Goal: Task Accomplishment & Management: Use online tool/utility

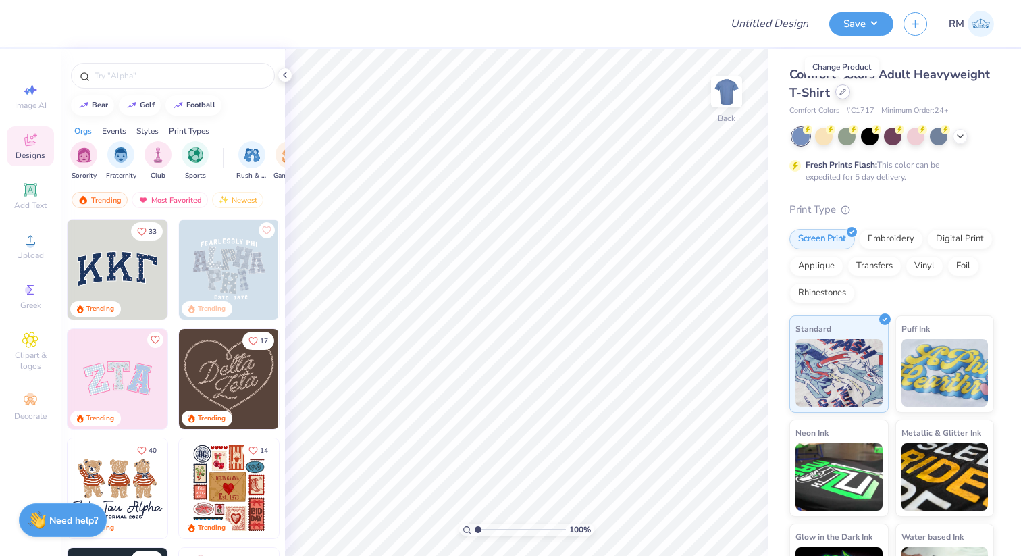
click at [841, 87] on div at bounding box center [843, 91] width 15 height 15
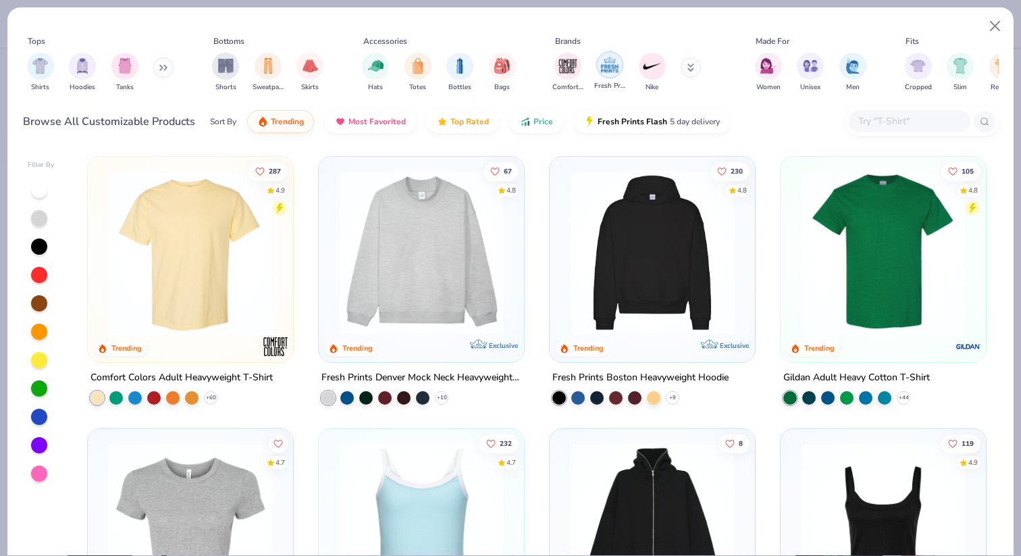
click at [611, 77] on div "filter for Fresh Prints" at bounding box center [609, 64] width 27 height 27
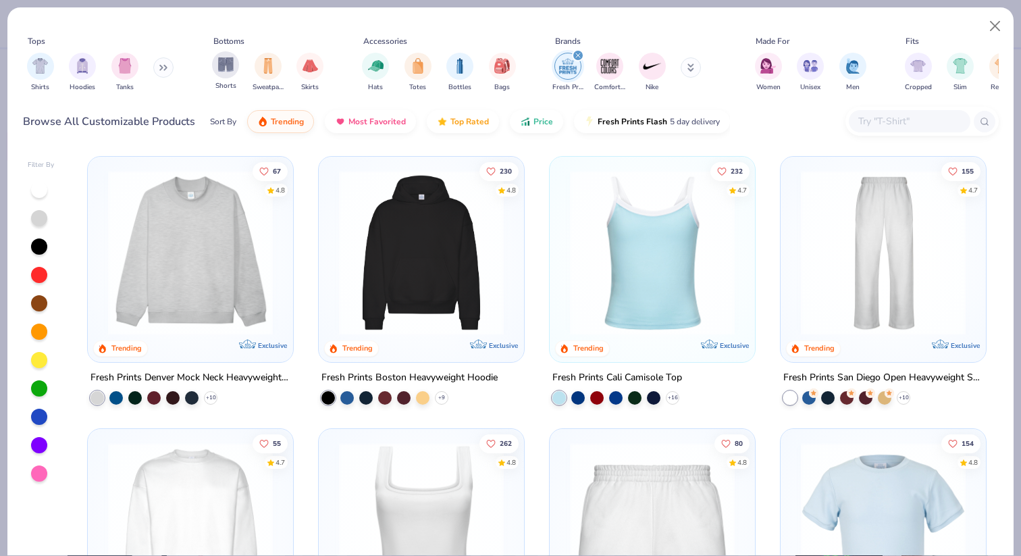
click at [215, 74] on div "Shorts" at bounding box center [225, 71] width 27 height 40
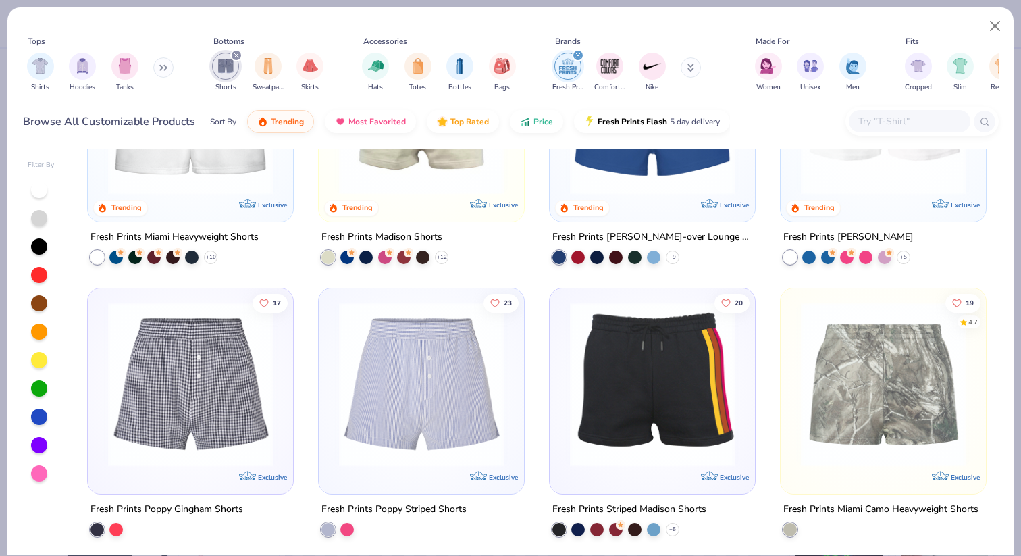
scroll to position [146, 0]
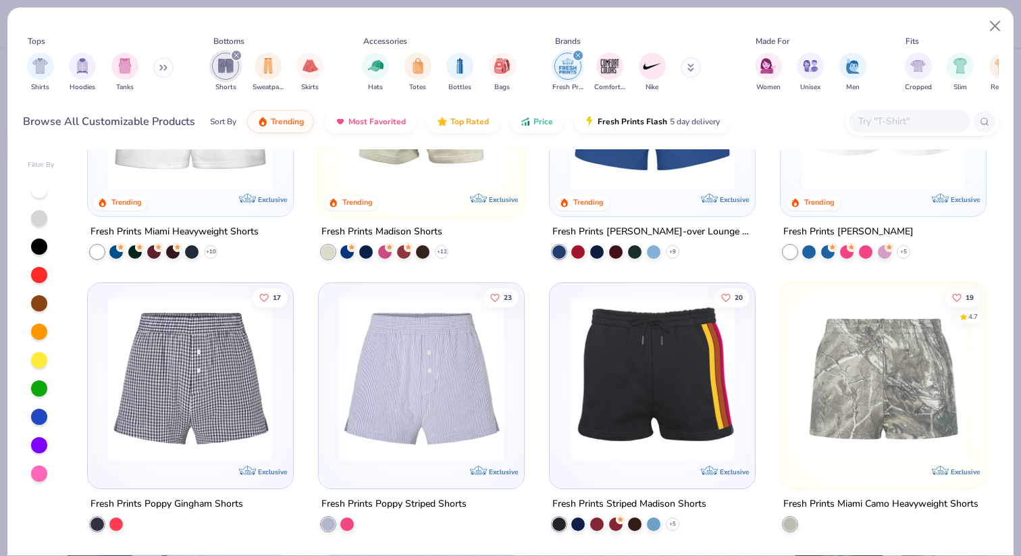
click at [197, 435] on img at bounding box center [190, 379] width 178 height 165
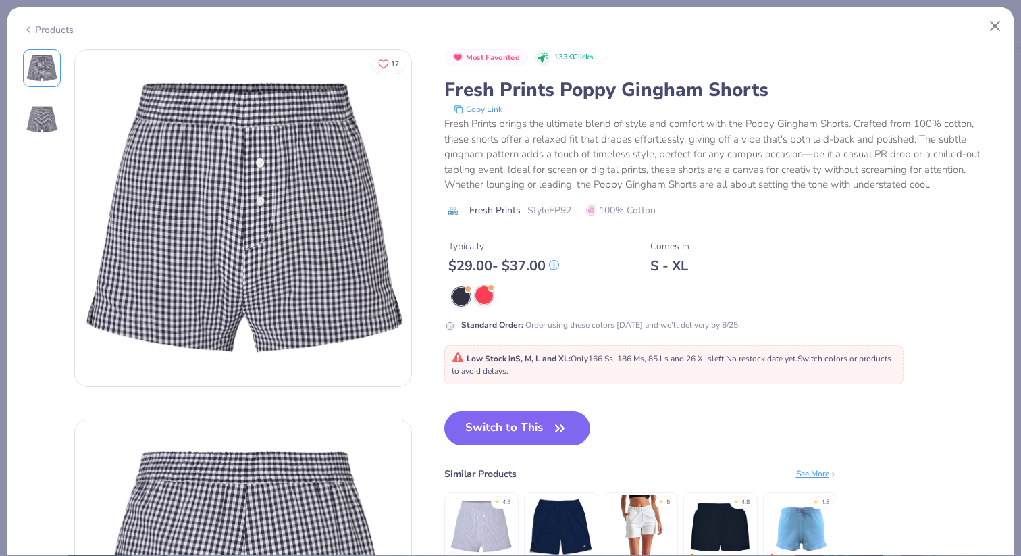
click at [484, 301] on div at bounding box center [485, 295] width 18 height 18
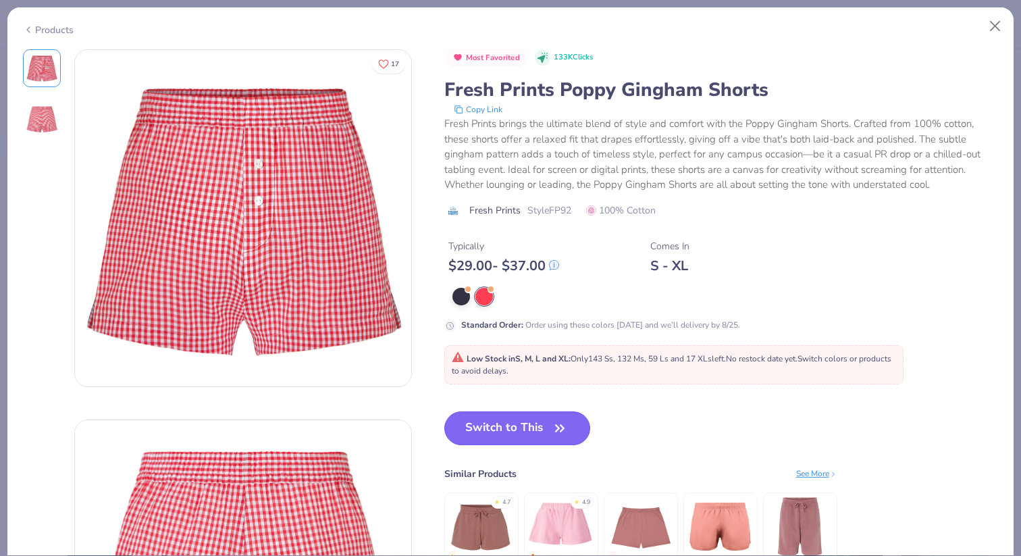
click at [505, 436] on button "Switch to This" at bounding box center [517, 428] width 147 height 34
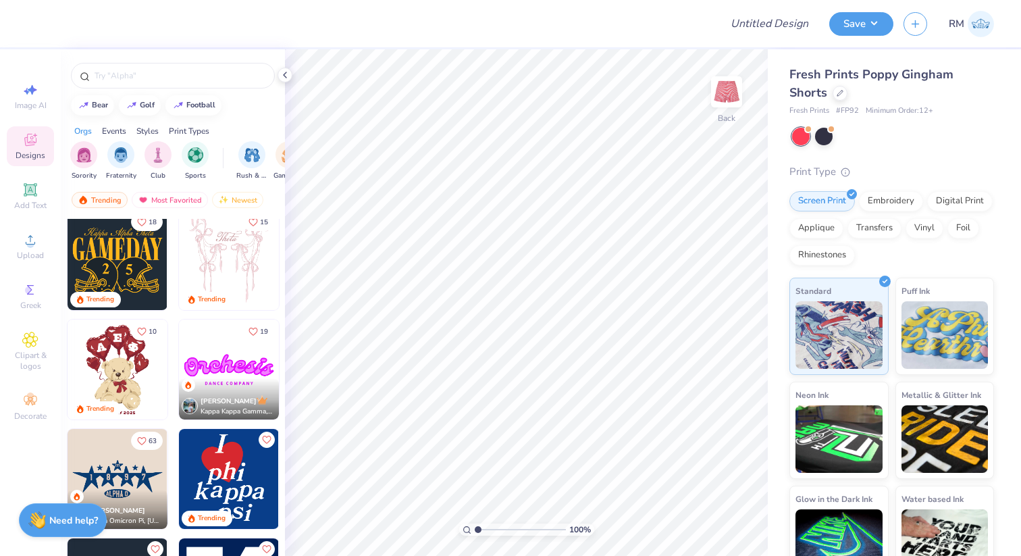
scroll to position [353, 0]
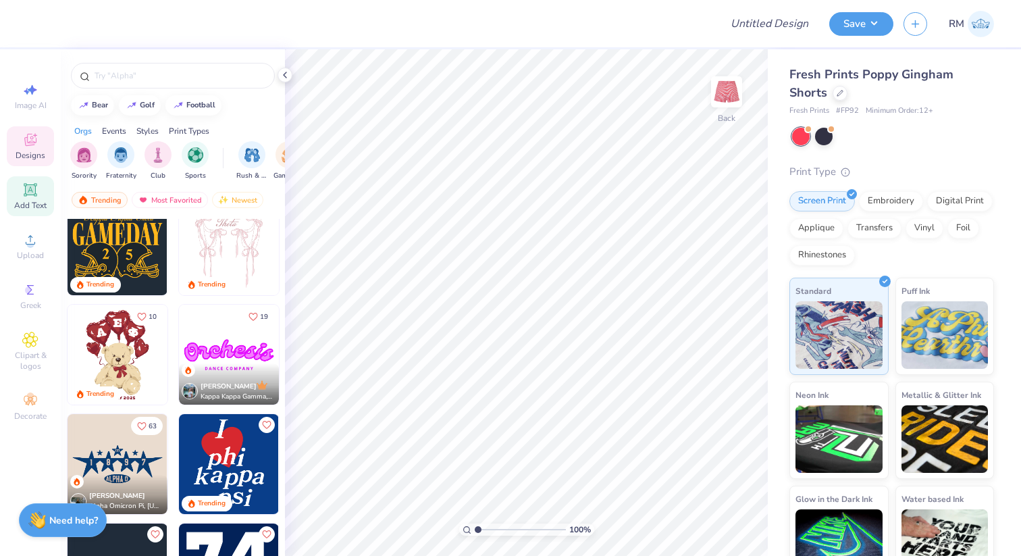
click at [31, 203] on span "Add Text" at bounding box center [30, 205] width 32 height 11
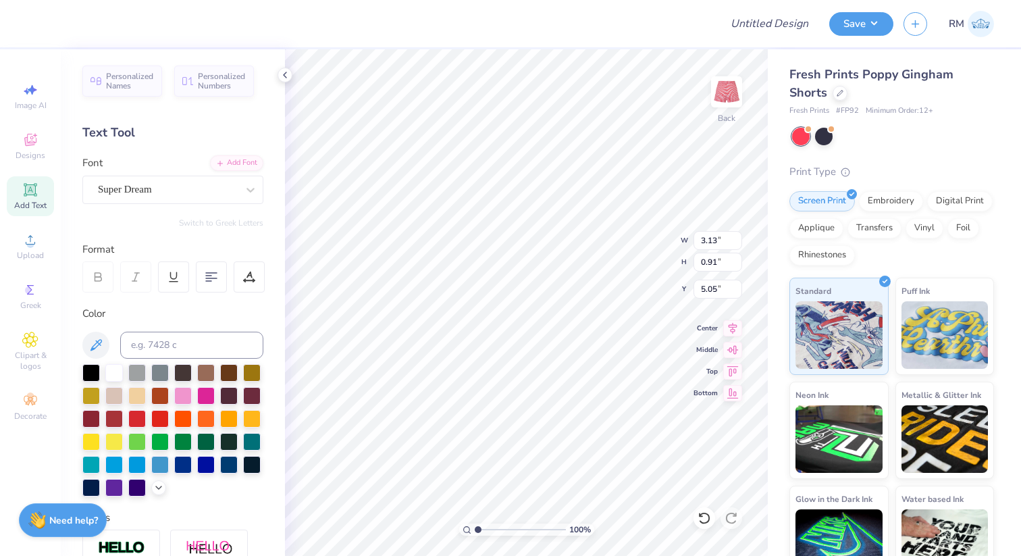
type input "8.31"
type textarea "ALPHA PHI DELTA TAU"
type input "3.78"
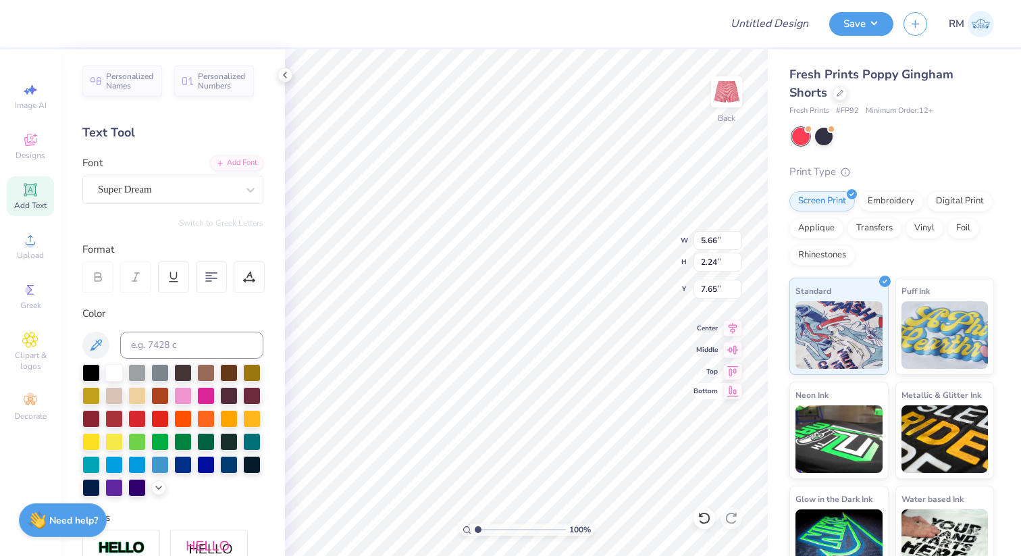
type input "1.50"
type input "8.25"
click at [220, 188] on div "Super Dream" at bounding box center [168, 189] width 142 height 21
click at [228, 188] on div "Super Dream" at bounding box center [167, 190] width 139 height 16
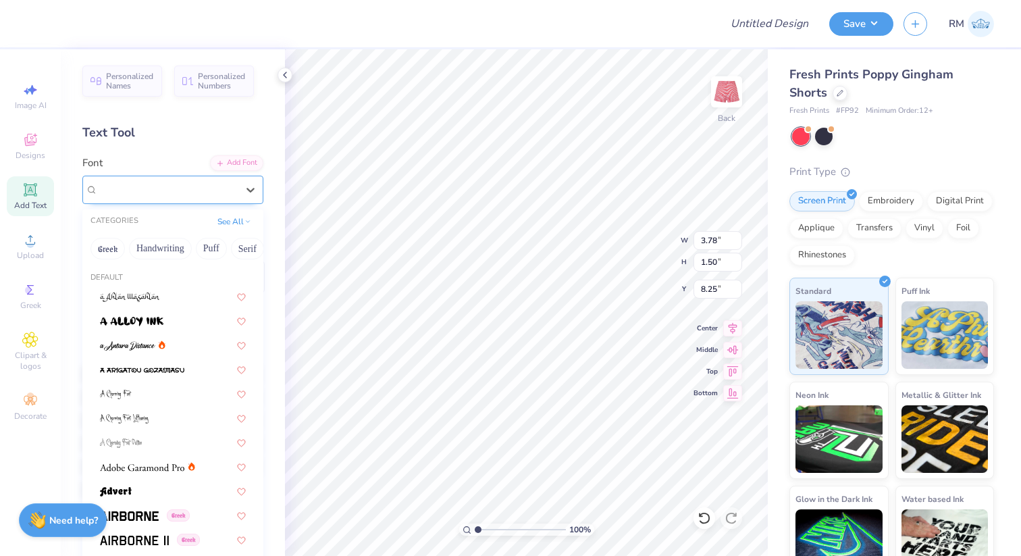
click at [158, 199] on div "Super Dream" at bounding box center [172, 190] width 181 height 28
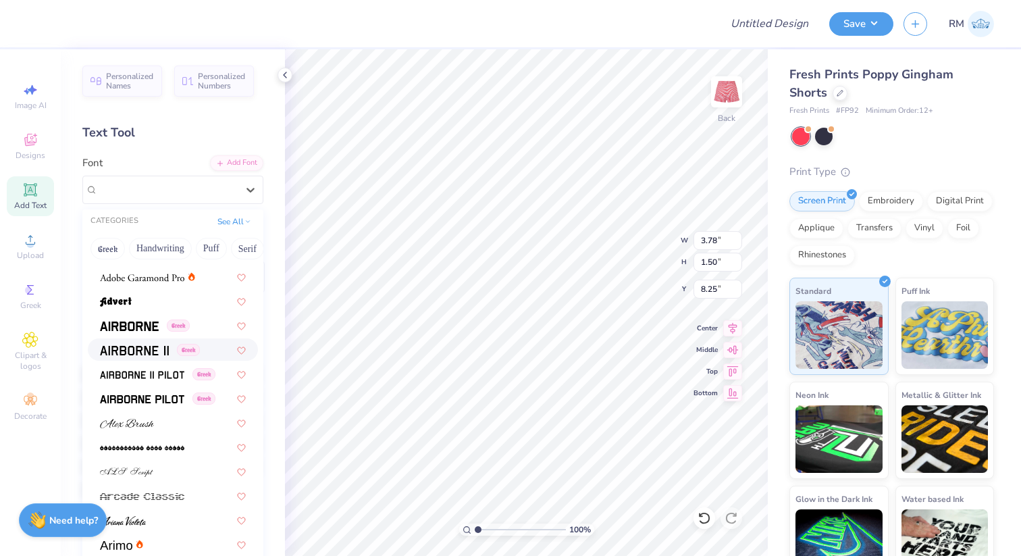
scroll to position [196, 0]
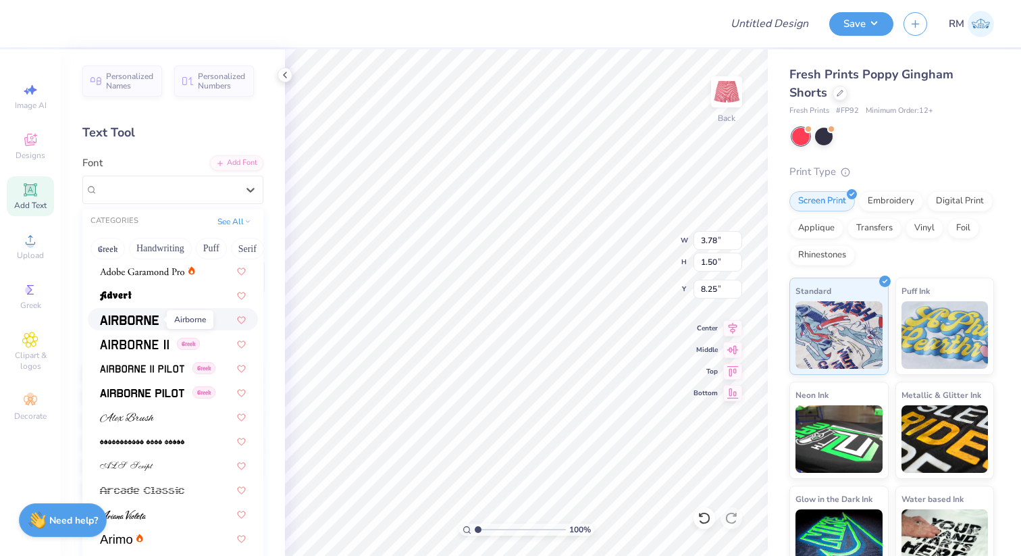
click at [135, 325] on span at bounding box center [129, 319] width 59 height 14
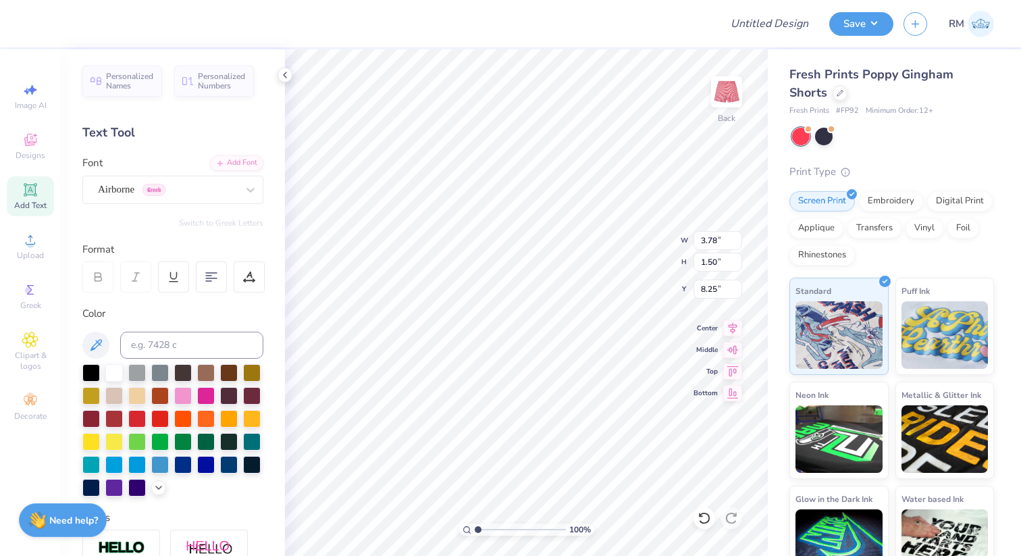
type input "3.84"
type input "1.52"
type input "8.24"
click at [196, 191] on div "Airborne Greek" at bounding box center [168, 189] width 142 height 21
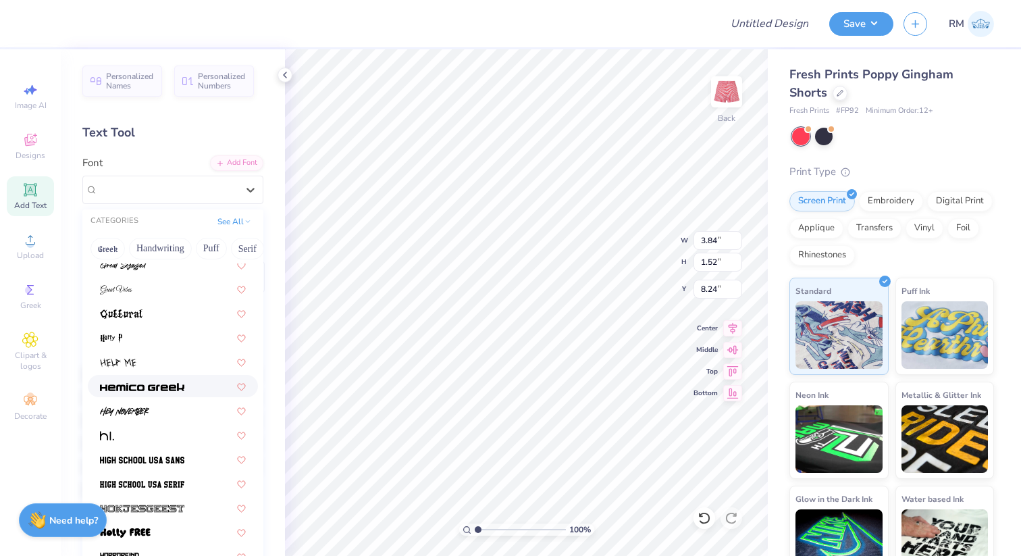
scroll to position [3244, 0]
click at [185, 461] on div at bounding box center [173, 457] width 146 height 14
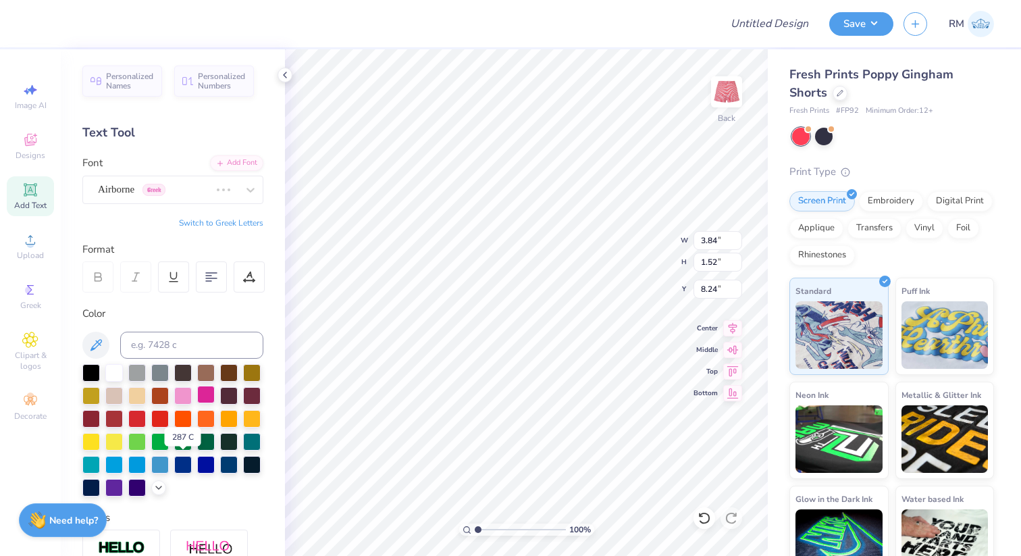
type input "3.39"
type input "1.57"
type input "8.22"
click at [92, 374] on div at bounding box center [91, 372] width 18 height 18
click at [154, 367] on div at bounding box center [160, 372] width 18 height 18
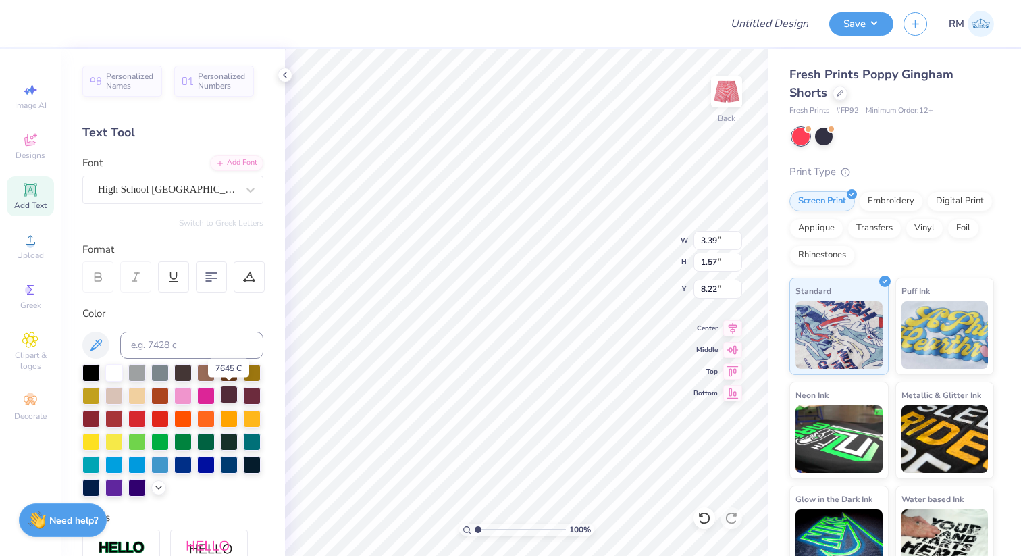
click at [232, 398] on div at bounding box center [229, 395] width 18 height 18
click at [157, 483] on icon at bounding box center [158, 486] width 11 height 11
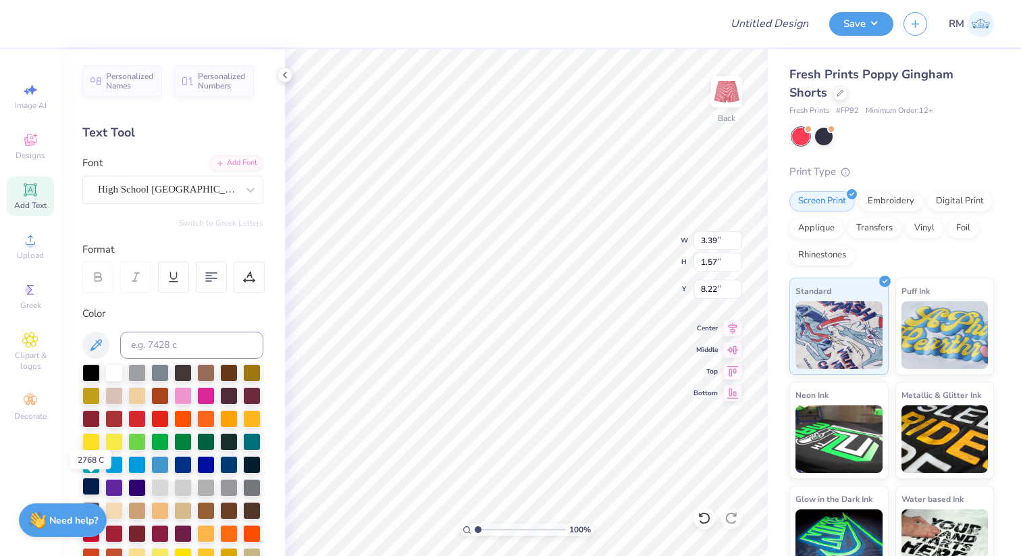
click at [88, 483] on div at bounding box center [91, 487] width 18 height 18
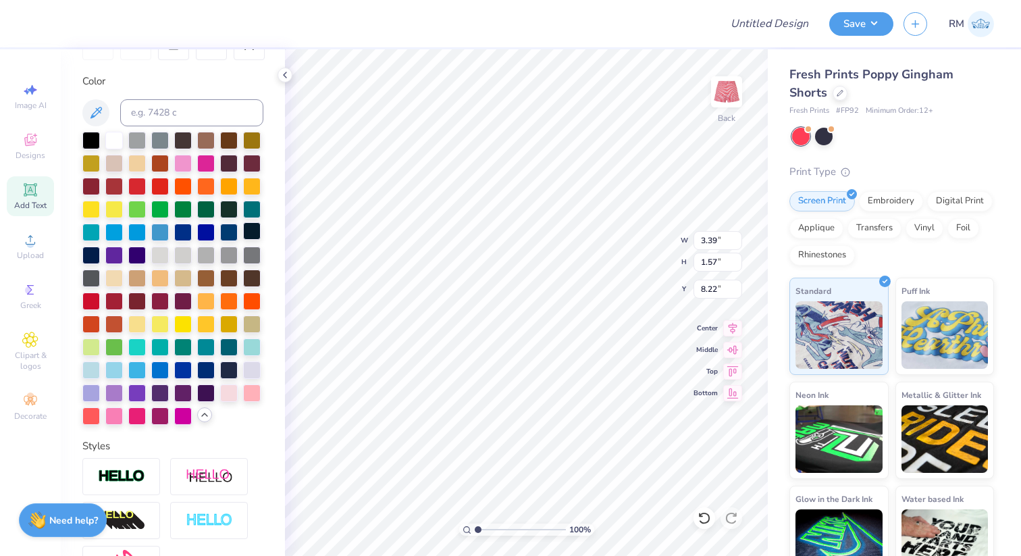
scroll to position [245, 0]
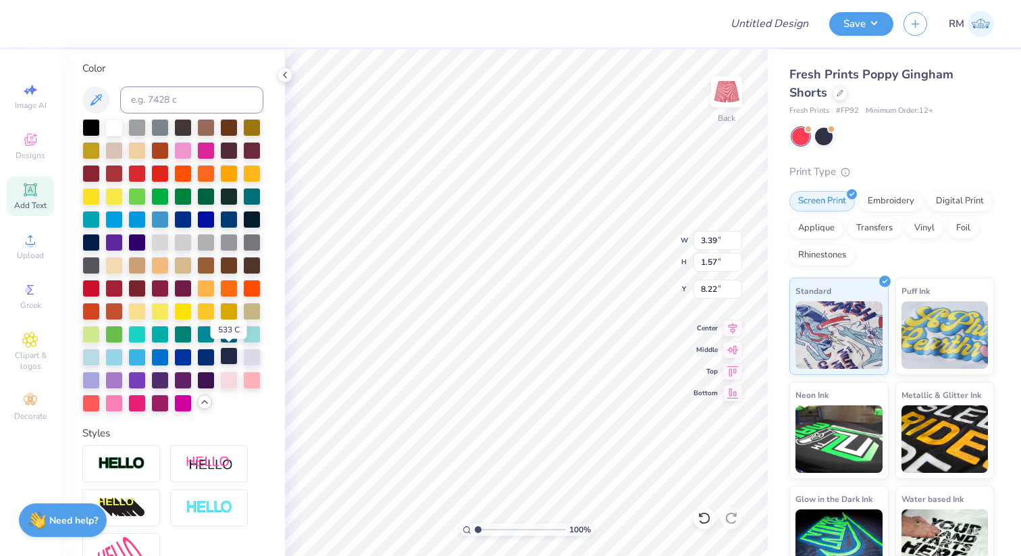
click at [234, 359] on div at bounding box center [229, 356] width 18 height 18
click at [286, 78] on icon at bounding box center [285, 75] width 11 height 11
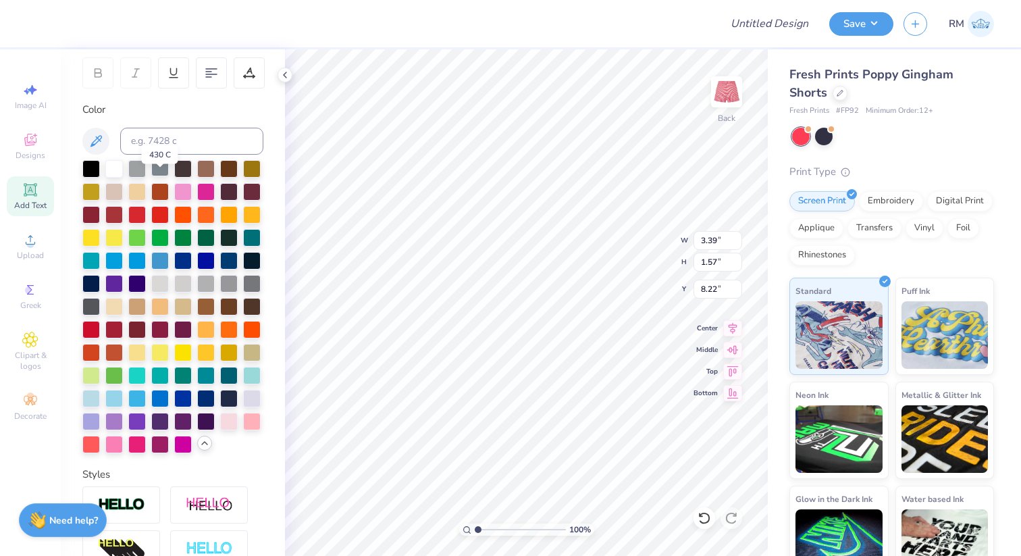
scroll to position [178, 0]
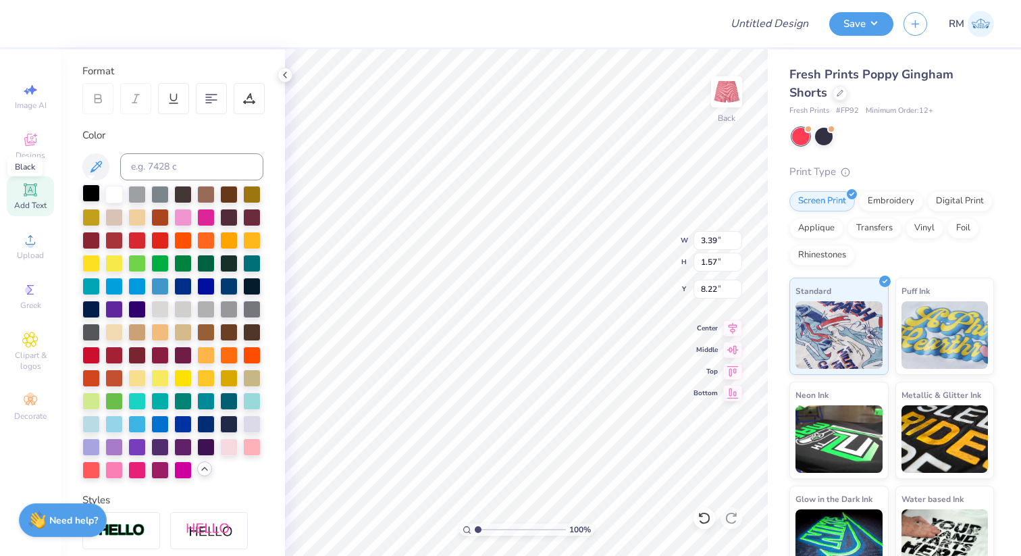
click at [93, 198] on div at bounding box center [91, 193] width 18 height 18
type input "2.80"
type input "1.29"
type input "8.49"
type input "8.10"
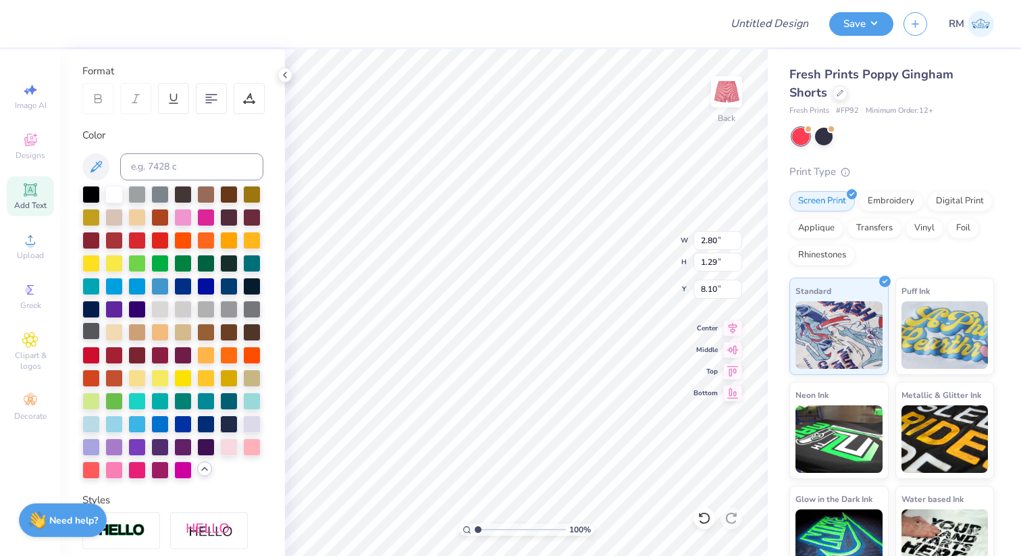
click at [84, 326] on div at bounding box center [91, 331] width 18 height 18
click at [92, 97] on icon at bounding box center [98, 99] width 12 height 12
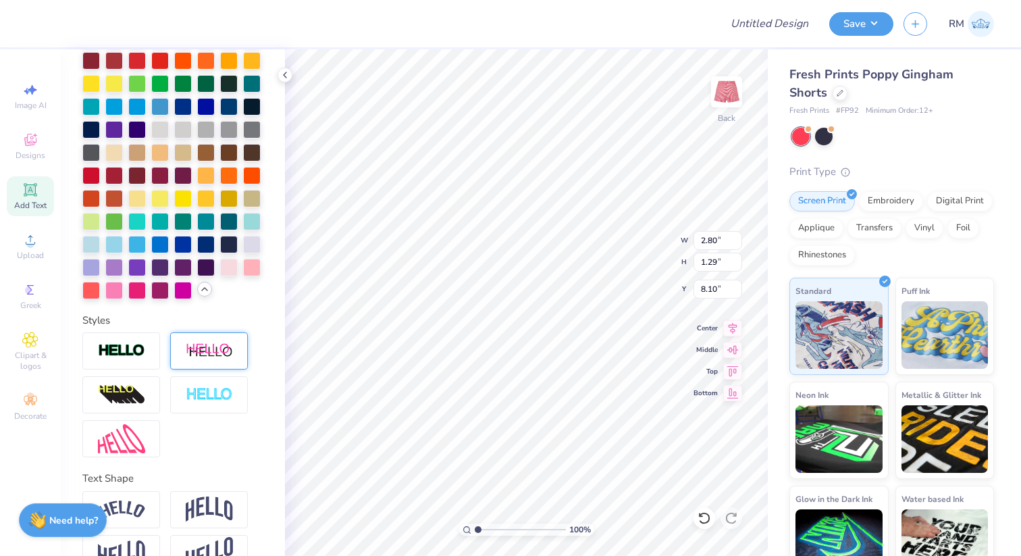
scroll to position [390, 0]
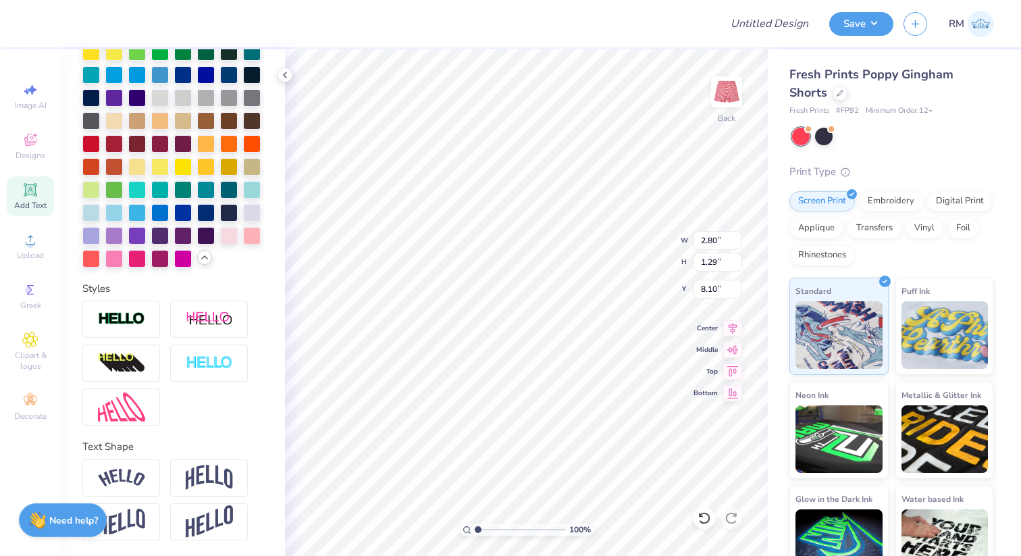
click at [208, 428] on div "Personalized Names Personalized Numbers Text Tool Add Font Font High School USA…" at bounding box center [173, 302] width 224 height 507
type input "7.82"
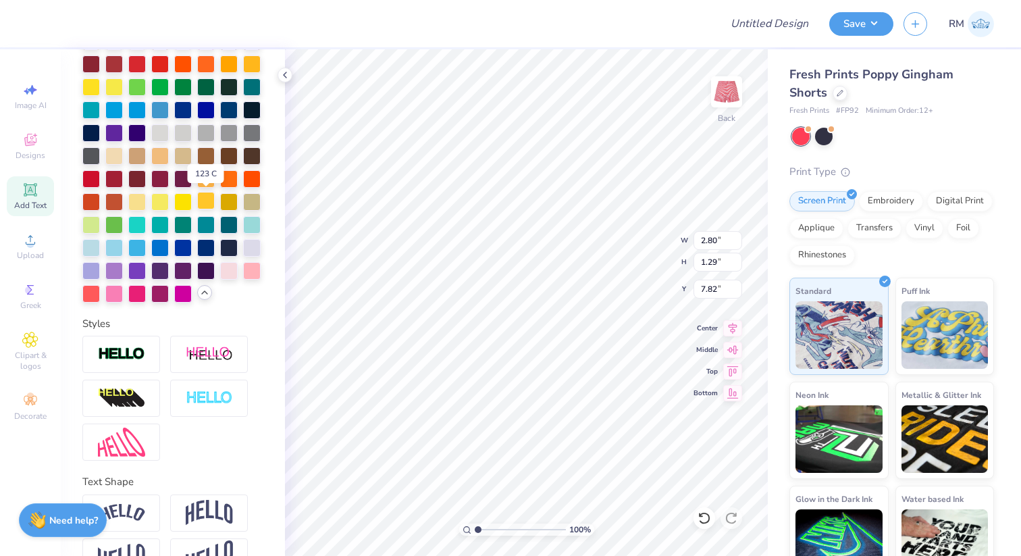
scroll to position [347, 0]
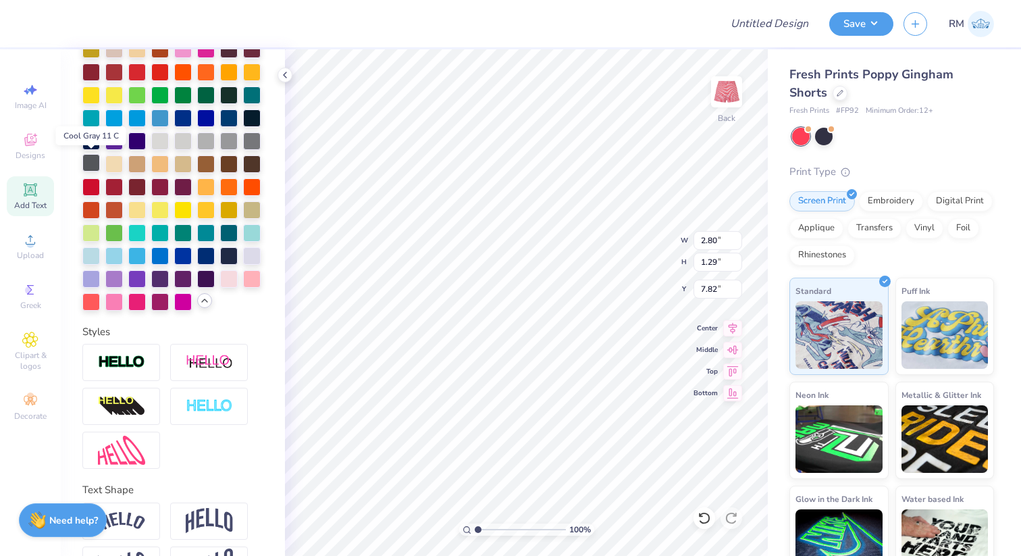
click at [91, 162] on div at bounding box center [91, 163] width 18 height 18
type input "7.73"
click at [34, 154] on span "Designs" at bounding box center [31, 155] width 30 height 11
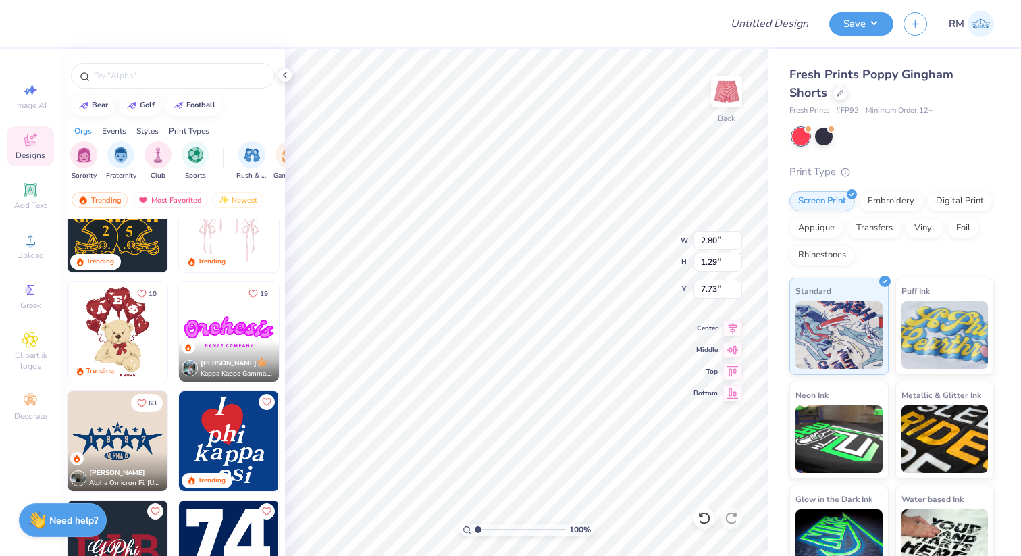
scroll to position [386, 0]
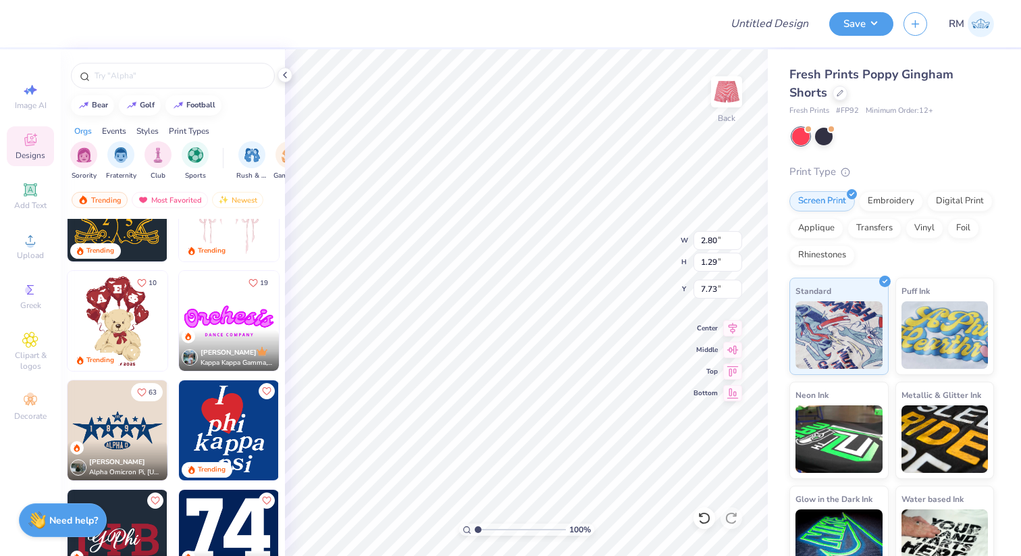
click at [251, 329] on img at bounding box center [229, 321] width 100 height 100
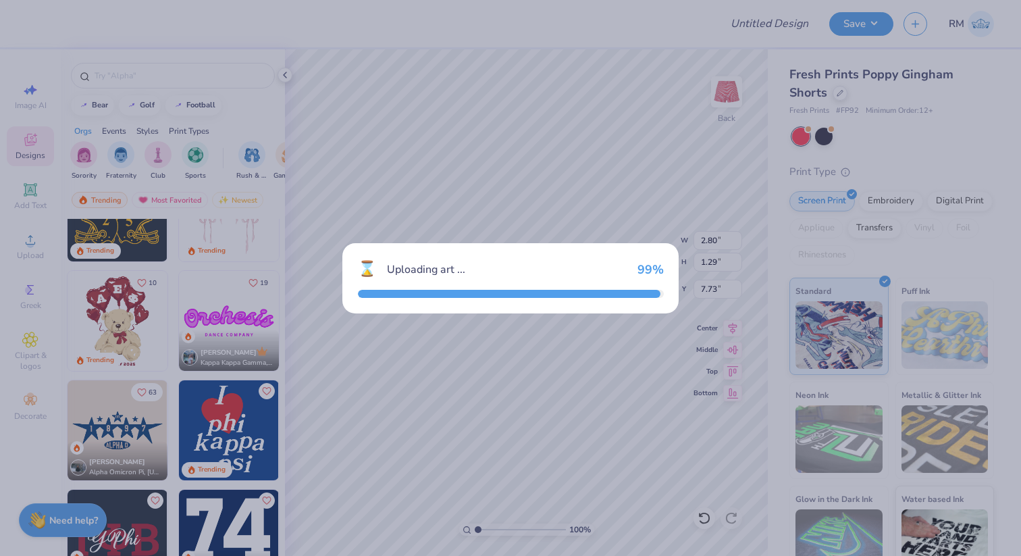
type input "5.38"
type input "1.83"
type input "4.58"
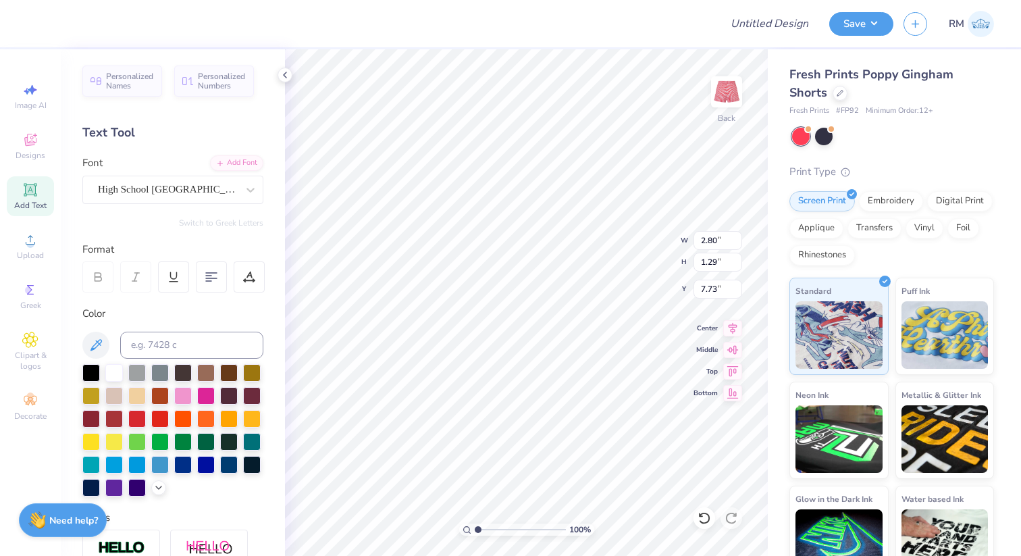
scroll to position [0, 2]
click at [88, 374] on div at bounding box center [91, 372] width 18 height 18
type input "7.90"
type input "7.76"
click at [161, 486] on icon at bounding box center [158, 486] width 11 height 11
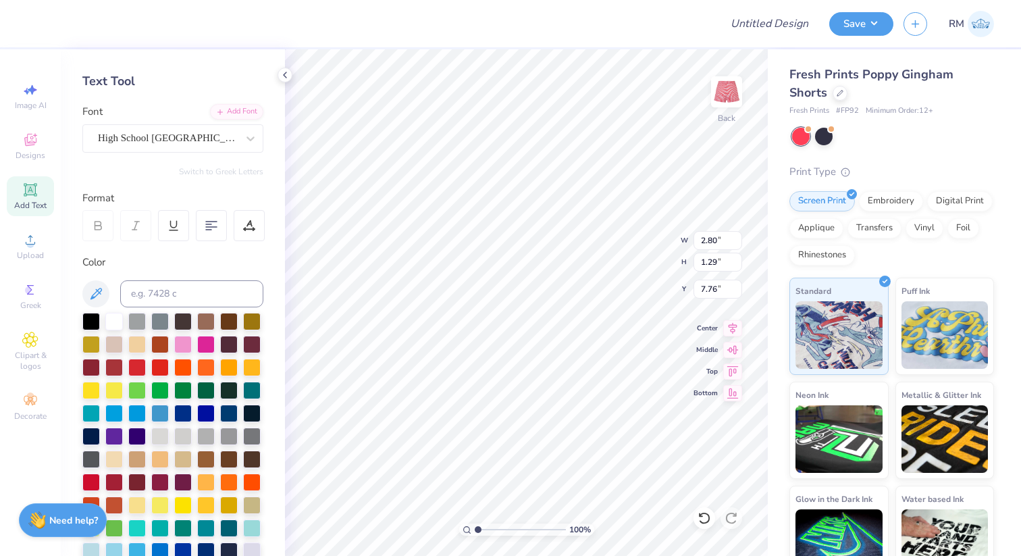
scroll to position [57, 0]
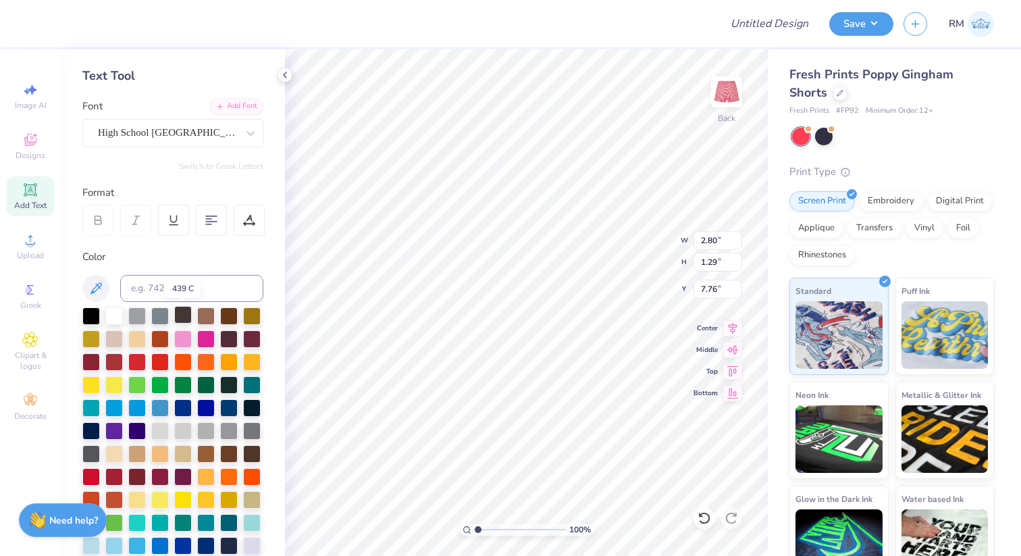
click at [184, 320] on div at bounding box center [183, 315] width 18 height 18
type input "7.77"
click at [95, 453] on div at bounding box center [91, 453] width 18 height 18
type input "7.73"
type input "2.54"
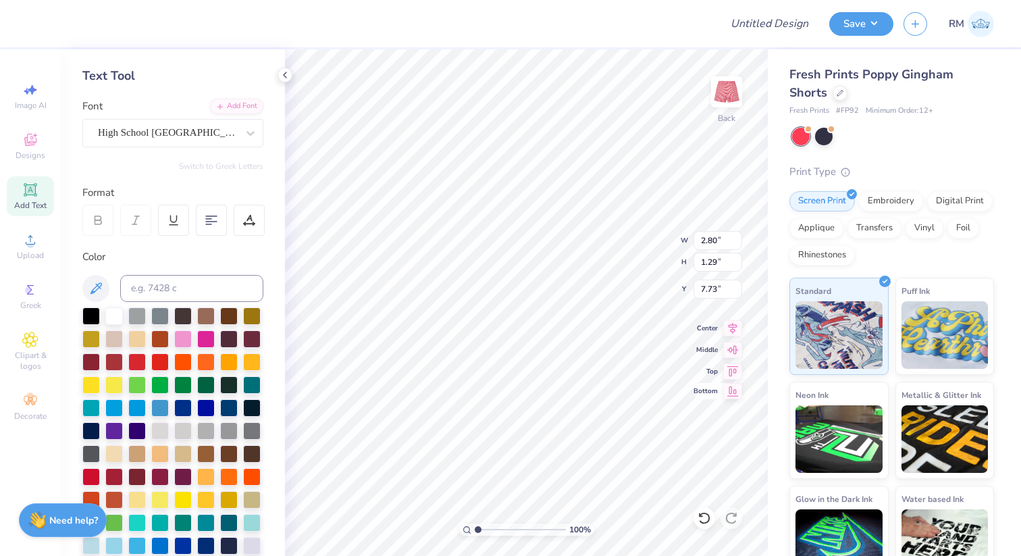
type input "1.17"
type input "7.85"
click at [201, 407] on div at bounding box center [206, 407] width 18 height 18
click at [180, 342] on div at bounding box center [183, 338] width 18 height 18
click at [118, 320] on div at bounding box center [114, 315] width 18 height 18
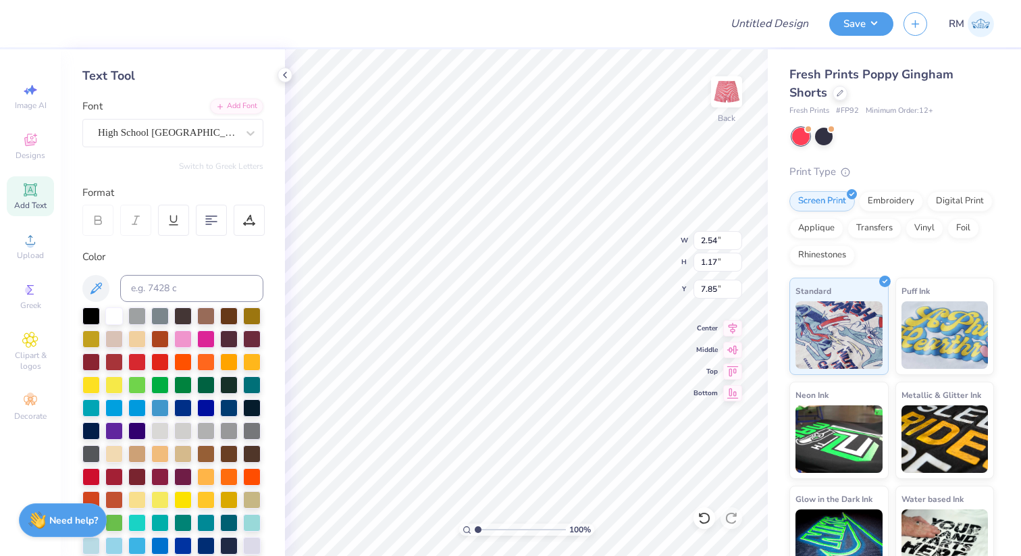
type input "7.96"
click at [160, 126] on div "High School USA Sans" at bounding box center [168, 132] width 142 height 21
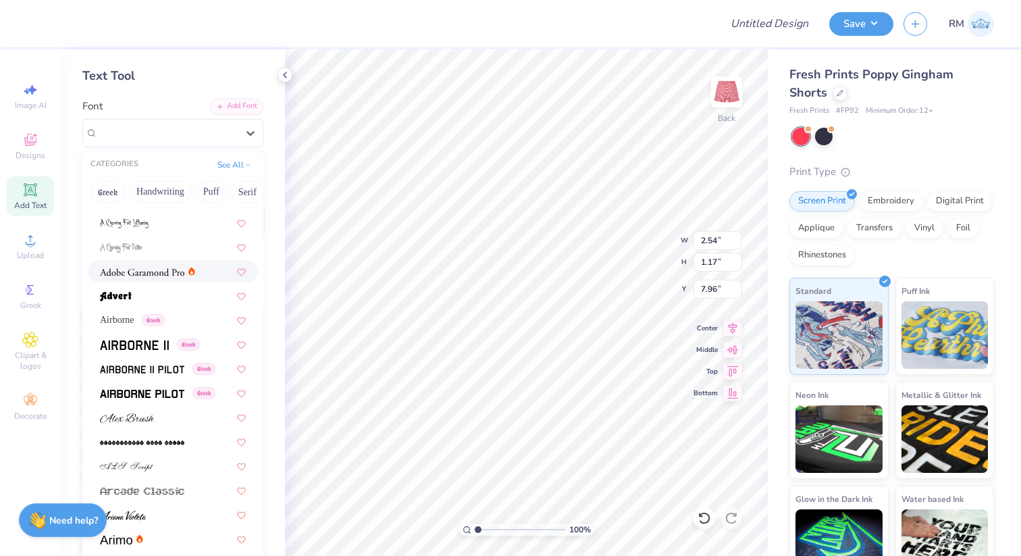
scroll to position [215, 0]
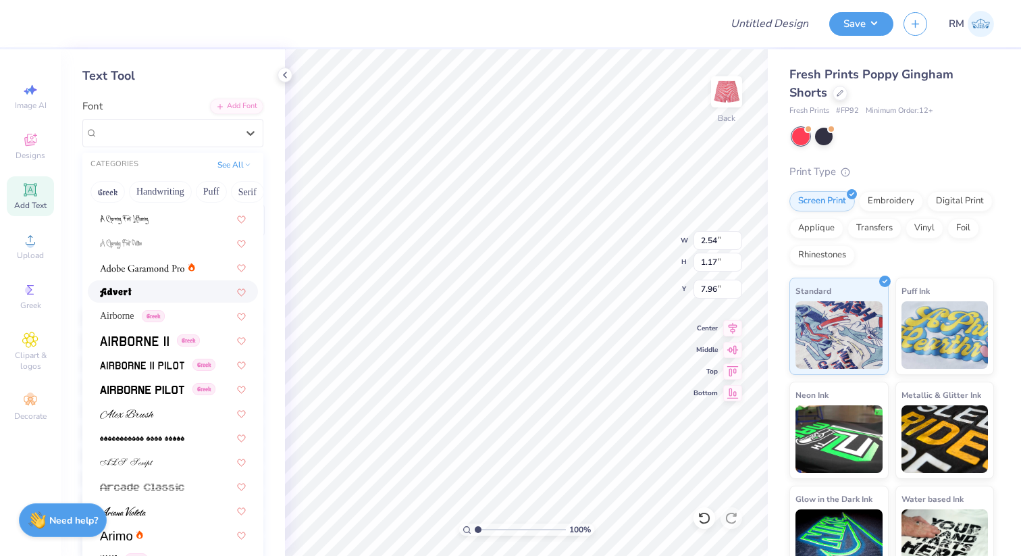
click at [147, 284] on div at bounding box center [173, 291] width 170 height 22
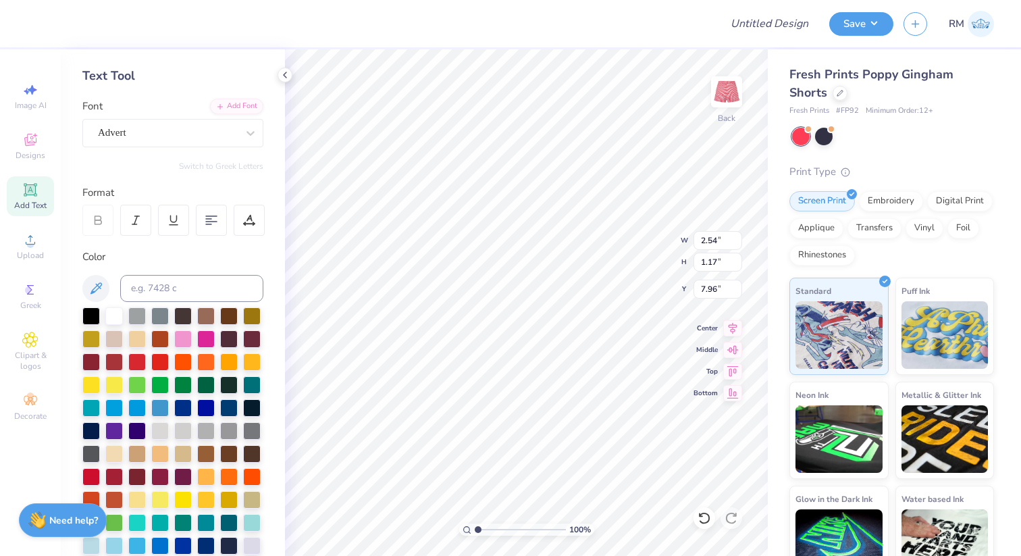
type input "3.39"
type input "1.26"
type input "7.91"
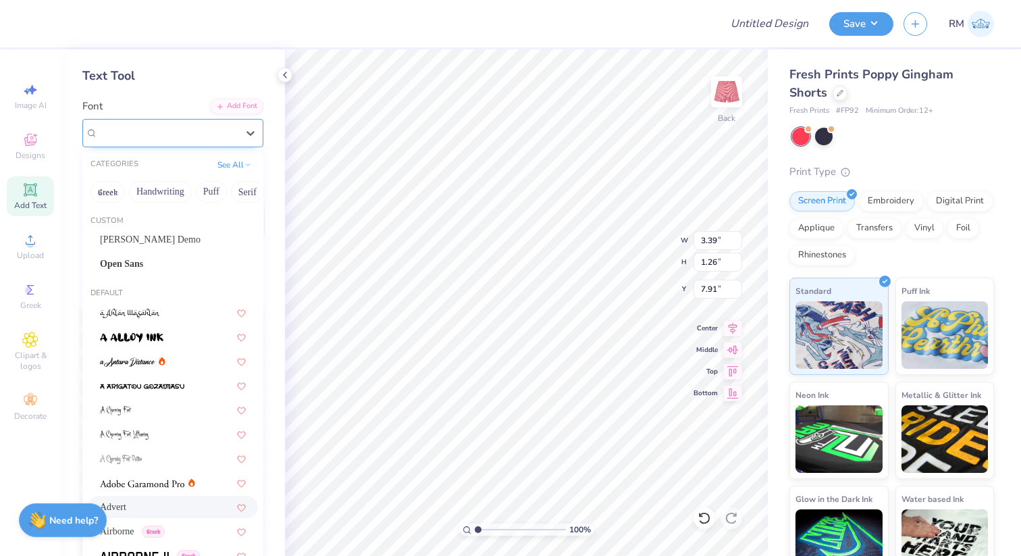
click at [196, 141] on div at bounding box center [167, 133] width 139 height 18
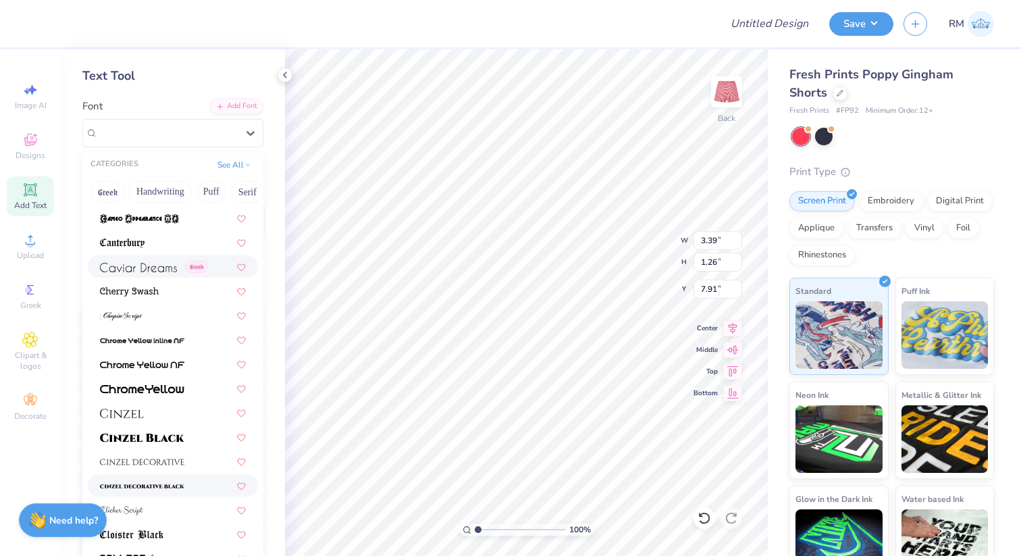
scroll to position [1506, 0]
click at [213, 190] on button "Puff" at bounding box center [211, 192] width 31 height 22
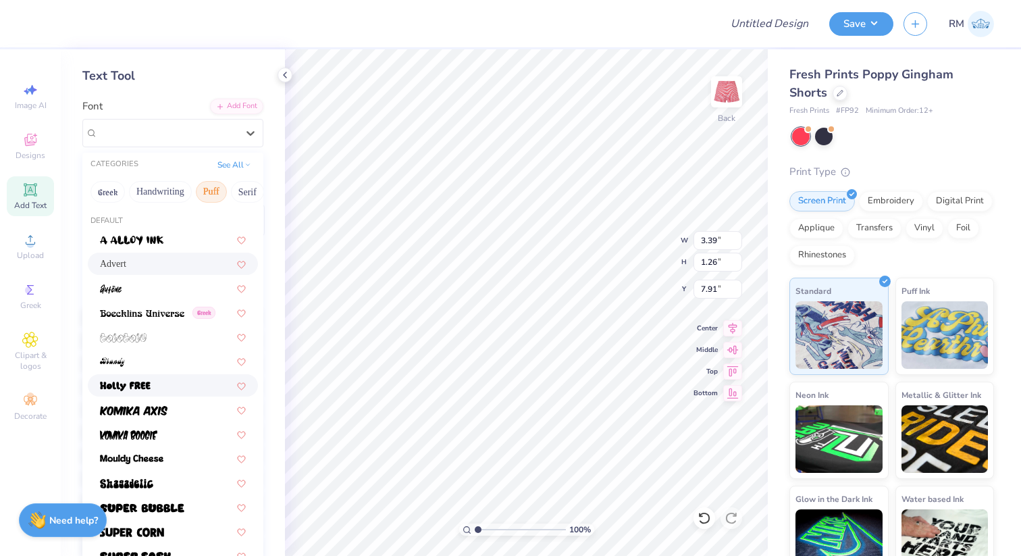
click at [173, 374] on div at bounding box center [173, 385] width 170 height 22
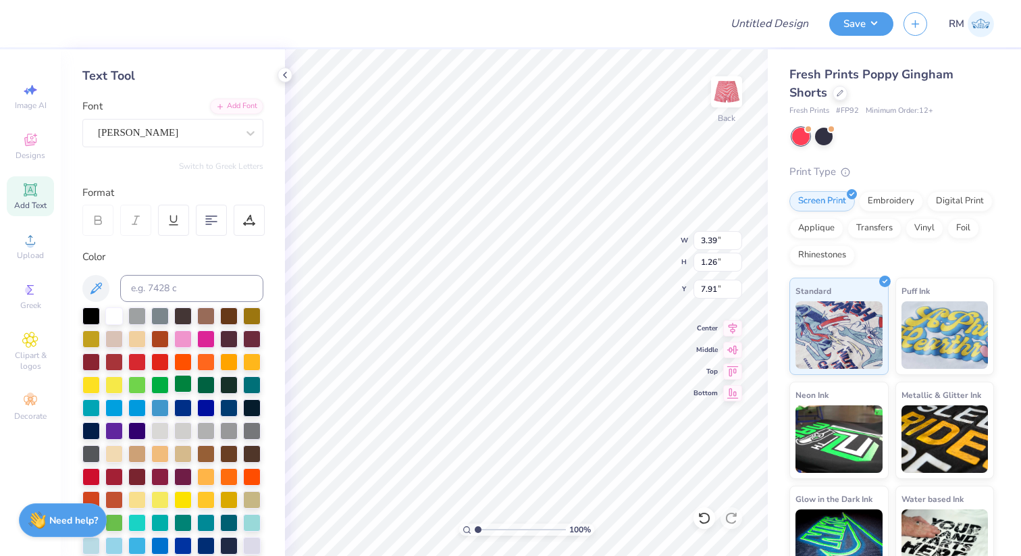
type input "2.67"
type input "1.11"
type input "7.99"
click at [230, 134] on div "Holly FREE" at bounding box center [168, 132] width 142 height 21
click at [90, 313] on div at bounding box center [91, 315] width 18 height 18
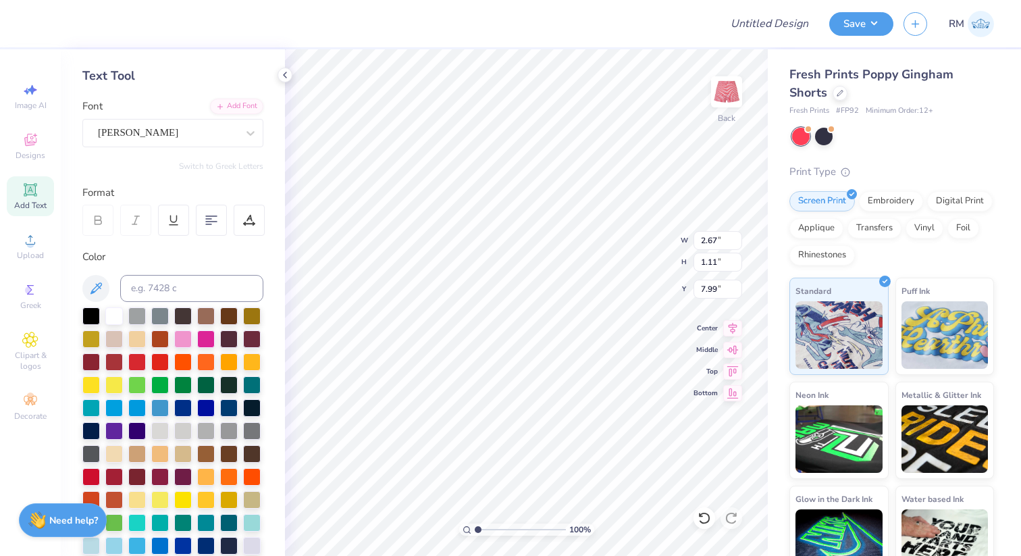
type input "2.55"
type input "1.06"
type input "8.05"
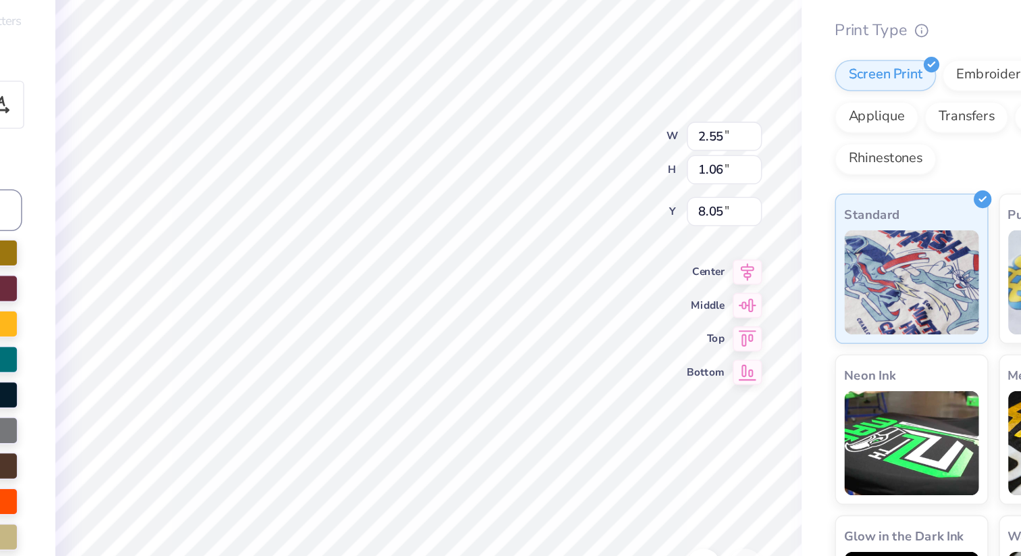
type input "9.11"
type input "2.67"
type input "1.11"
type input "7.99"
type input "2.55"
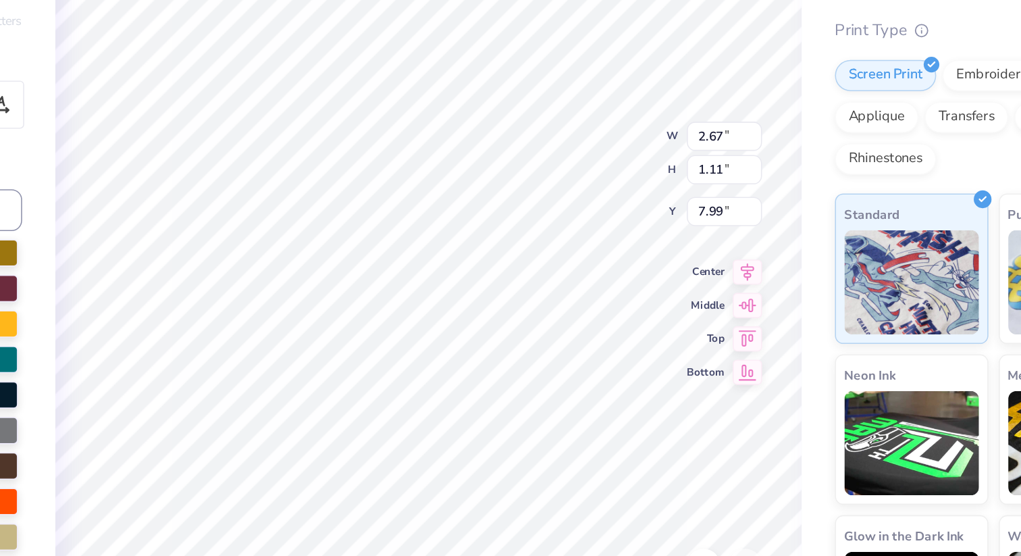
type input "1.06"
type input "7.99"
type input "2.67"
type input "1.11"
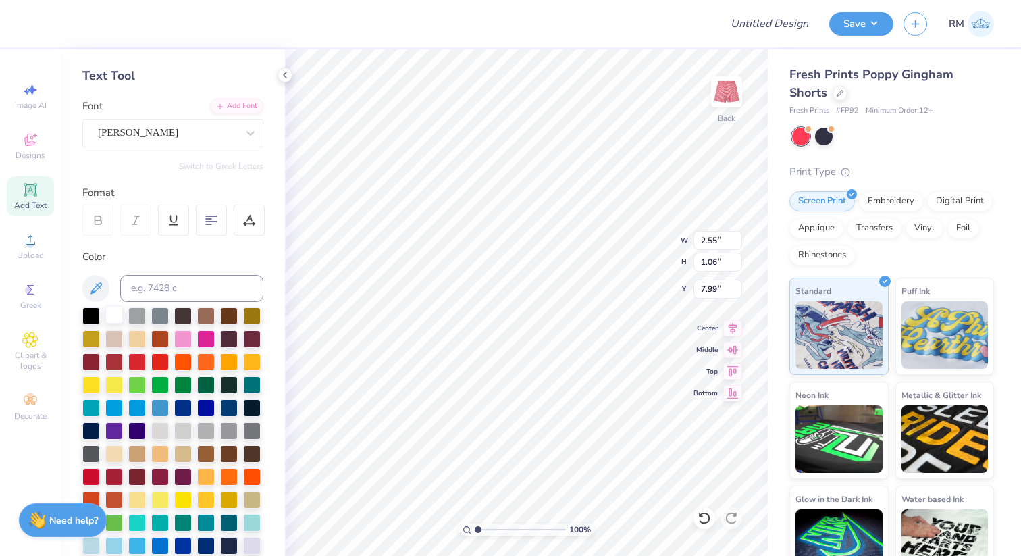
click at [109, 314] on div at bounding box center [114, 315] width 18 height 18
type input "2.34"
type input "0.97"
type input "8.08"
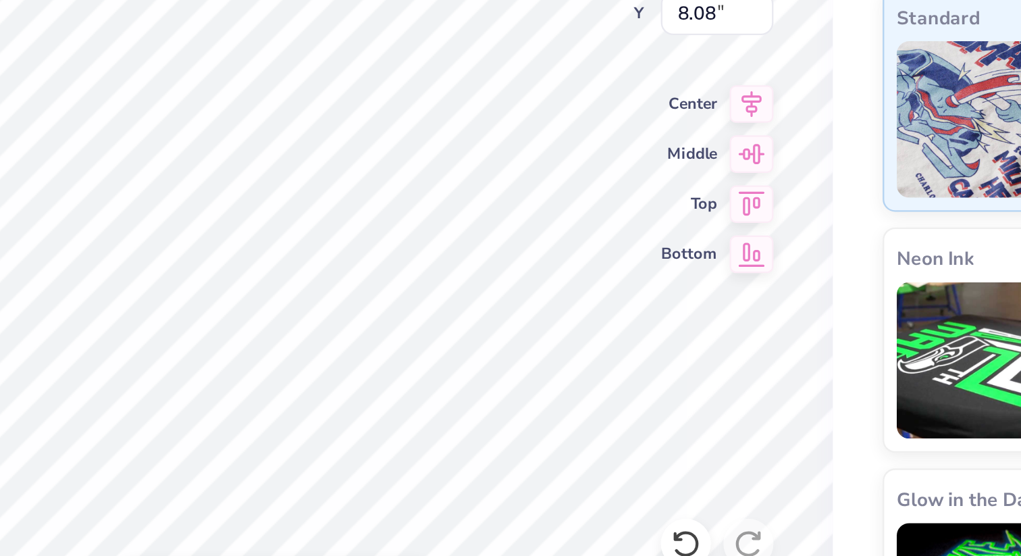
type input "8.04"
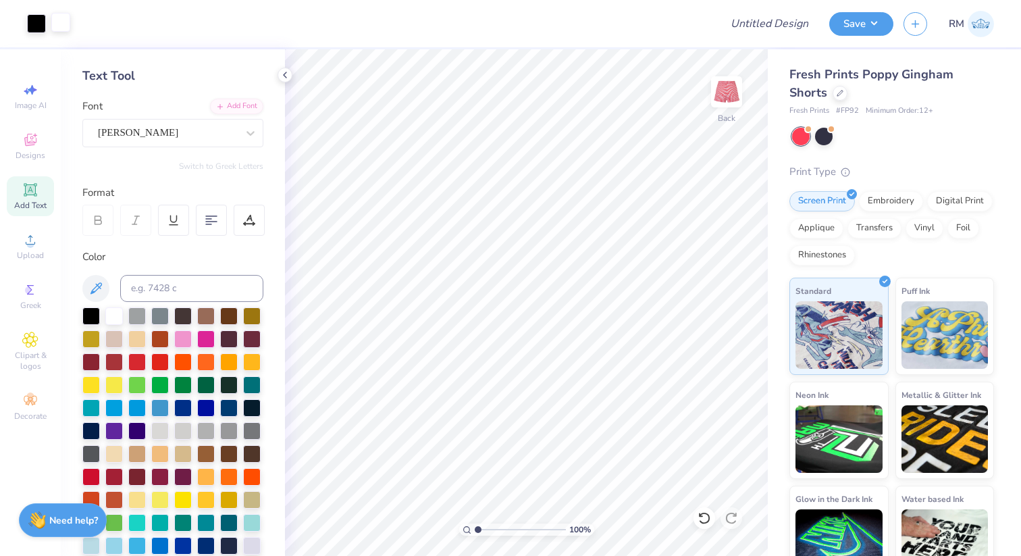
click at [55, 23] on div at bounding box center [60, 22] width 19 height 19
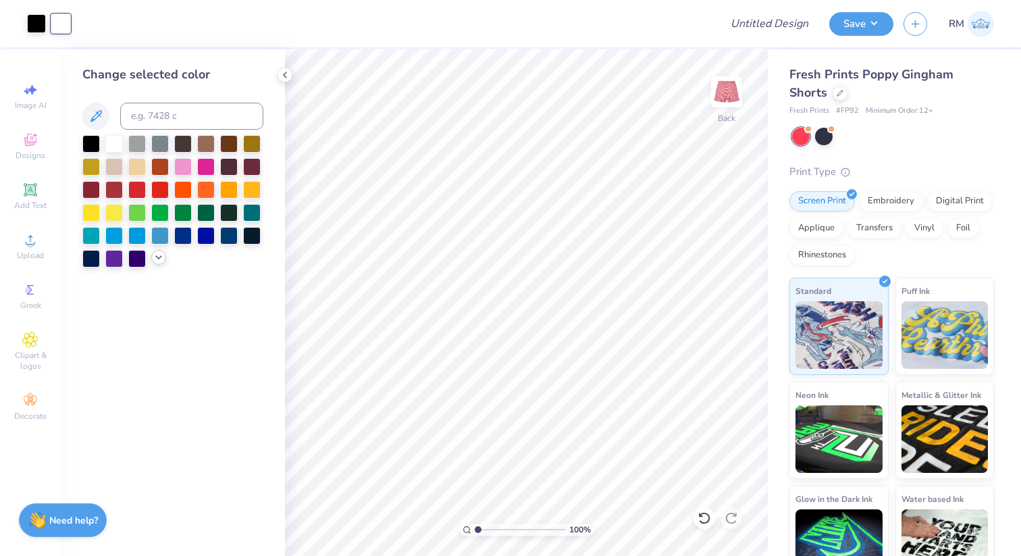
click at [156, 257] on icon at bounding box center [158, 257] width 11 height 11
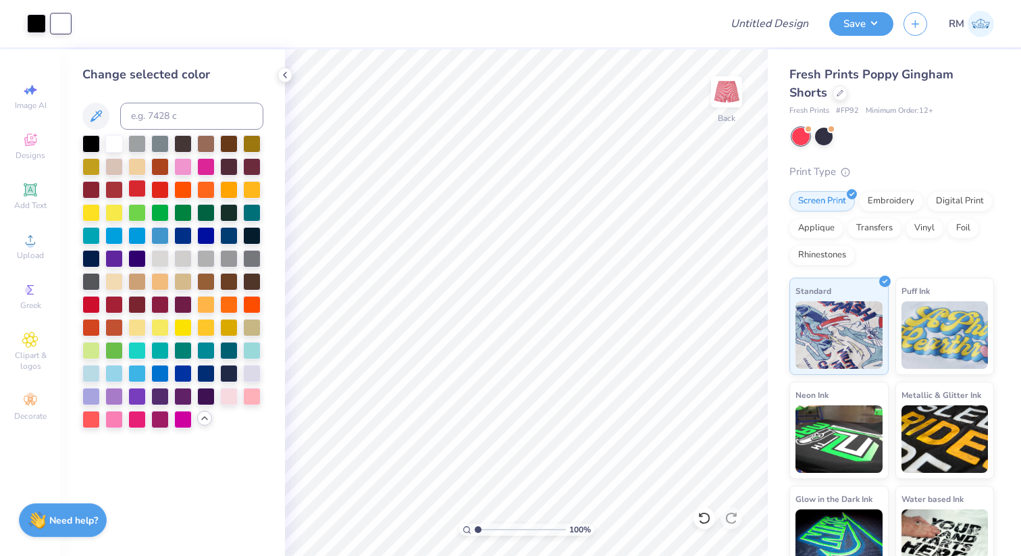
click at [135, 185] on div at bounding box center [137, 189] width 18 height 18
click at [115, 145] on div at bounding box center [114, 143] width 18 height 18
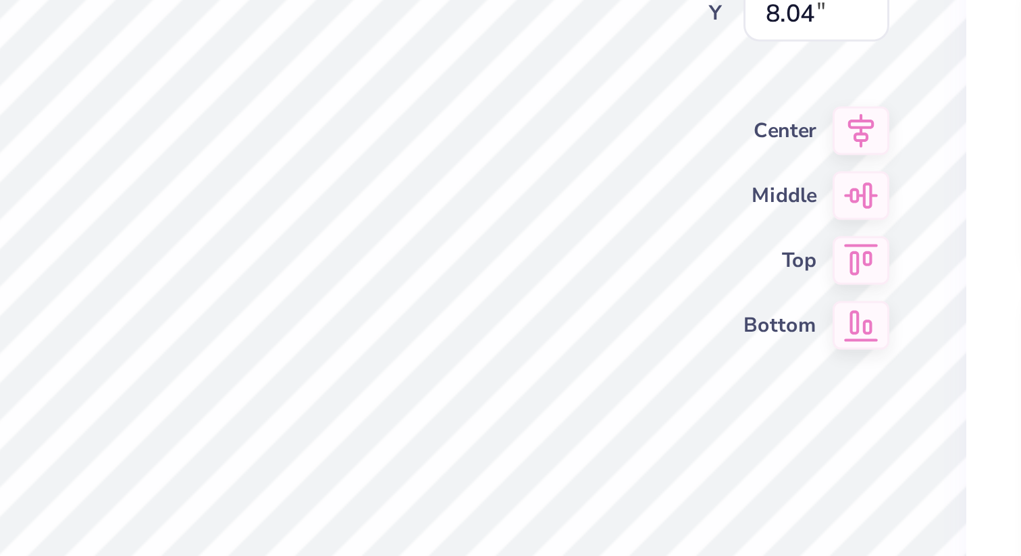
type input "2.35"
type input "0.98"
type input "8.03"
type input "2.43"
type input "1.01"
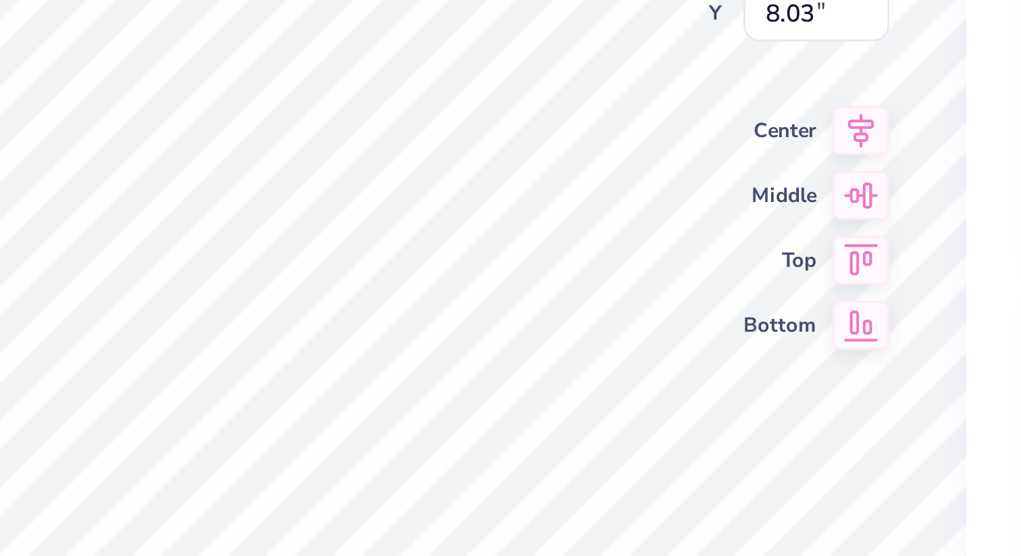
type input "7.99"
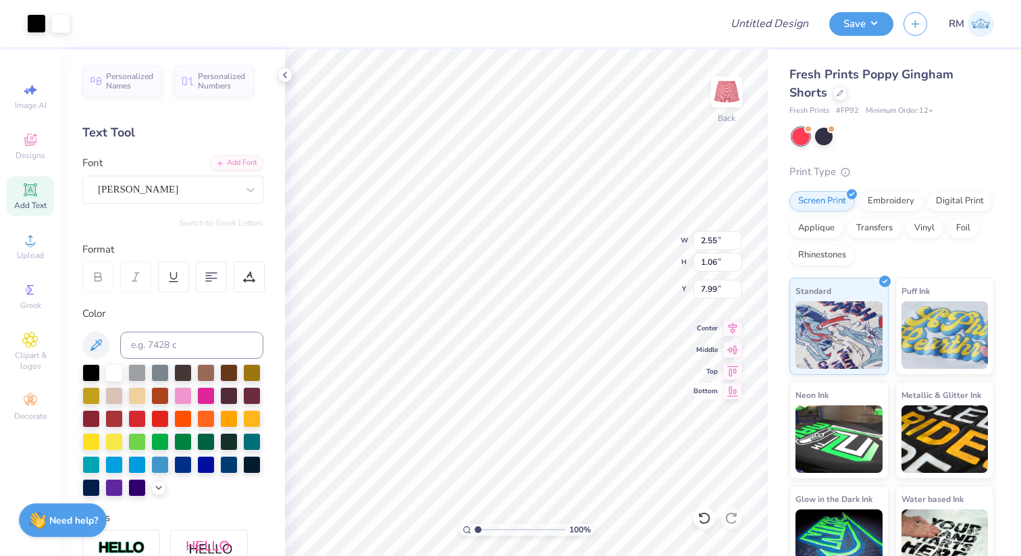
click at [740, 398] on div "100 % Back W 2.55 2.55 " H 1.06 1.06 " Y 7.99 7.99 " Center Middle Top Bottom" at bounding box center [526, 302] width 483 height 507
type input "3.01"
type input "1.25"
type input "7.80"
click at [174, 178] on div "Holly FREE" at bounding box center [172, 190] width 181 height 28
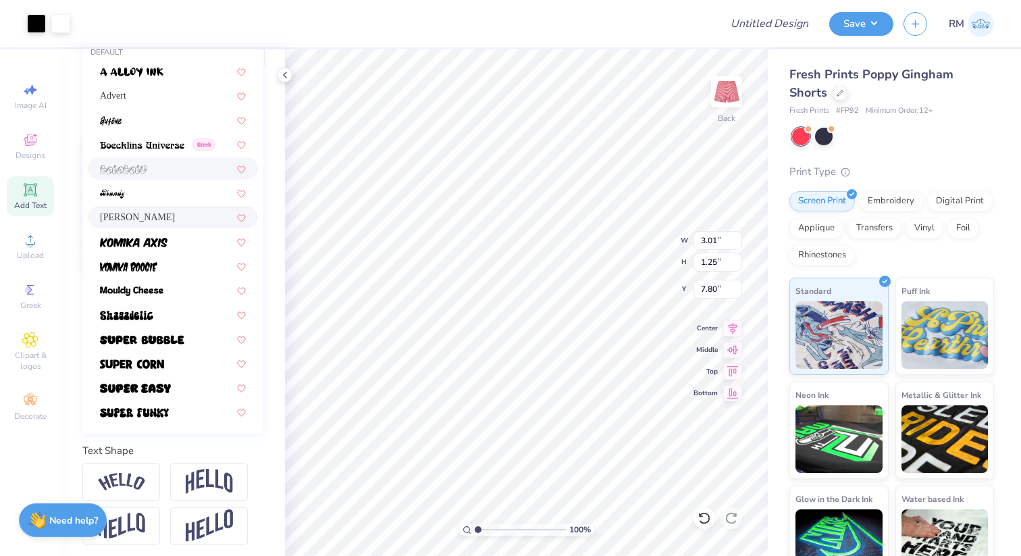
scroll to position [229, 0]
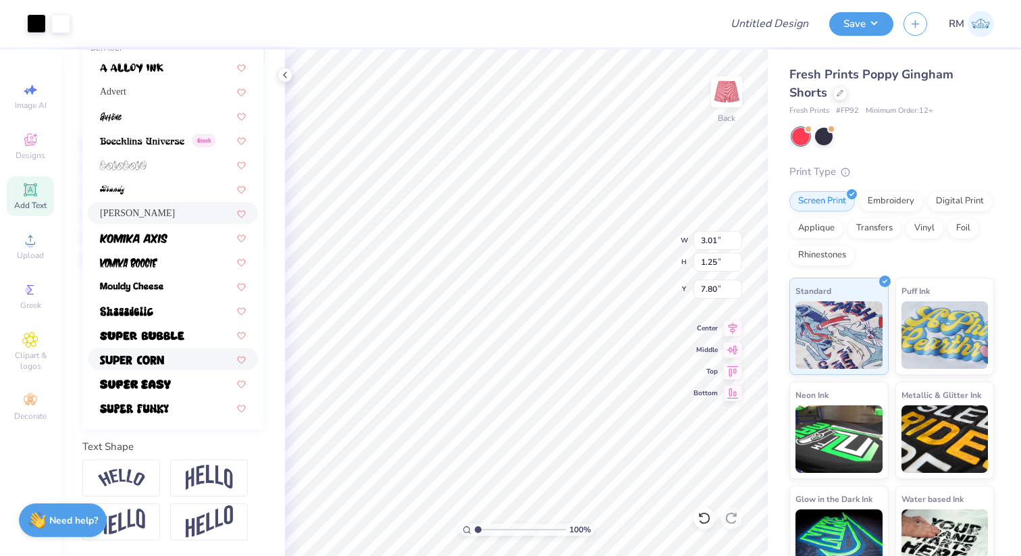
click at [182, 359] on div at bounding box center [173, 359] width 146 height 14
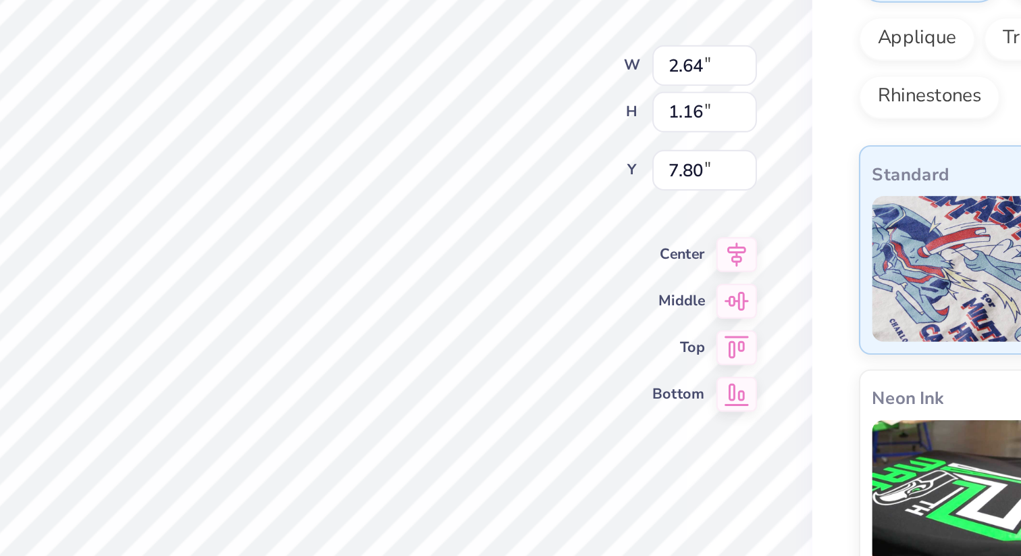
type input "7.80"
type input "3.01"
type input "1.25"
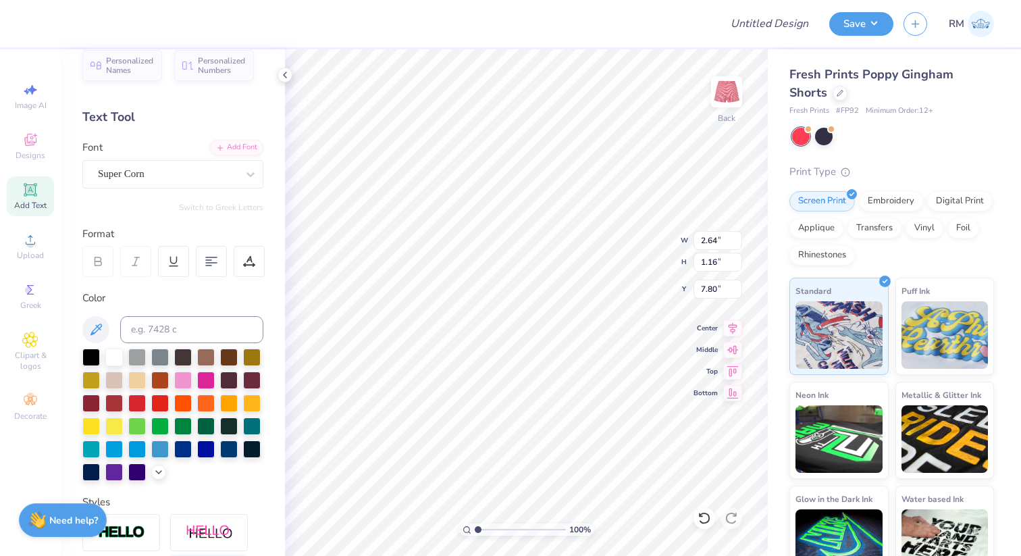
scroll to position [13, 0]
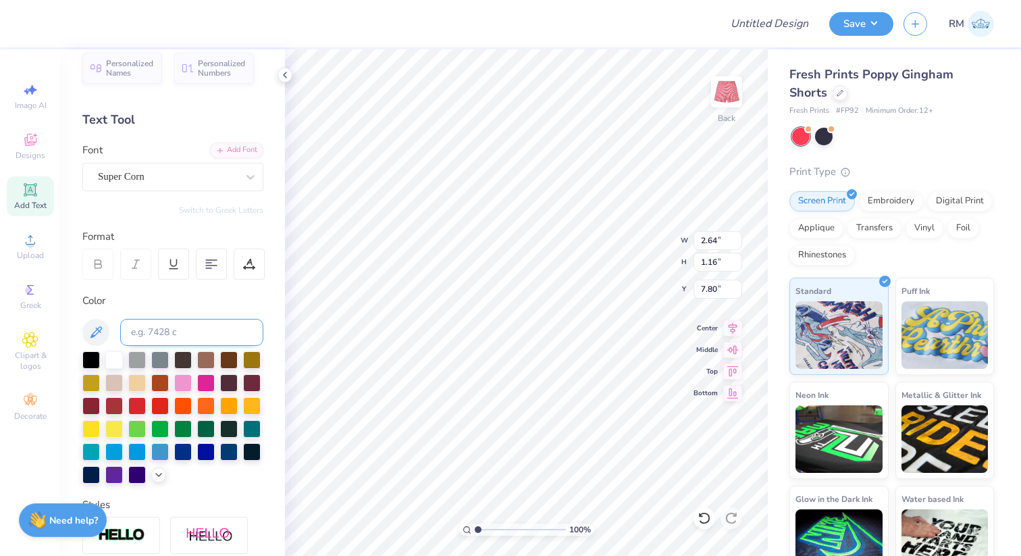
type input "3.01"
type input "1.25"
click at [153, 190] on div "Holly FREE" at bounding box center [172, 177] width 181 height 28
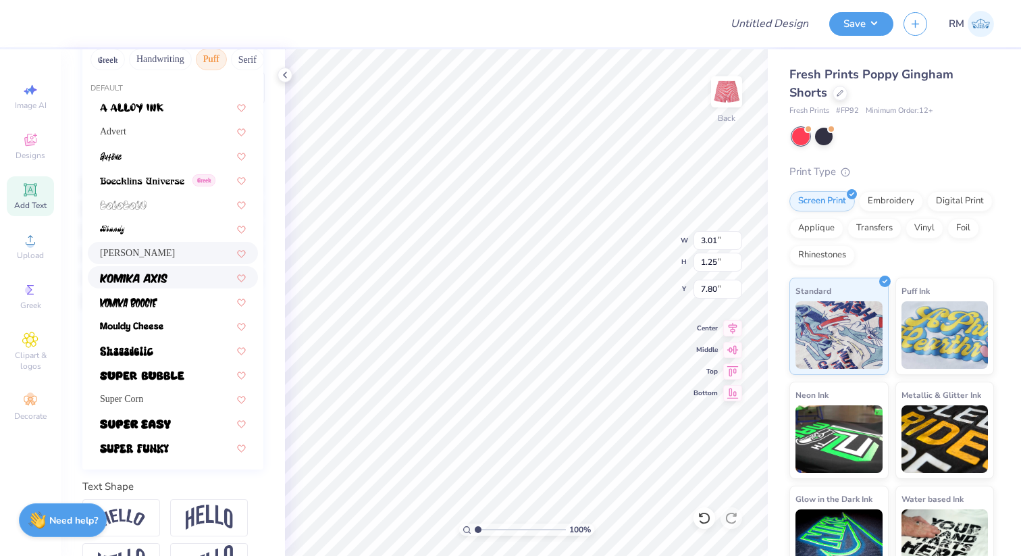
scroll to position [198, 0]
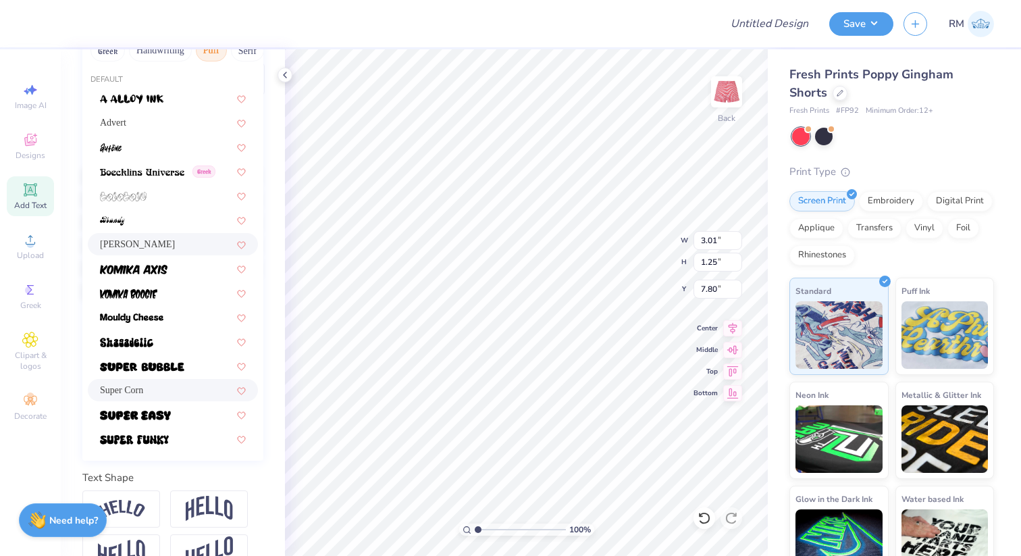
click at [156, 382] on div "Super Corn" at bounding box center [173, 390] width 170 height 22
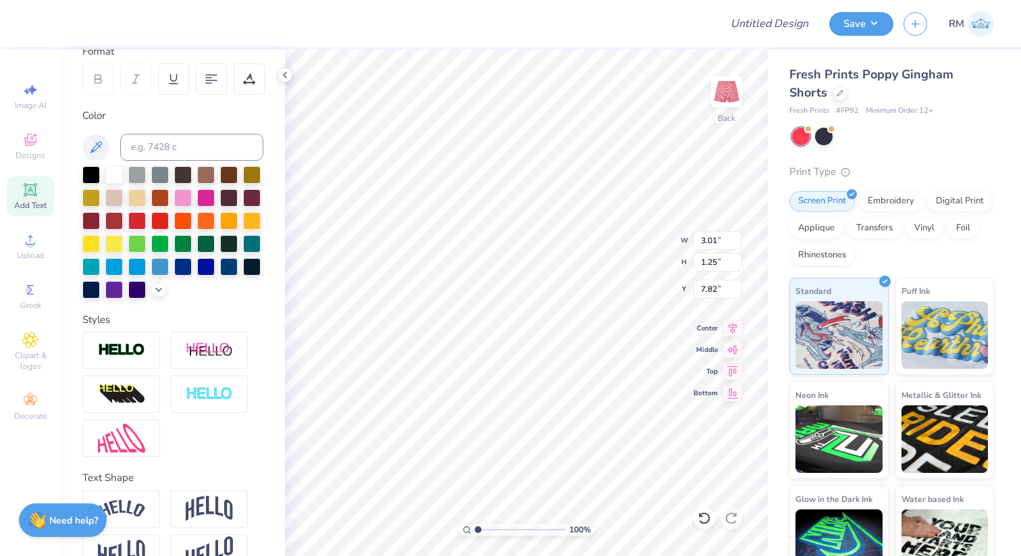
type input "2.76"
type input "1.22"
type input "7.82"
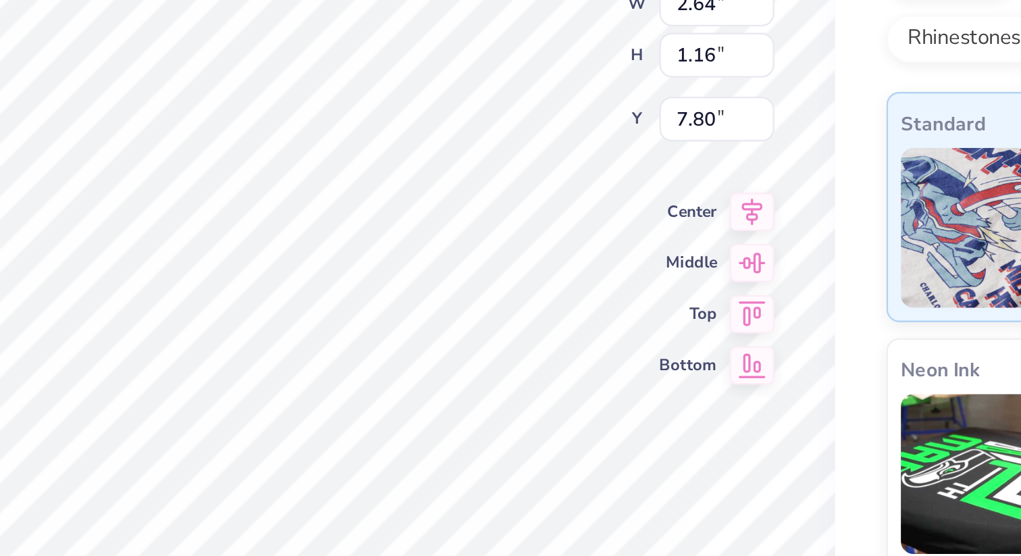
type input "7.84"
type input "2.56"
type input "1.13"
type input "7.88"
type input "7.91"
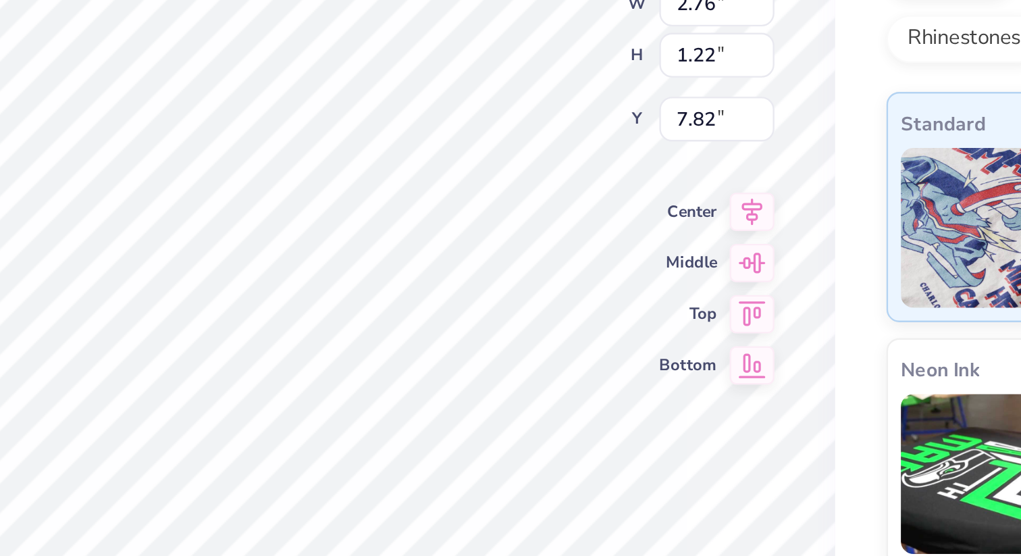
type input "7.86"
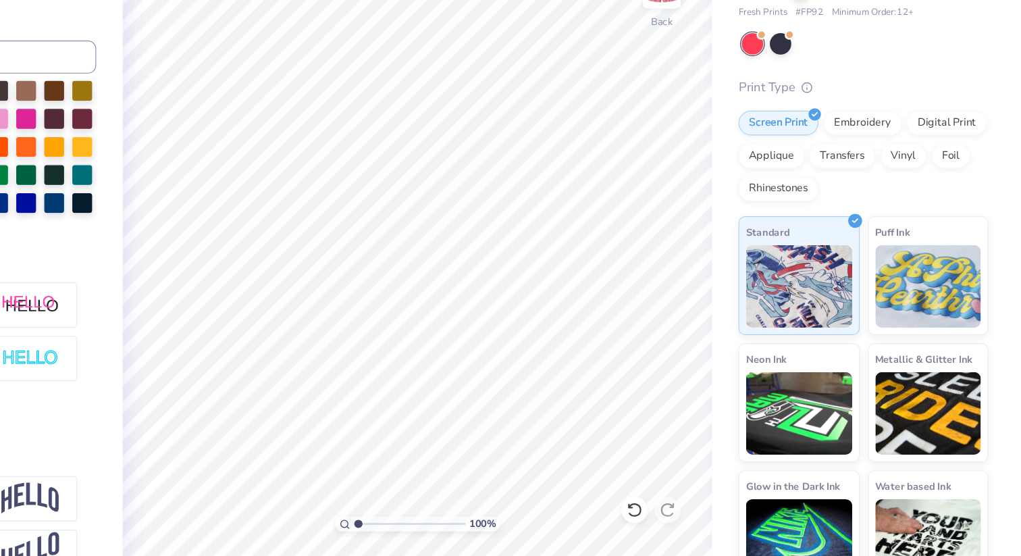
scroll to position [0, 0]
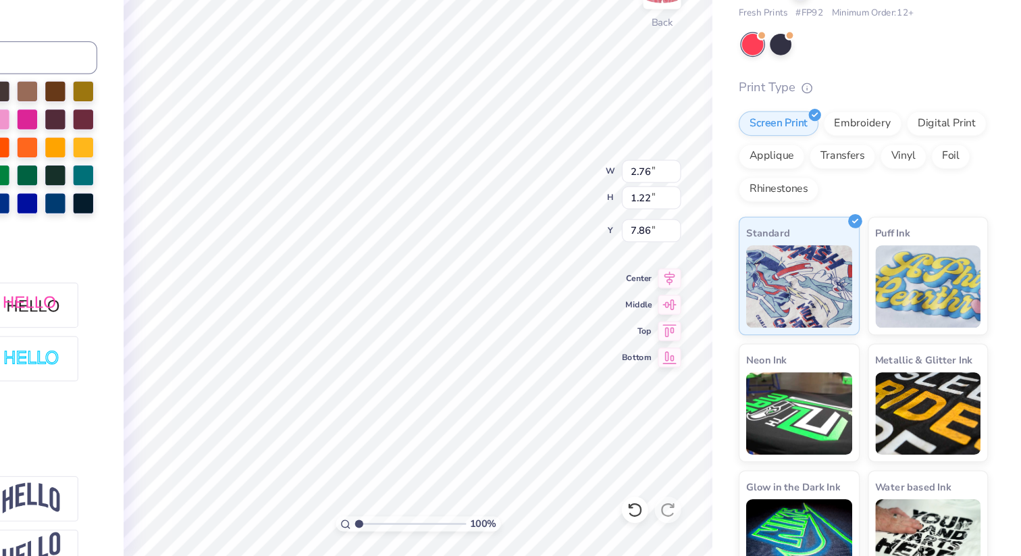
type input "3.25"
type input "1.43"
type input "7.65"
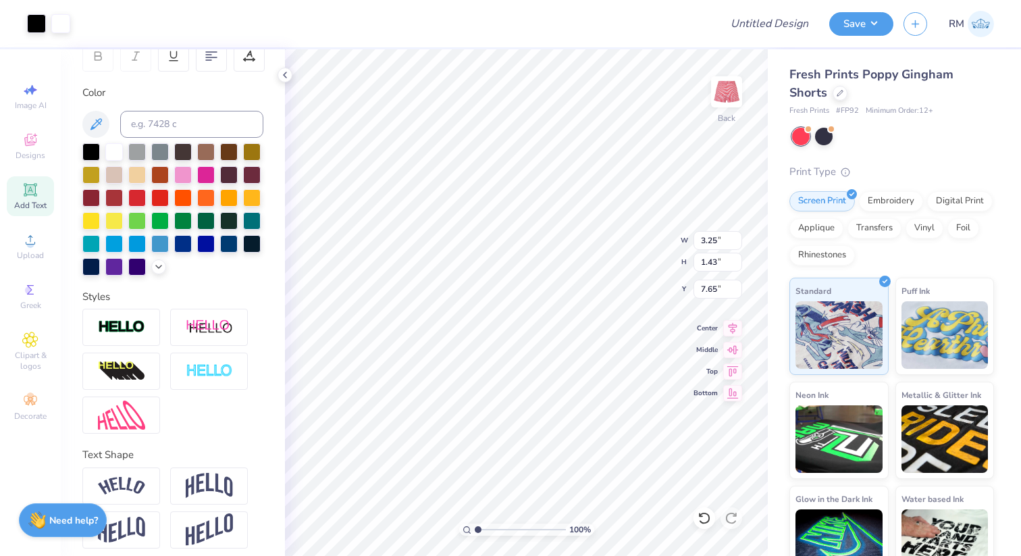
scroll to position [229, 0]
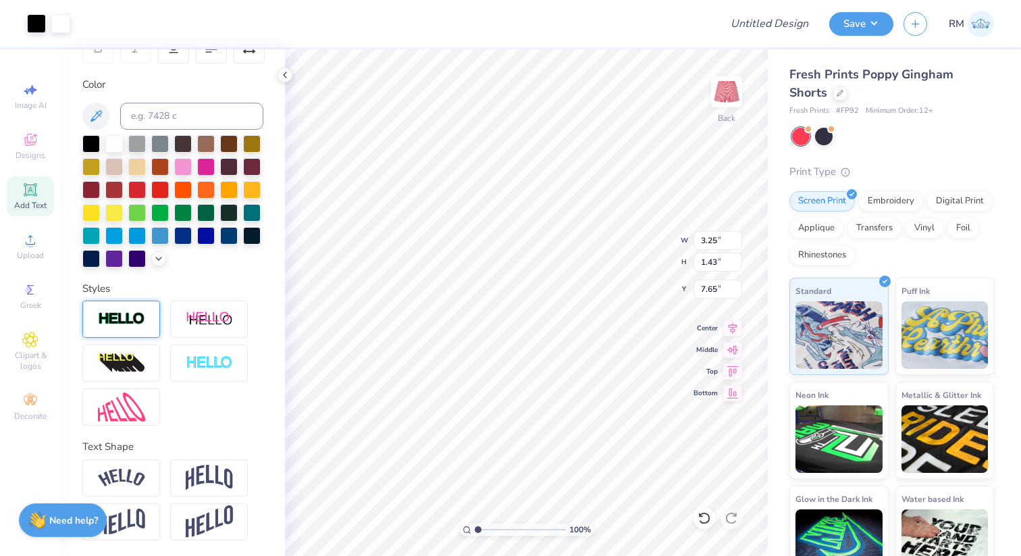
click at [126, 328] on div at bounding box center [121, 319] width 78 height 37
type input "3.26"
type input "1.44"
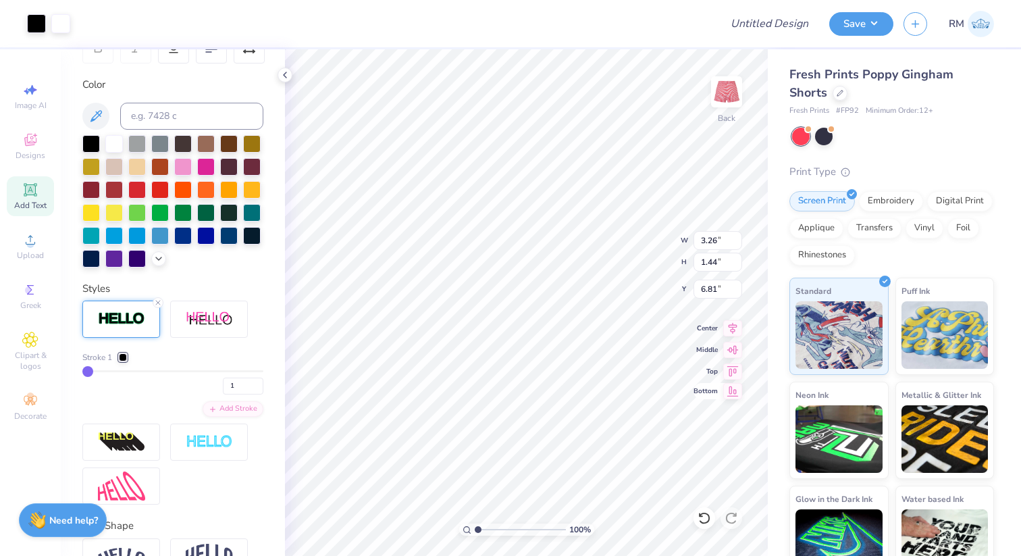
type input "7.21"
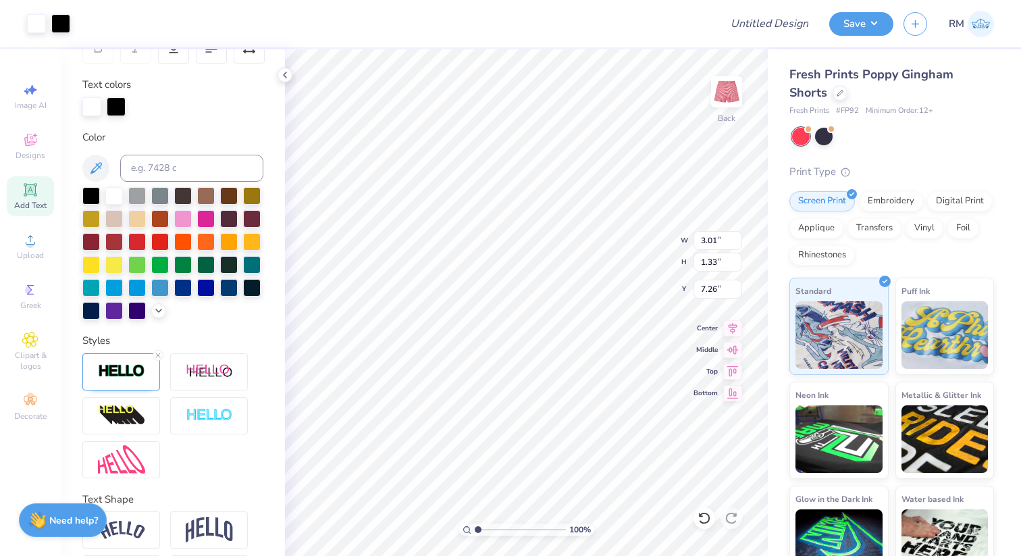
type input "3.01"
type input "7.26"
type input "9.17"
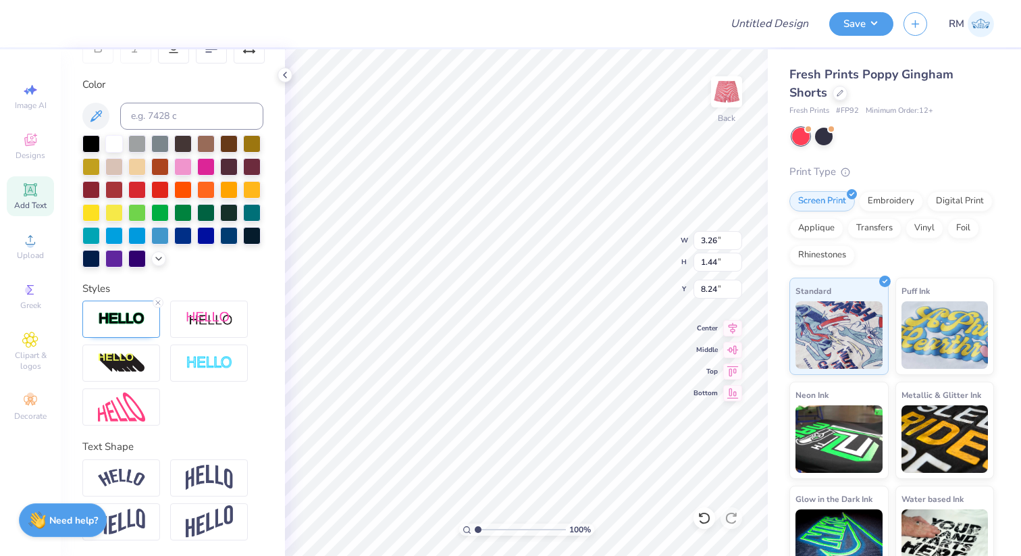
type input "8.24"
click at [163, 147] on div at bounding box center [160, 143] width 18 height 18
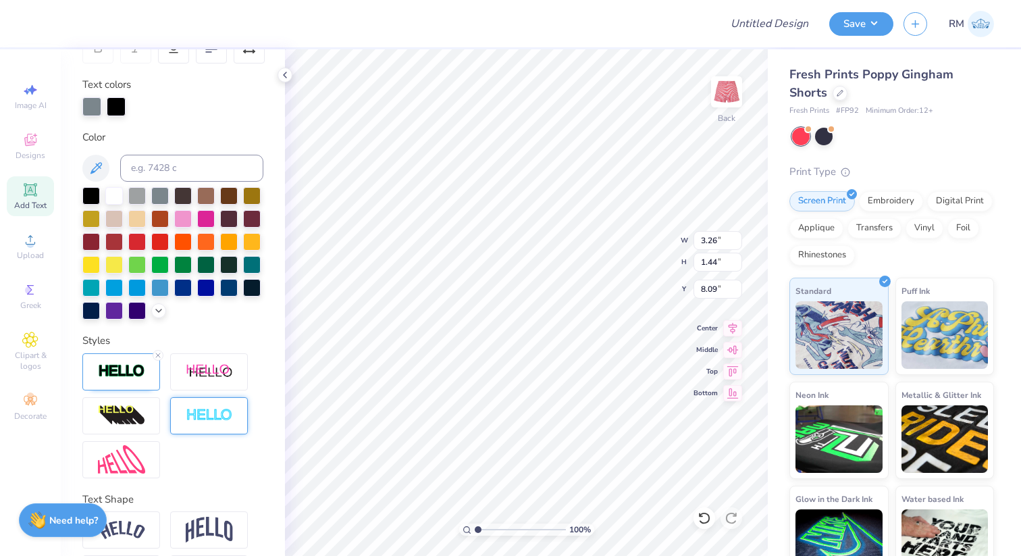
type input "8.09"
click at [113, 198] on div at bounding box center [114, 195] width 18 height 18
type input "8.08"
type input "2.80"
type input "1.24"
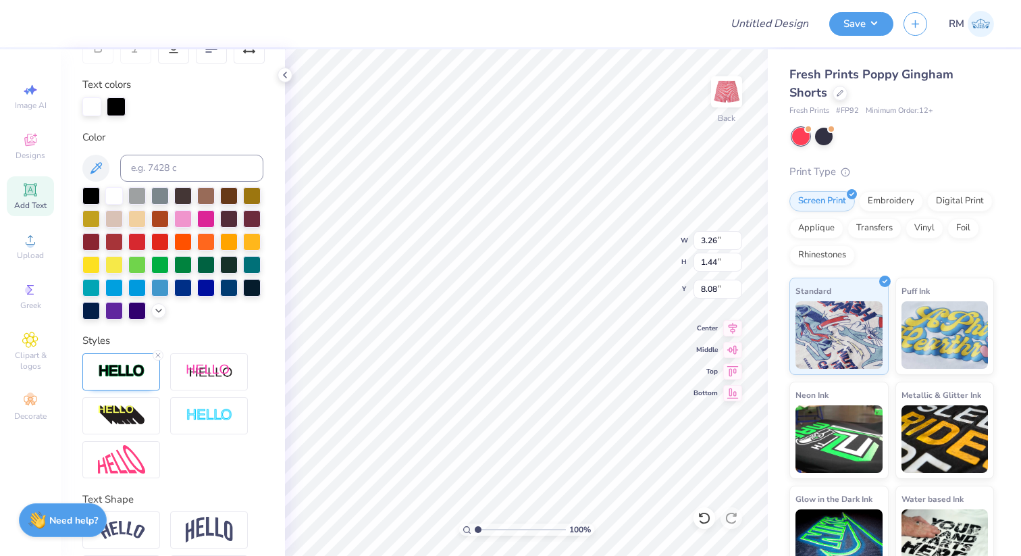
type input "8.29"
type input "8.16"
click at [134, 426] on div at bounding box center [121, 415] width 78 height 37
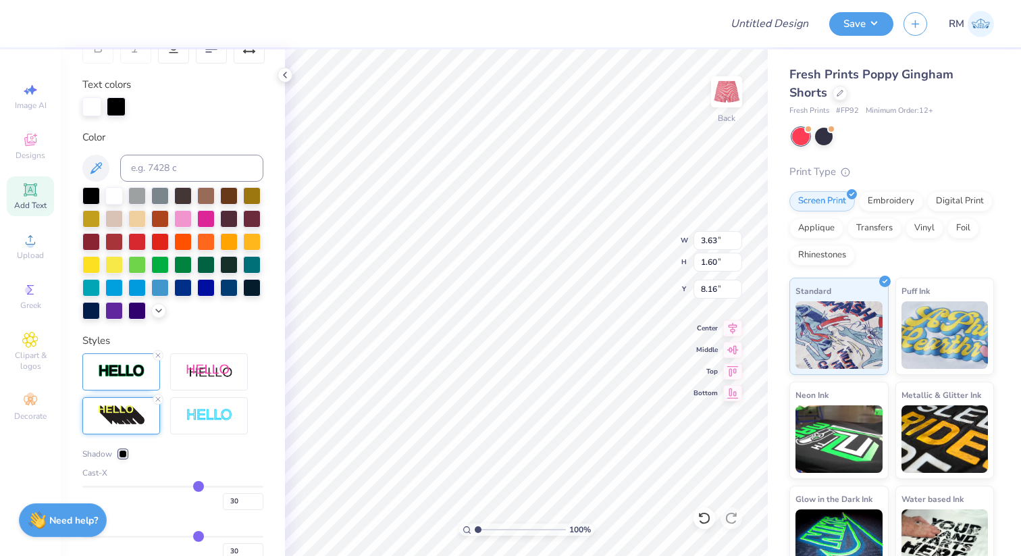
type input "3.63"
type input "1.60"
type input "27"
type input "26"
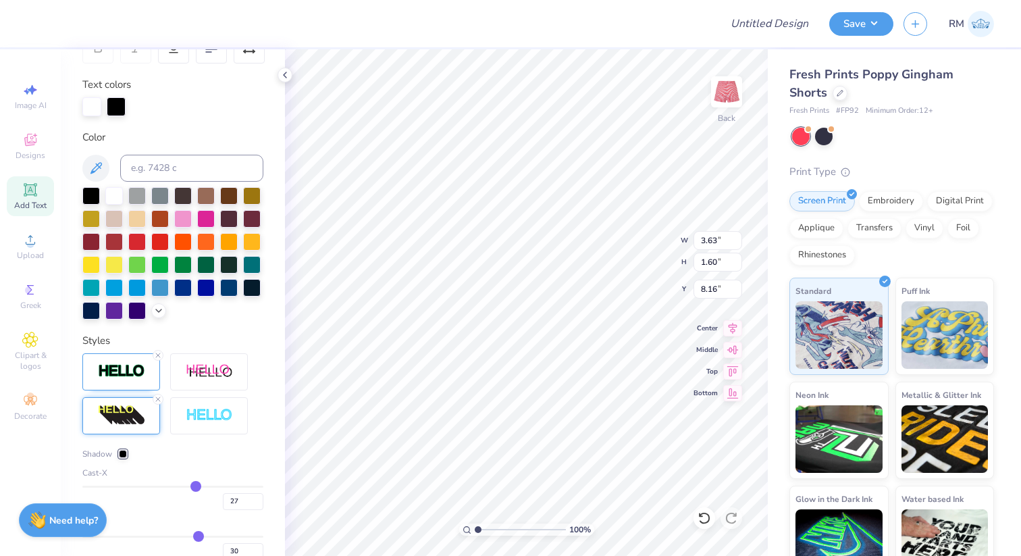
type input "26"
type input "25"
type input "24"
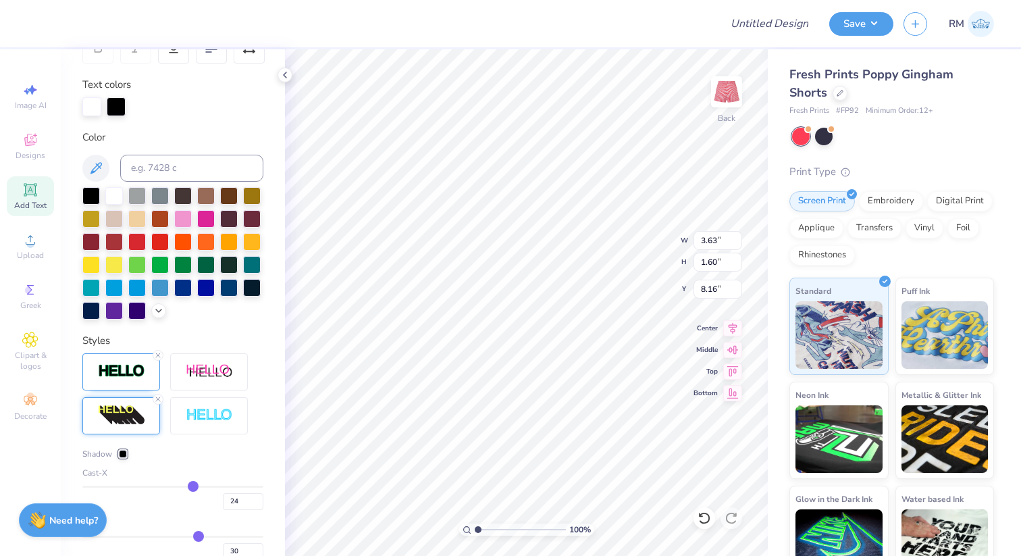
type input "23"
type input "21"
type input "20"
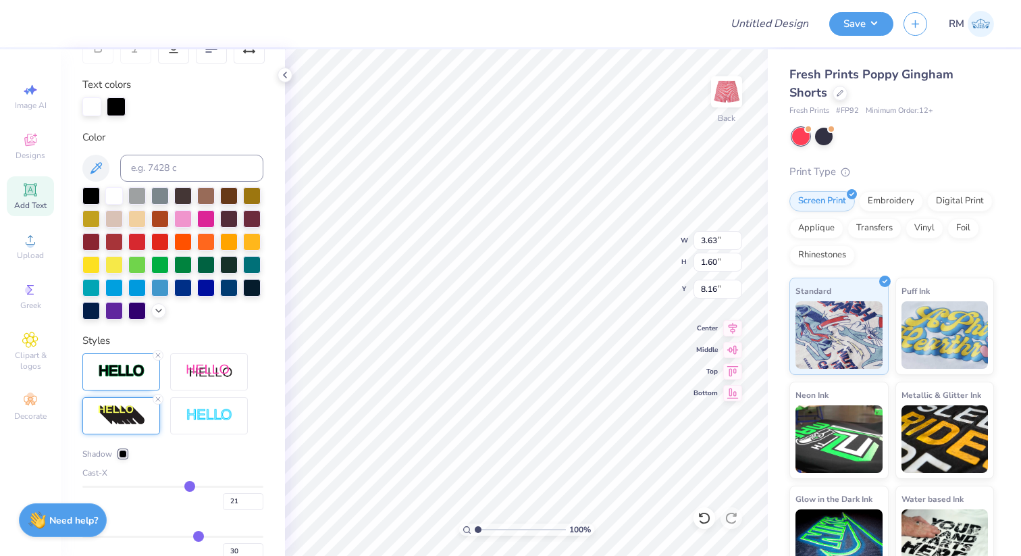
type input "20"
type input "18"
type input "17"
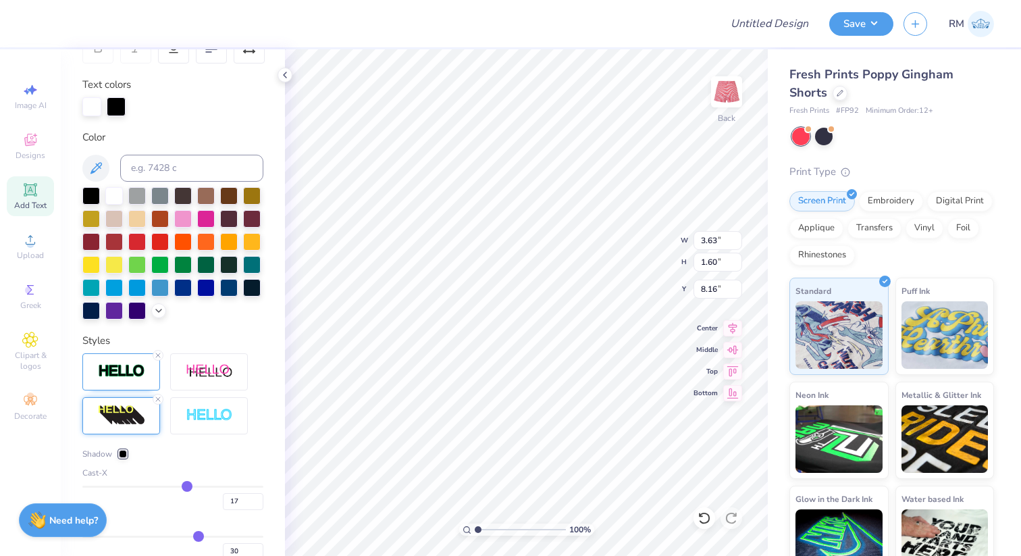
type input "15"
type input "14"
type input "12"
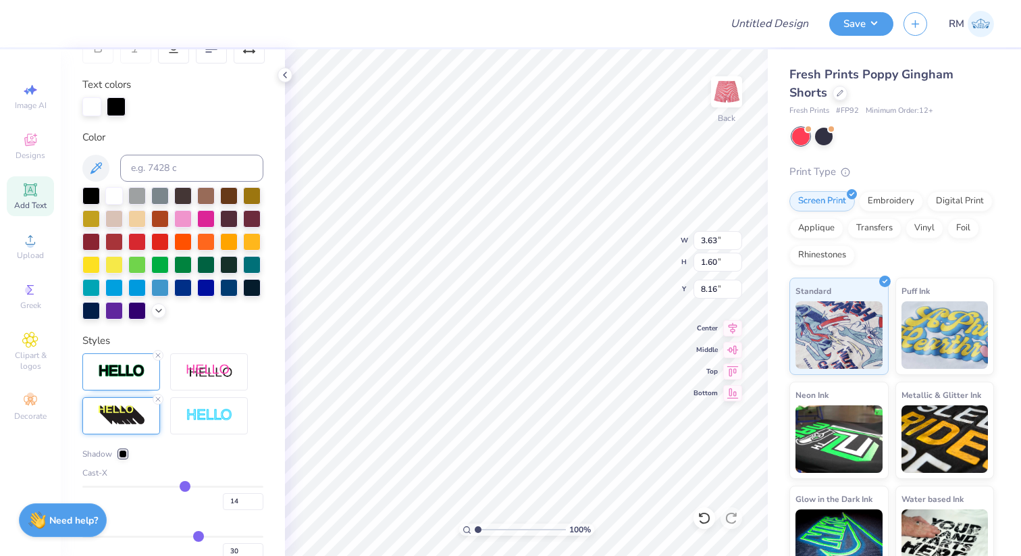
type input "12"
type input "11"
type input "9"
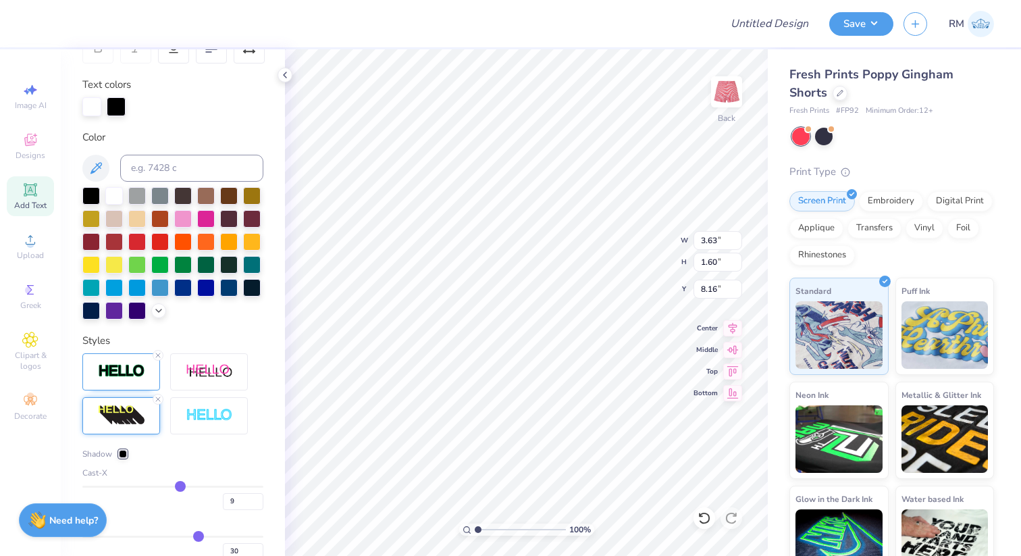
type input "8"
type input "7"
type input "6"
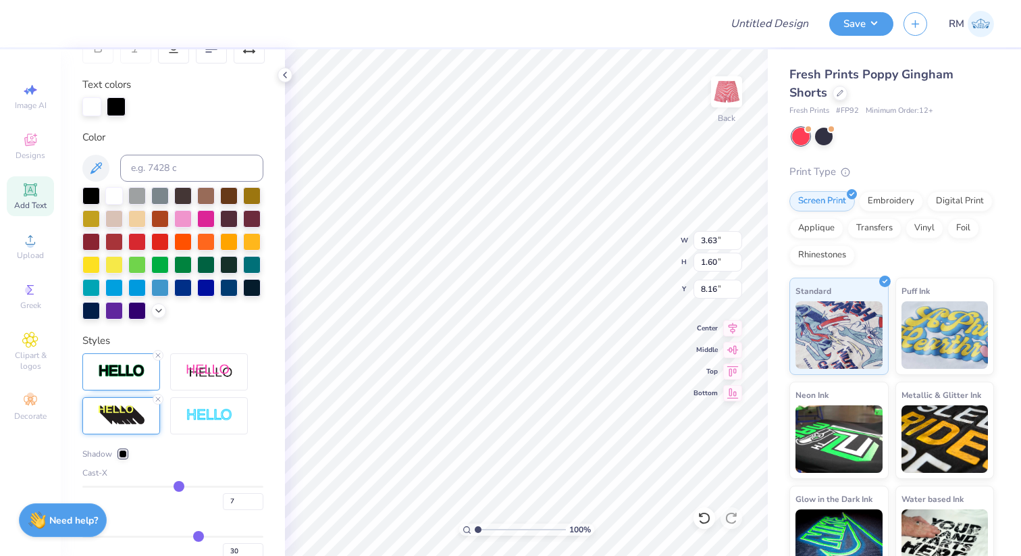
type input "6"
type input "4"
type input "3"
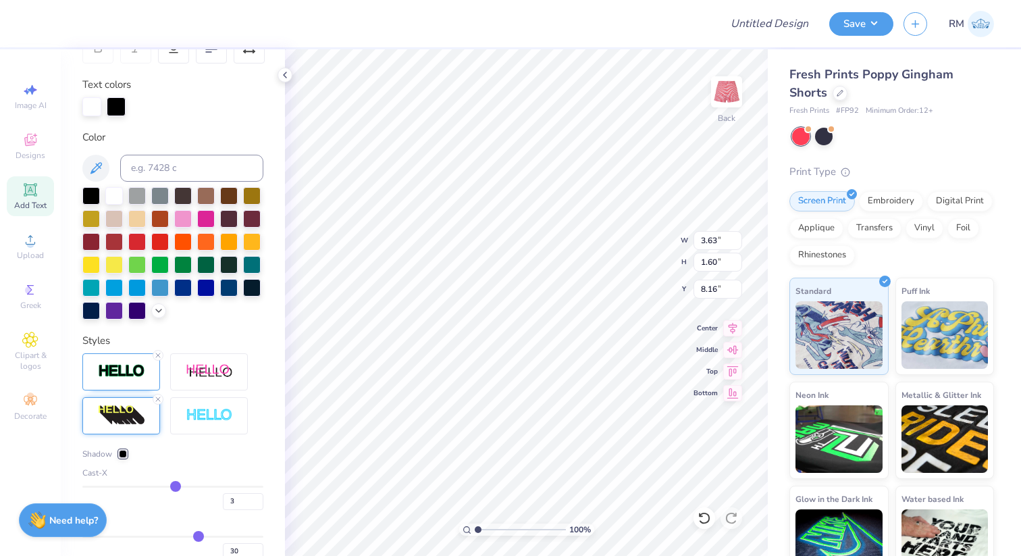
type input "2"
type input "1"
type input "0"
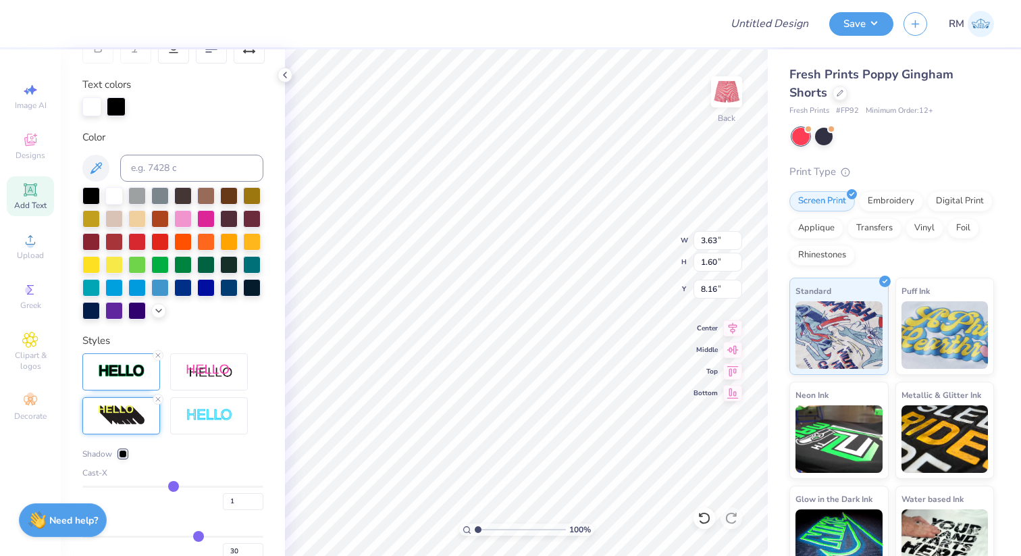
type input "0"
type input "-1"
type input "-2"
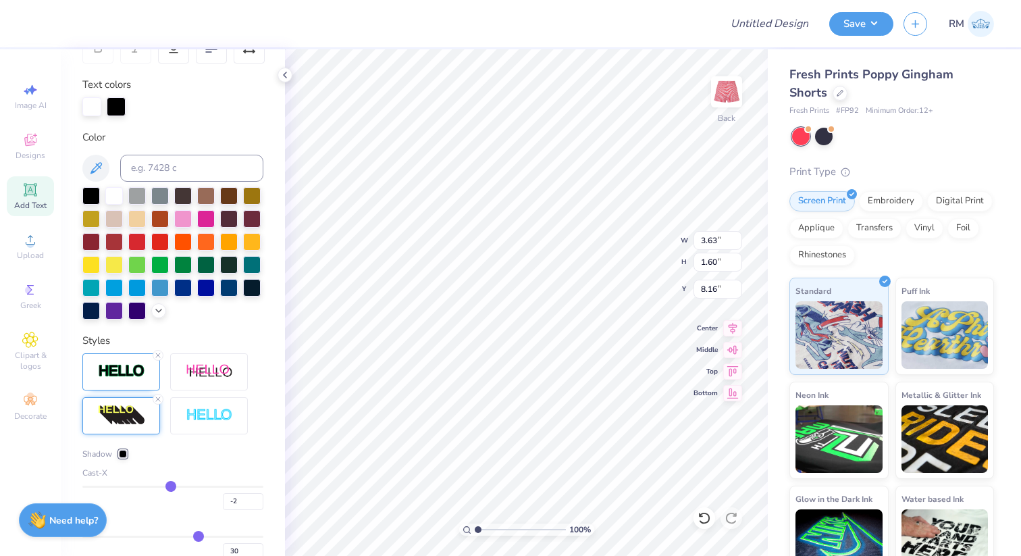
type input "-3"
type input "-4"
type input "-5"
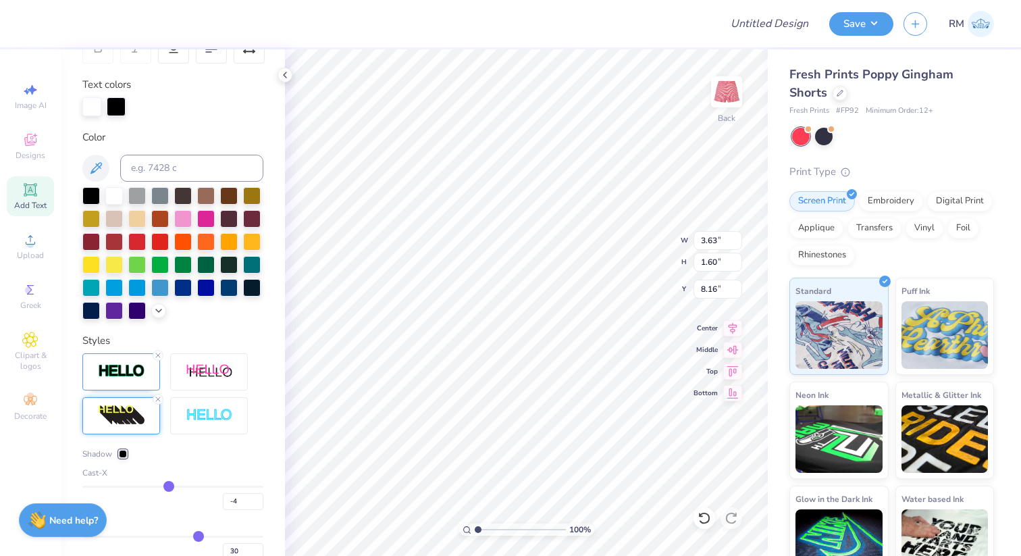
type input "-5"
type input "-6"
type input "-7"
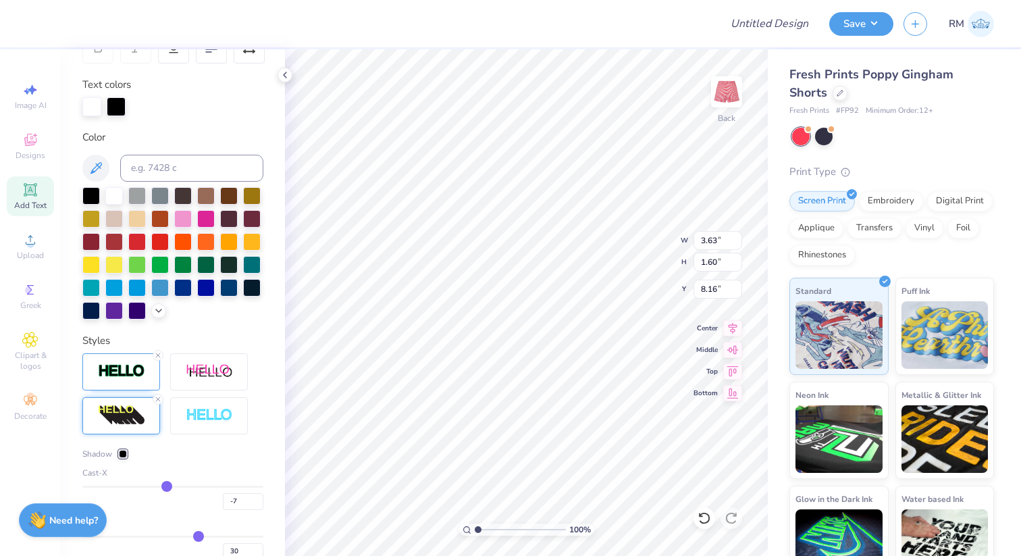
type input "-8"
type input "-9"
type input "-10"
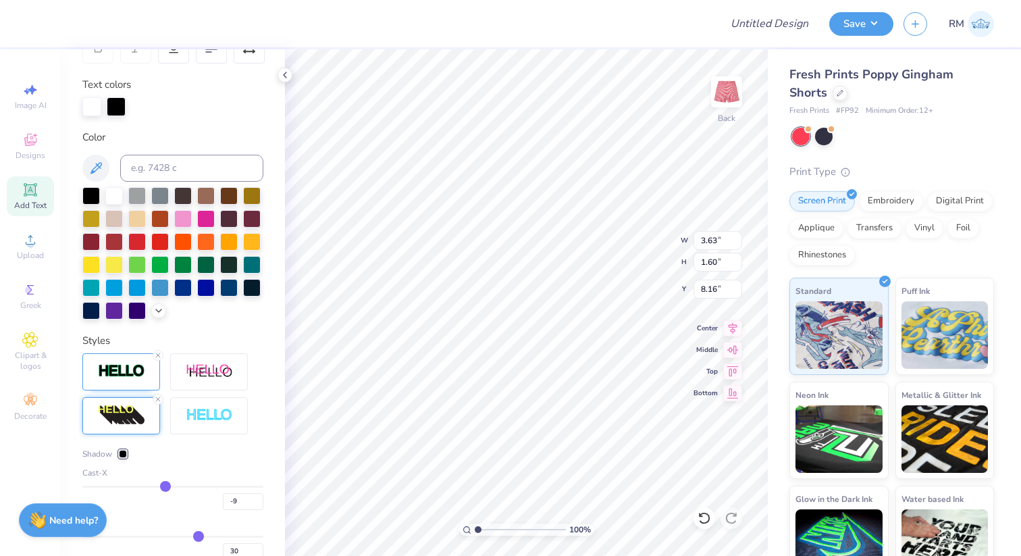
type input "-10"
type input "-11"
type input "-12"
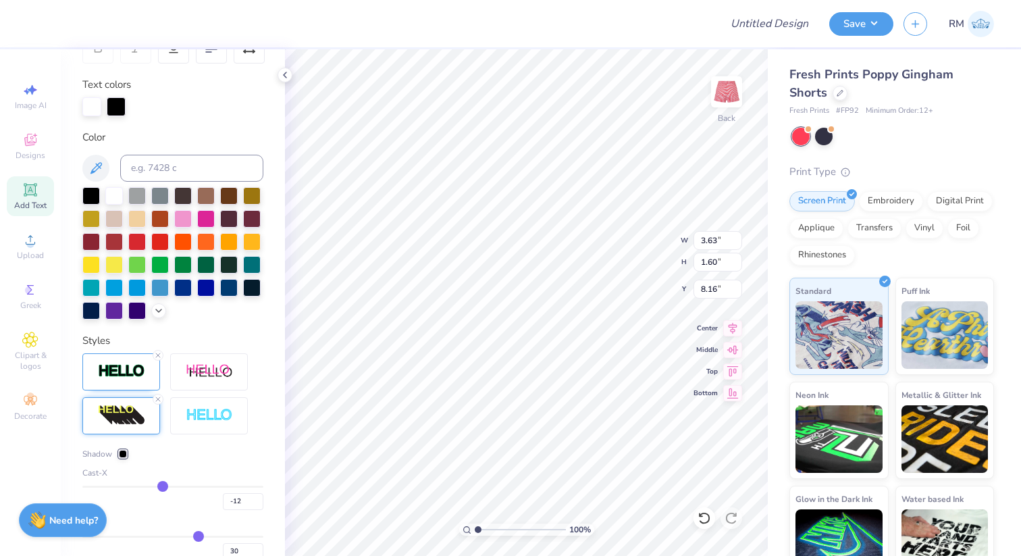
type input "-13"
type input "-14"
type input "-15"
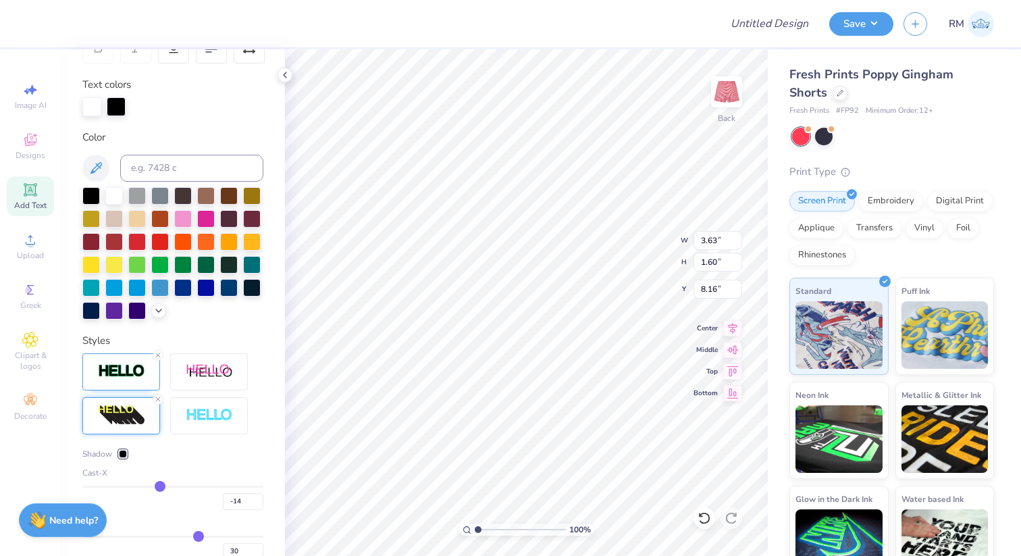
type input "-15"
type input "-14"
type input "-15"
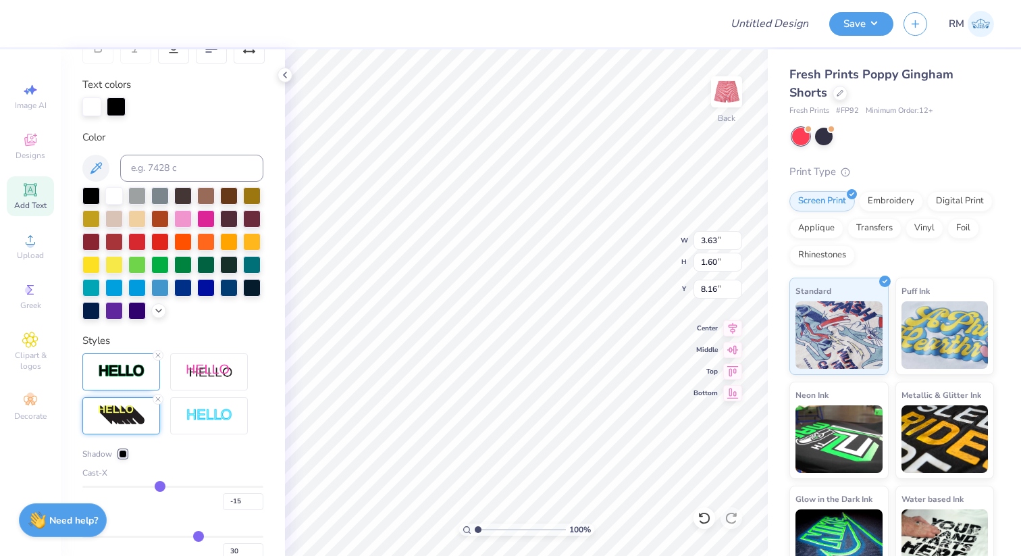
type input "-16"
type input "-17"
type input "-18"
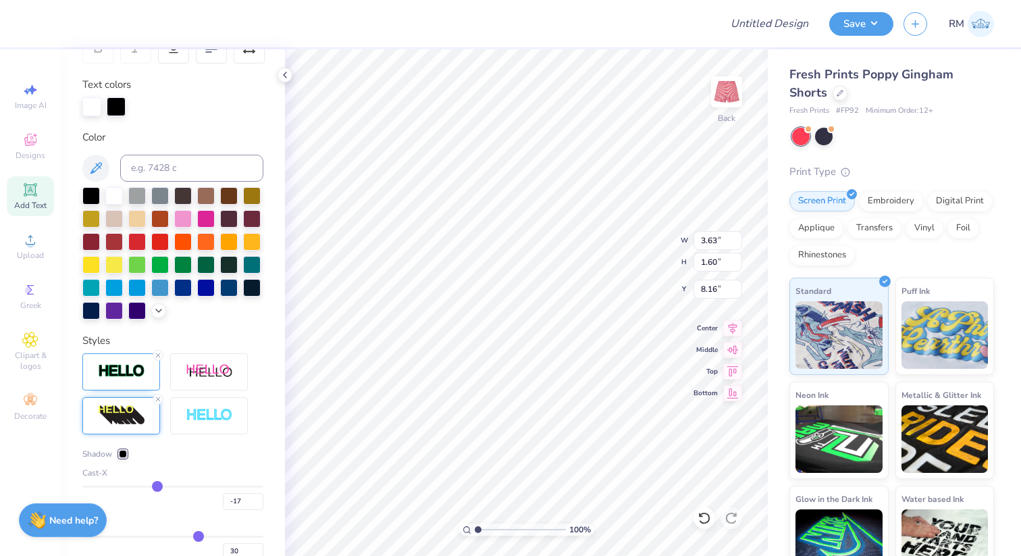
type input "-18"
type input "-19"
type input "-18"
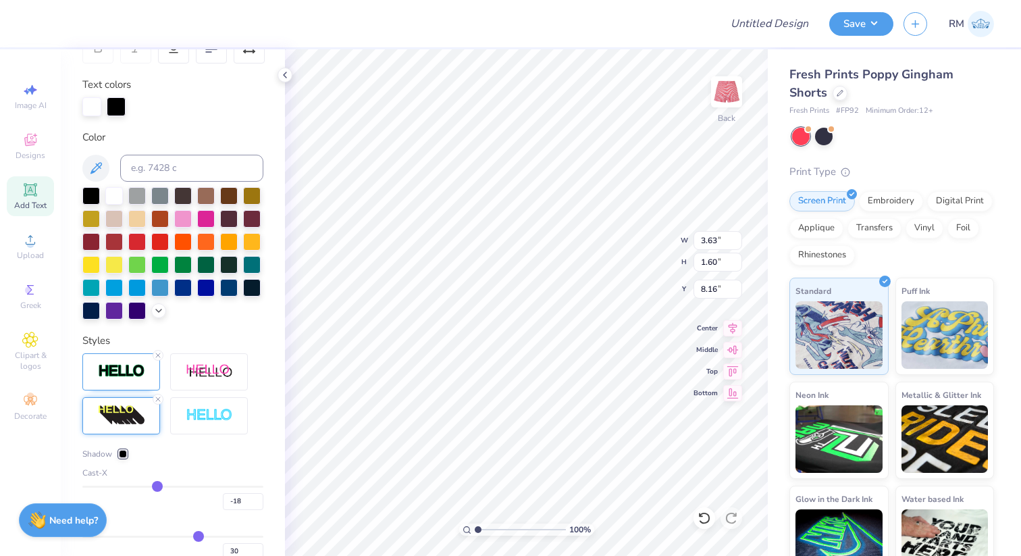
type input "-17"
type input "-16"
type input "-15"
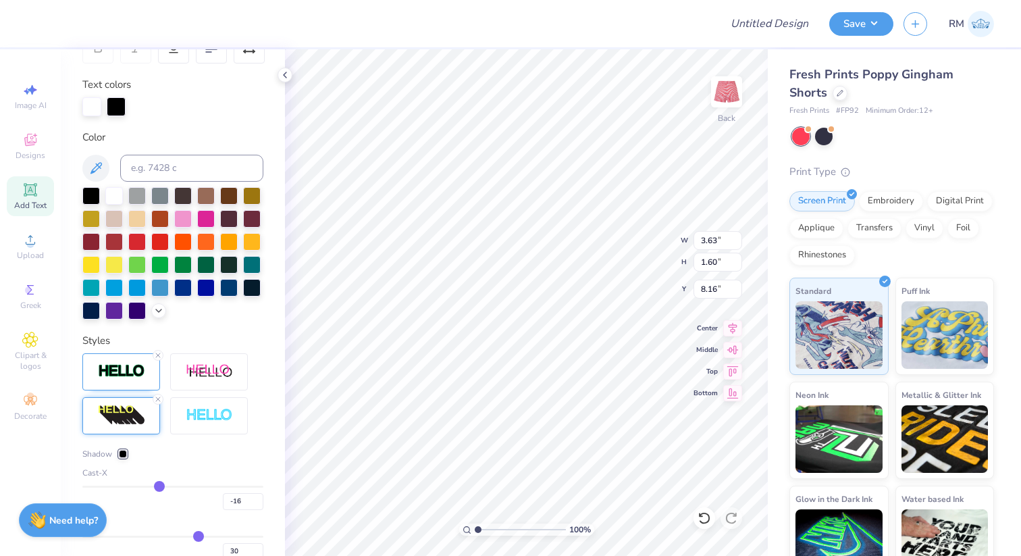
type input "-15"
type input "-14"
type input "-12"
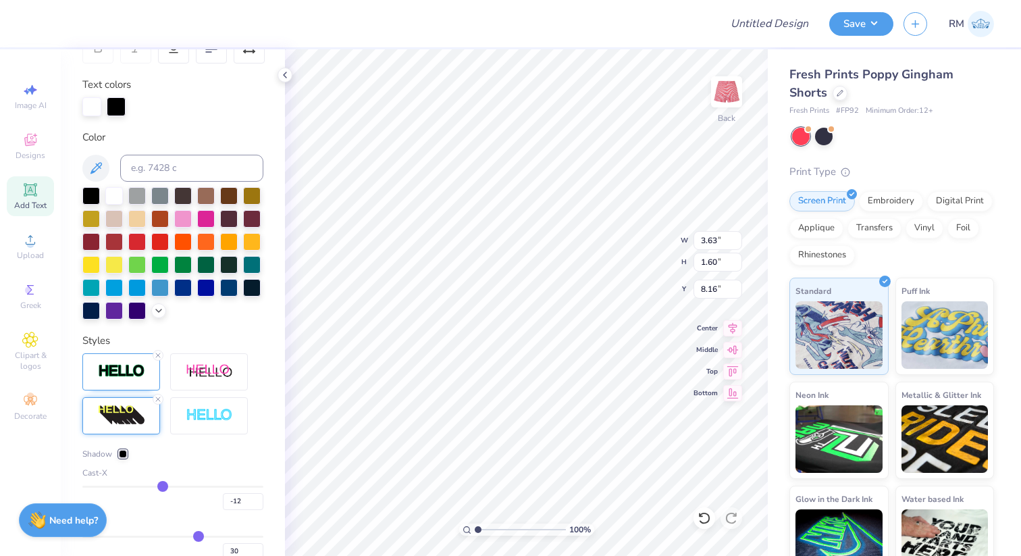
type input "-11"
type input "-8"
type input "-6"
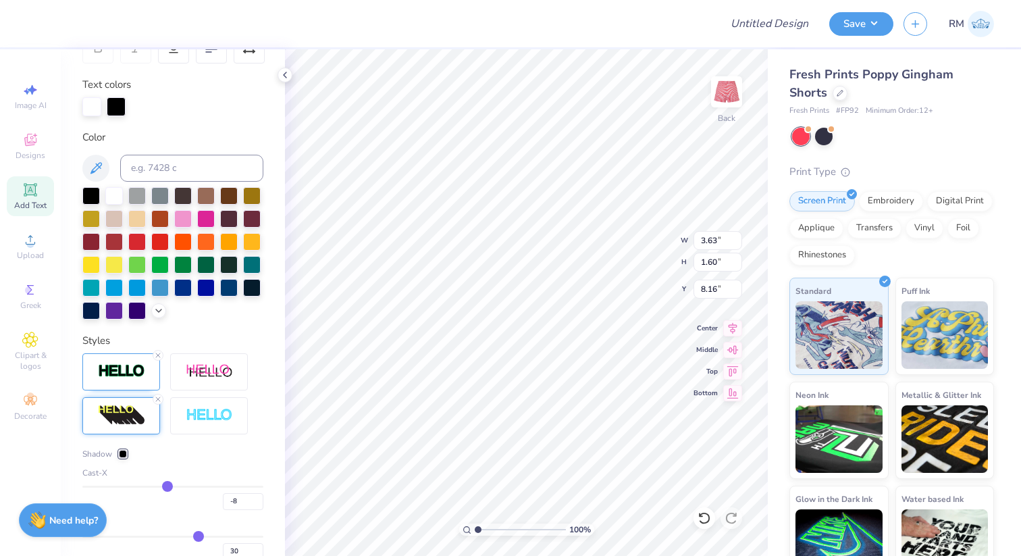
type input "-6"
type input "-2"
type input "1"
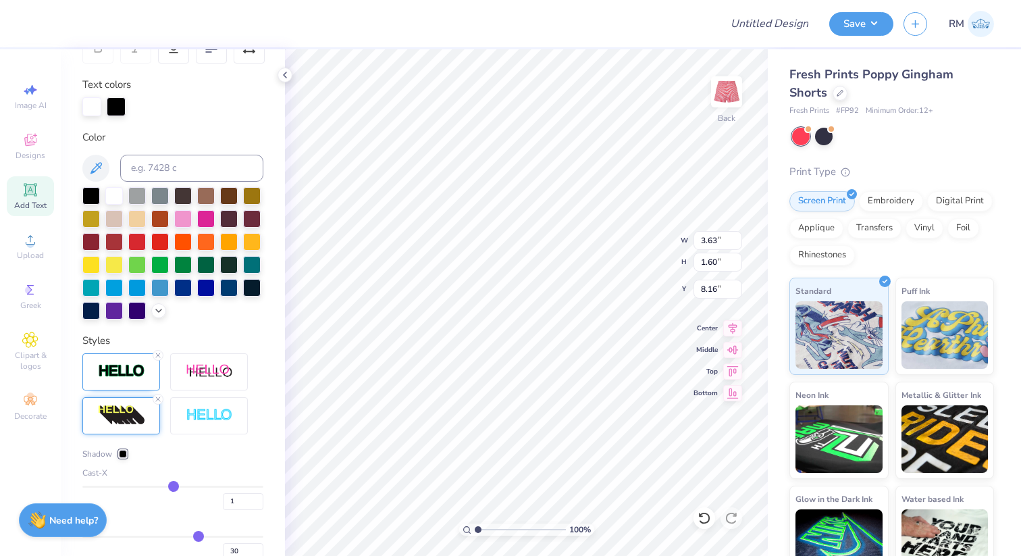
type input "4"
drag, startPoint x: 196, startPoint y: 483, endPoint x: 228, endPoint y: 482, distance: 32.5
click at [228, 486] on input "range" at bounding box center [172, 487] width 181 height 2
click at [213, 410] on img at bounding box center [209, 416] width 47 height 16
click at [154, 398] on icon at bounding box center [158, 399] width 8 height 8
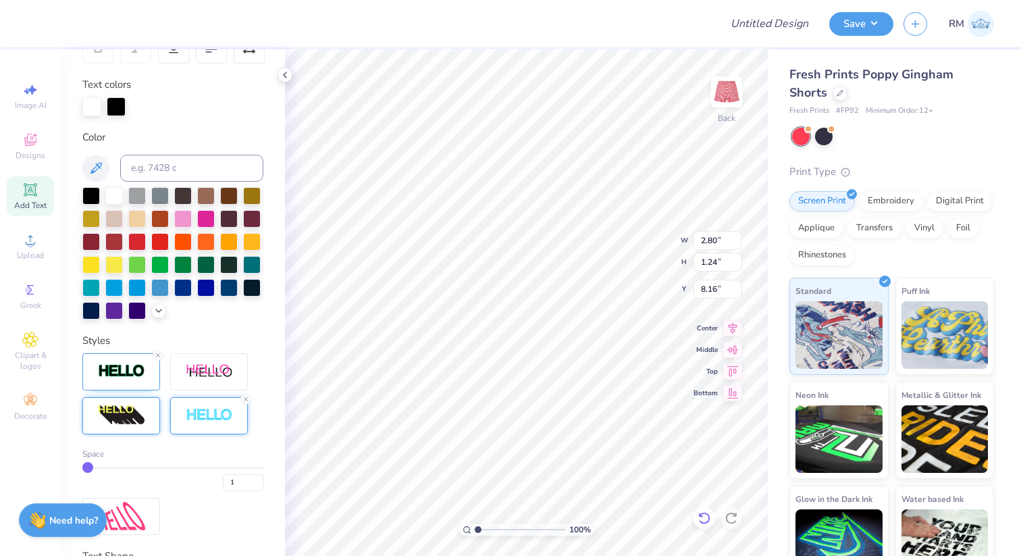
click at [711, 521] on icon at bounding box center [705, 518] width 14 height 14
click at [709, 519] on icon at bounding box center [703, 518] width 11 height 12
click at [709, 517] on icon at bounding box center [703, 518] width 11 height 12
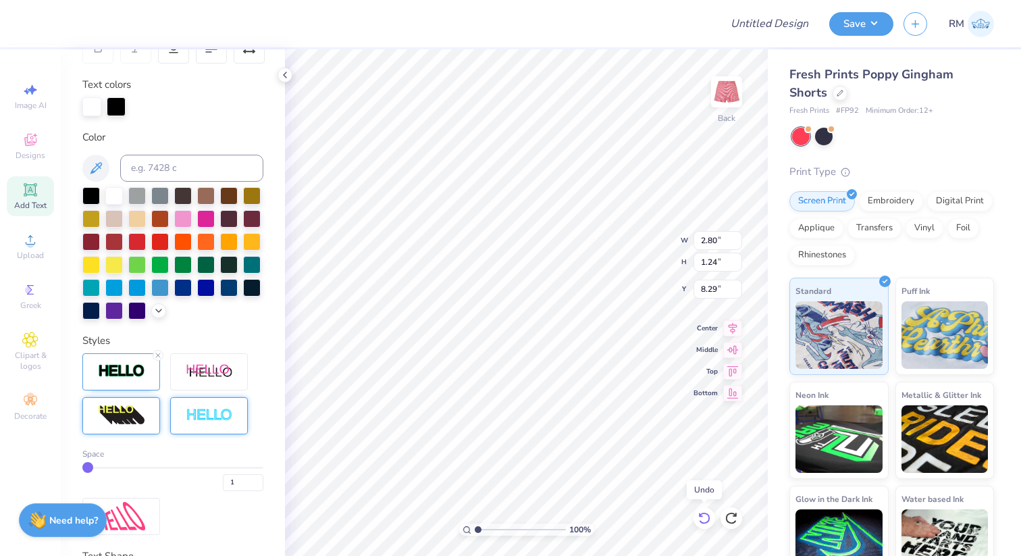
click at [703, 515] on icon at bounding box center [705, 518] width 14 height 14
click at [212, 416] on img at bounding box center [209, 416] width 47 height 16
click at [190, 405] on div at bounding box center [209, 415] width 78 height 37
click at [245, 398] on line at bounding box center [246, 399] width 4 height 4
click at [161, 353] on icon at bounding box center [158, 355] width 8 height 8
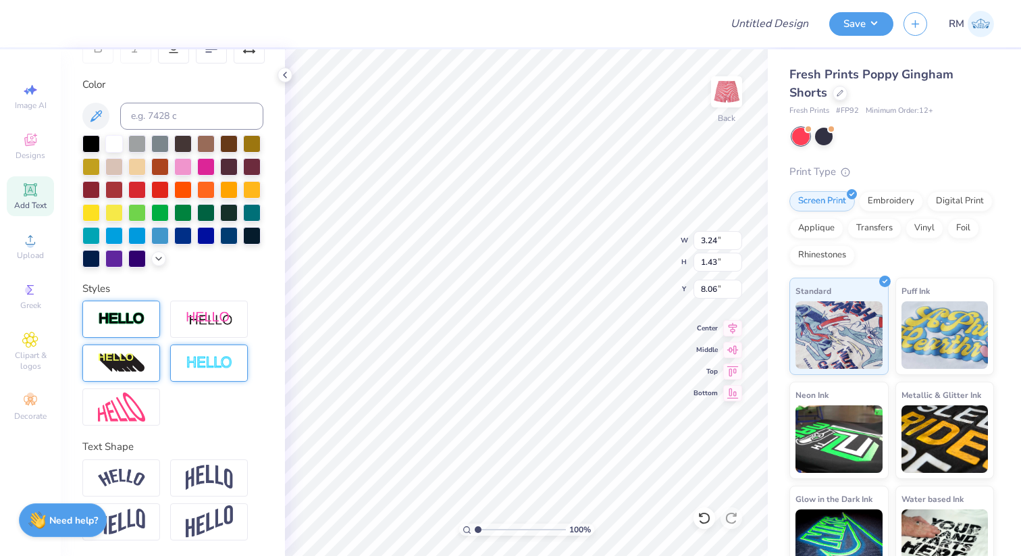
click at [149, 369] on div at bounding box center [121, 363] width 78 height 37
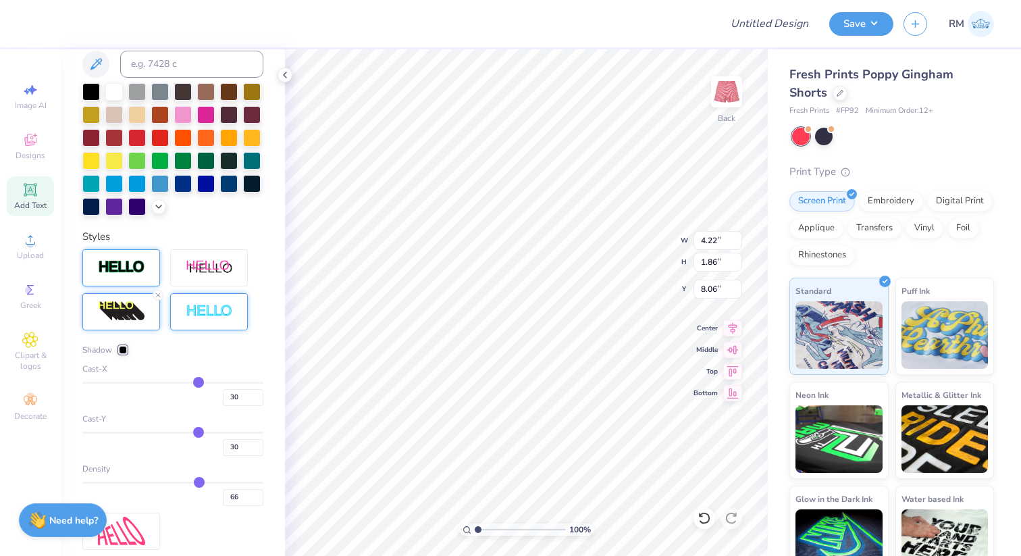
scroll to position [353, 0]
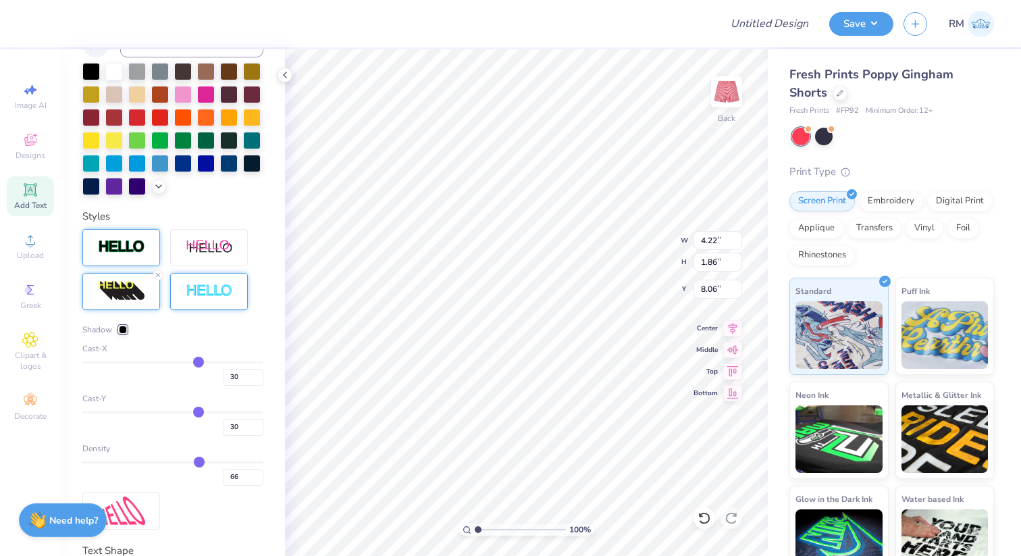
click at [119, 326] on div at bounding box center [123, 330] width 8 height 8
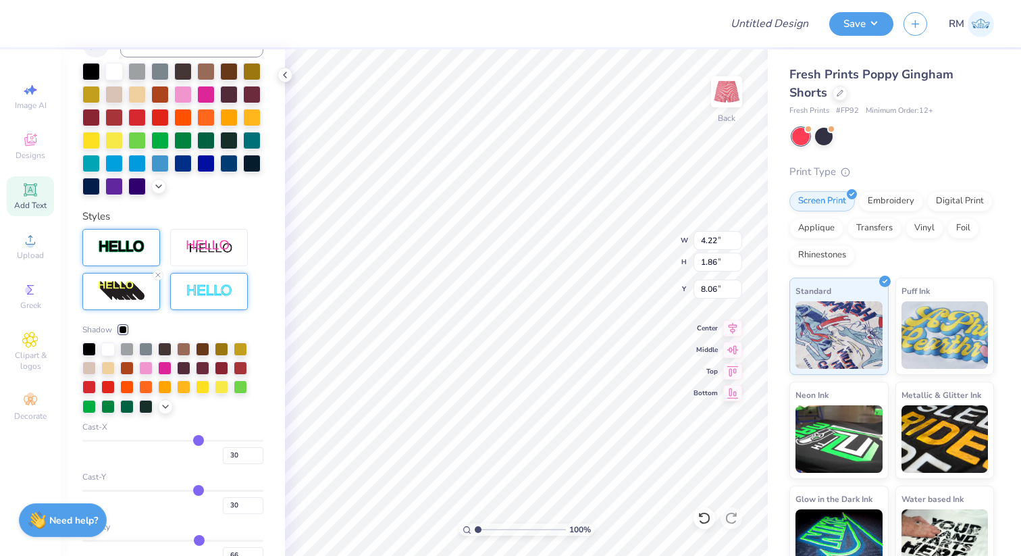
click at [124, 329] on div at bounding box center [123, 330] width 8 height 8
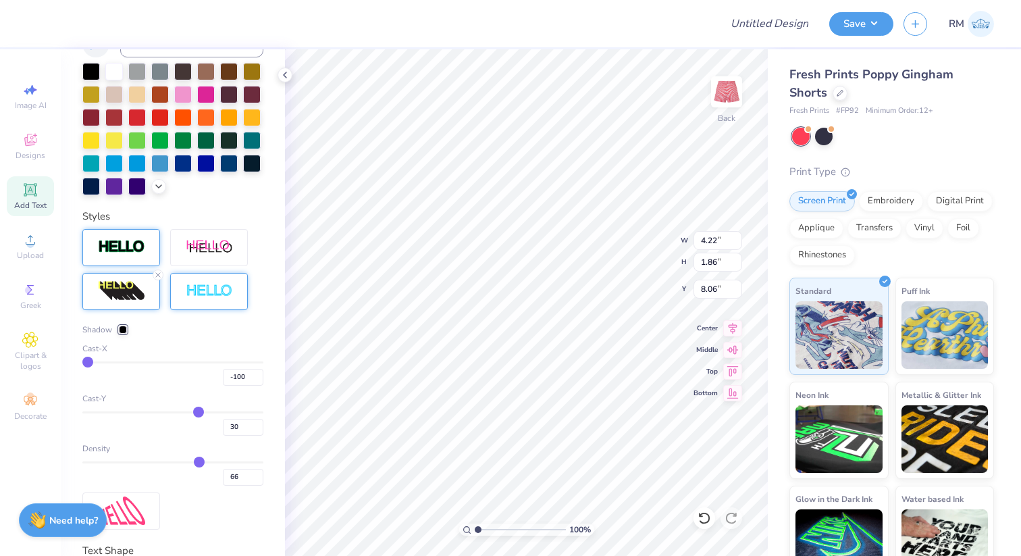
drag, startPoint x: 197, startPoint y: 358, endPoint x: 71, endPoint y: 361, distance: 125.7
click at [82, 361] on input "range" at bounding box center [172, 362] width 181 height 2
click at [164, 372] on div "-100" at bounding box center [172, 373] width 181 height 24
drag, startPoint x: 88, startPoint y: 362, endPoint x: 173, endPoint y: 359, distance: 84.5
click at [173, 361] on input "range" at bounding box center [172, 362] width 181 height 2
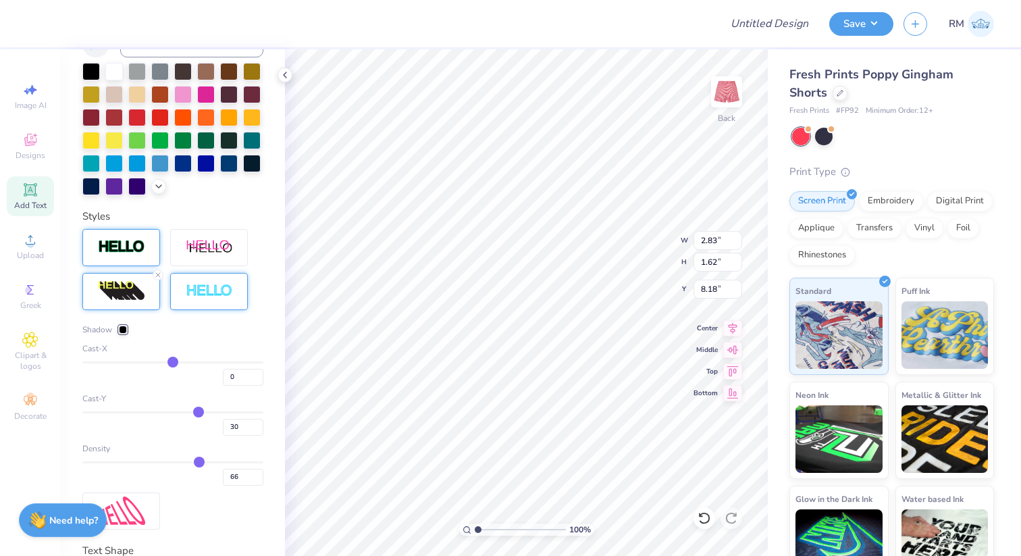
click at [146, 250] on div at bounding box center [121, 247] width 78 height 37
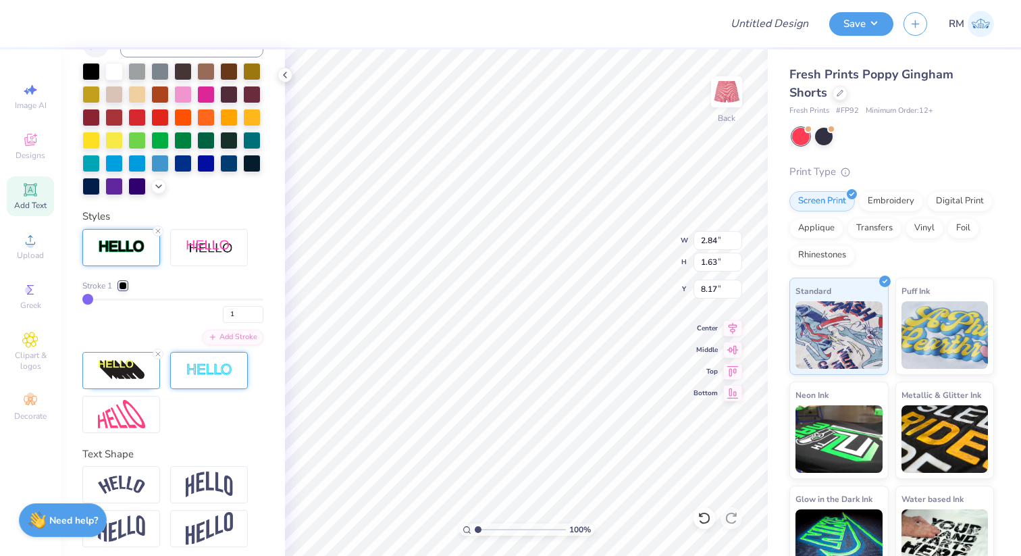
click at [159, 270] on div "Stroke 1 1 Add Stroke" at bounding box center [172, 331] width 181 height 204
click at [161, 352] on icon at bounding box center [158, 354] width 8 height 8
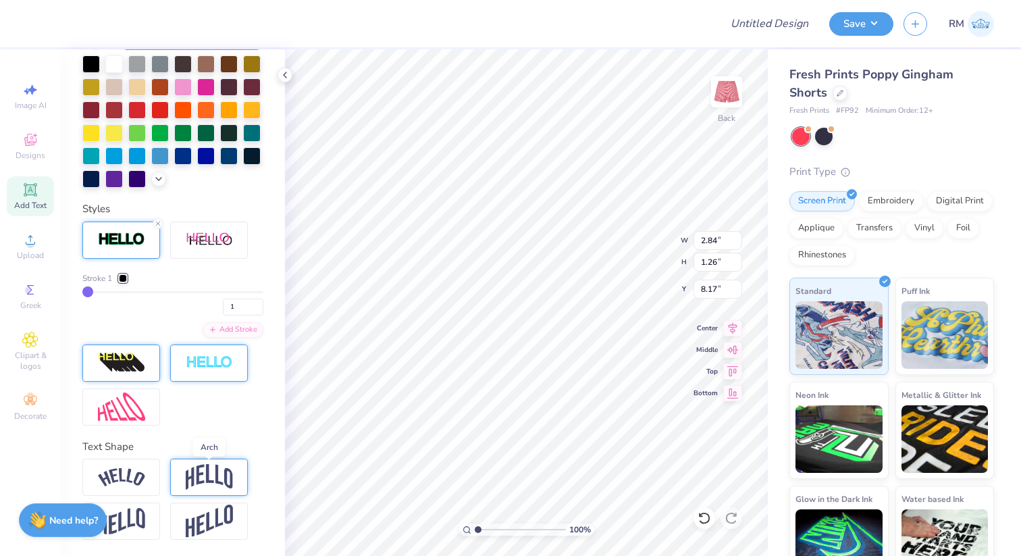
click at [205, 484] on img at bounding box center [209, 477] width 47 height 26
click at [245, 460] on line at bounding box center [246, 461] width 4 height 4
click at [141, 512] on img at bounding box center [121, 521] width 47 height 26
click at [159, 502] on icon at bounding box center [158, 505] width 8 height 8
click at [253, 155] on div at bounding box center [252, 155] width 18 height 18
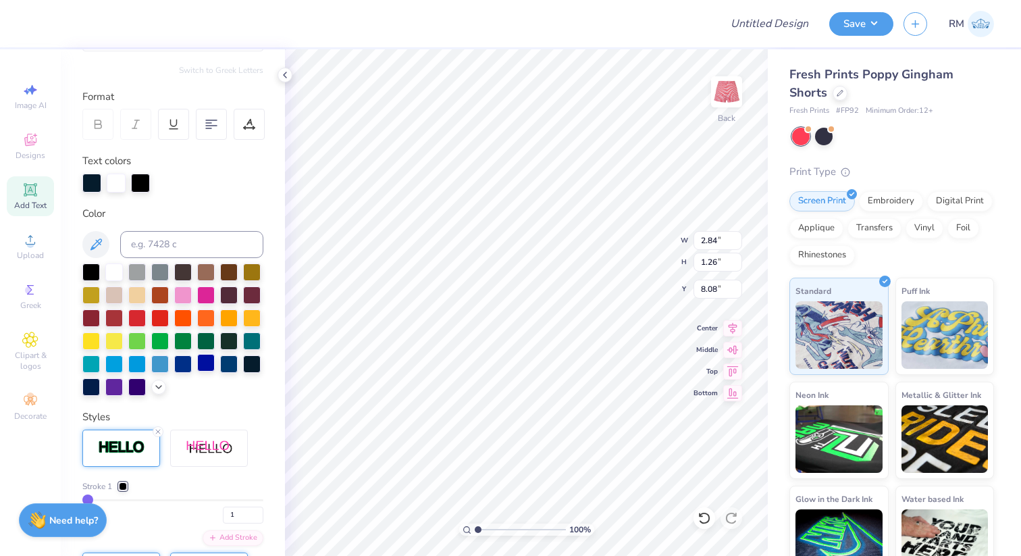
scroll to position [164, 0]
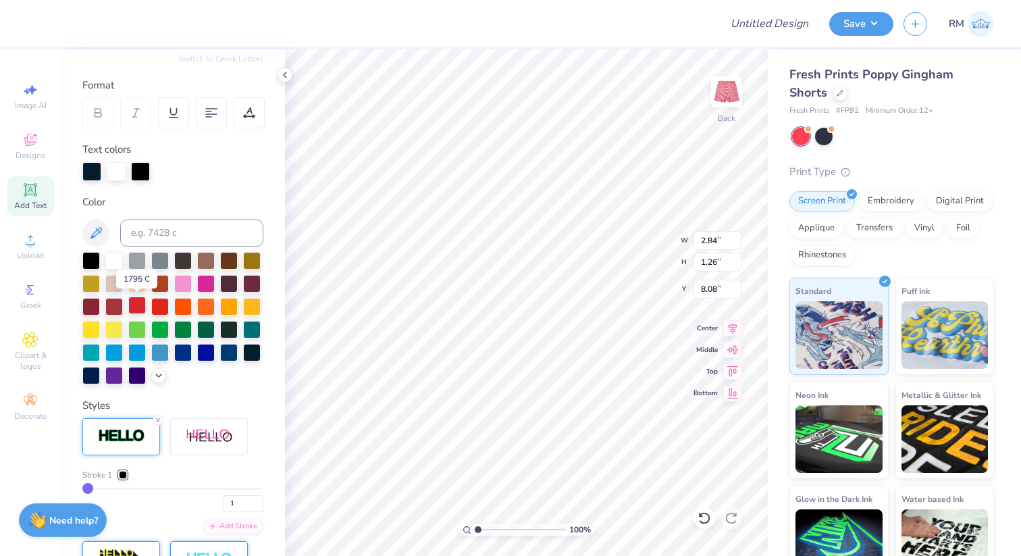
click at [141, 311] on div at bounding box center [137, 306] width 18 height 18
click at [155, 307] on div at bounding box center [160, 306] width 18 height 18
click at [92, 308] on div at bounding box center [91, 306] width 18 height 18
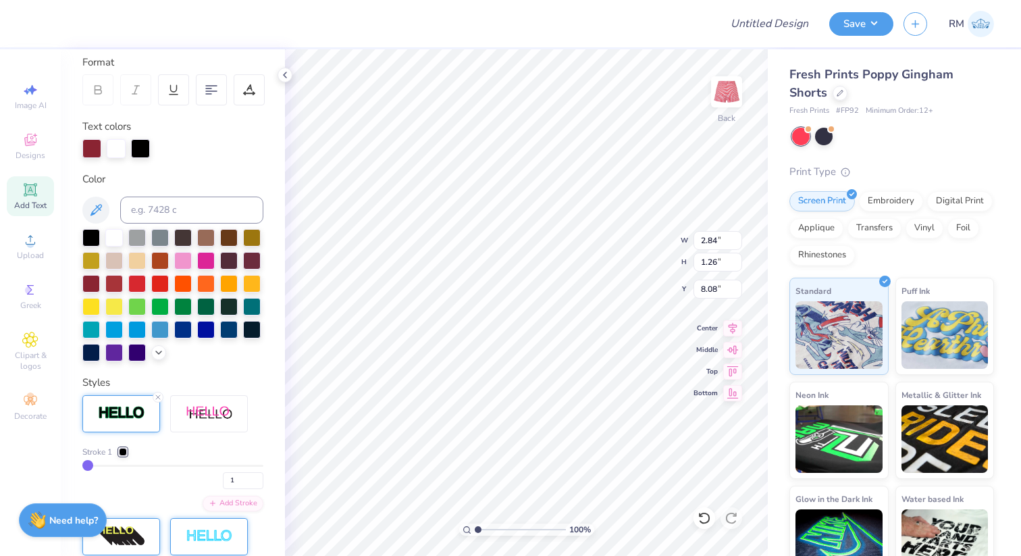
click at [124, 451] on div at bounding box center [123, 452] width 8 height 8
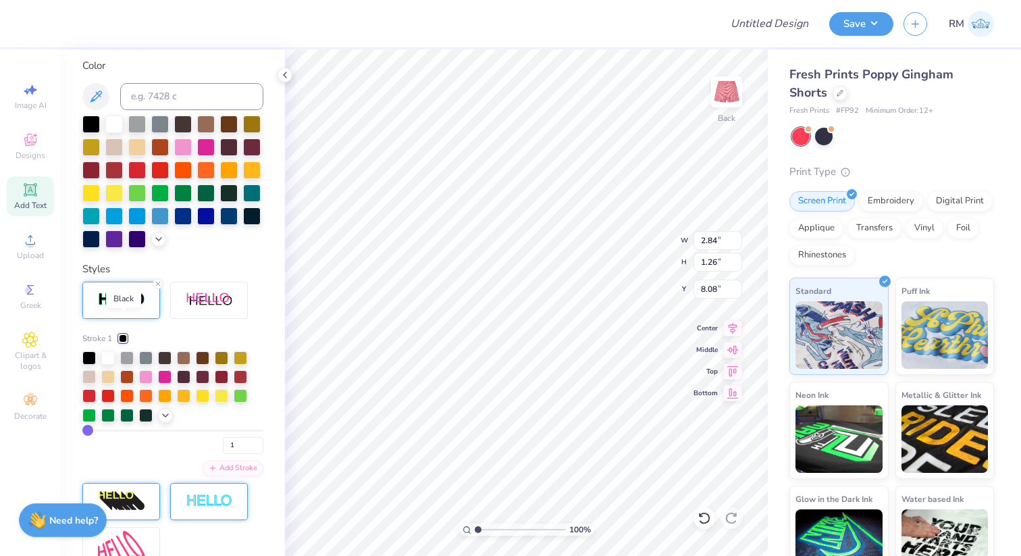
scroll to position [326, 0]
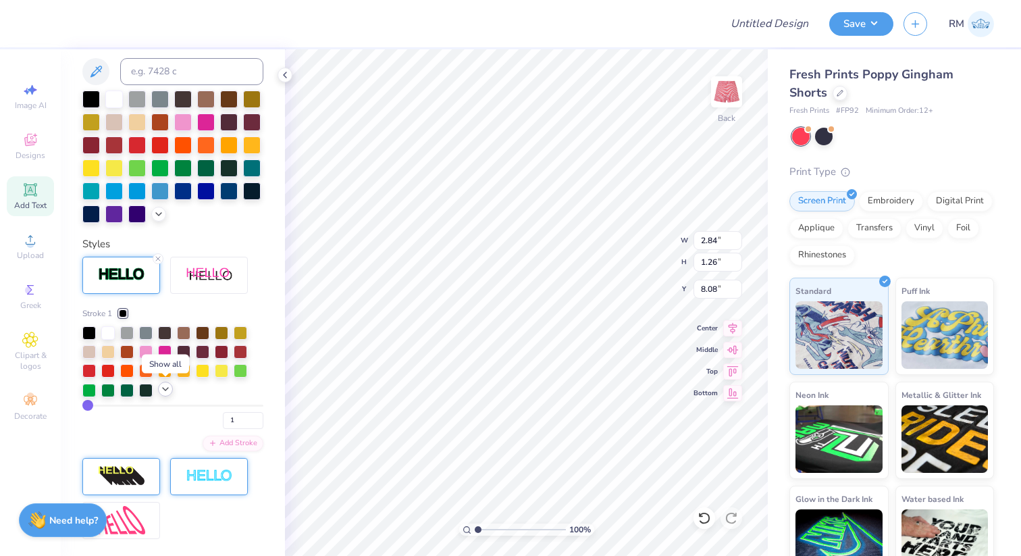
click at [163, 386] on icon at bounding box center [165, 389] width 11 height 11
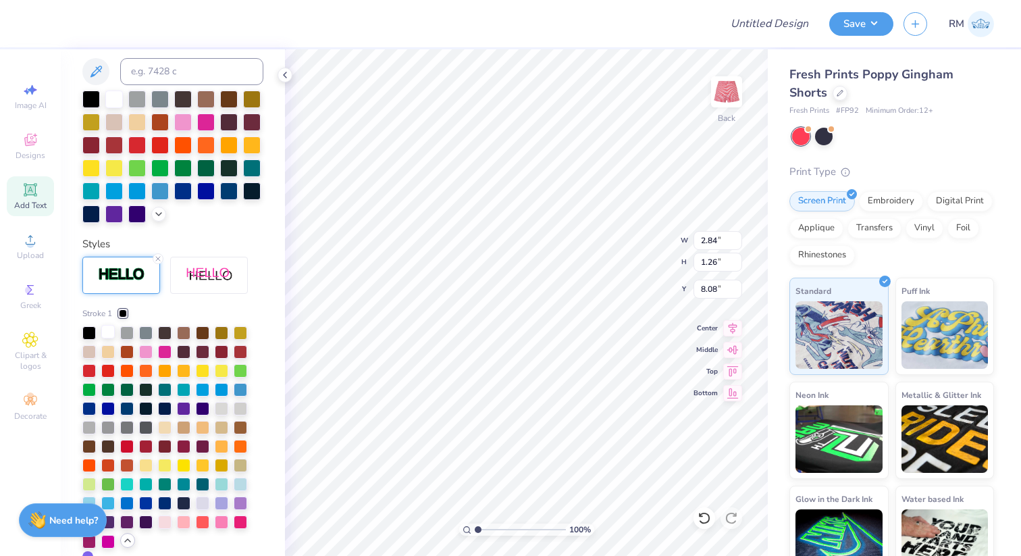
click at [107, 332] on div at bounding box center [108, 332] width 14 height 14
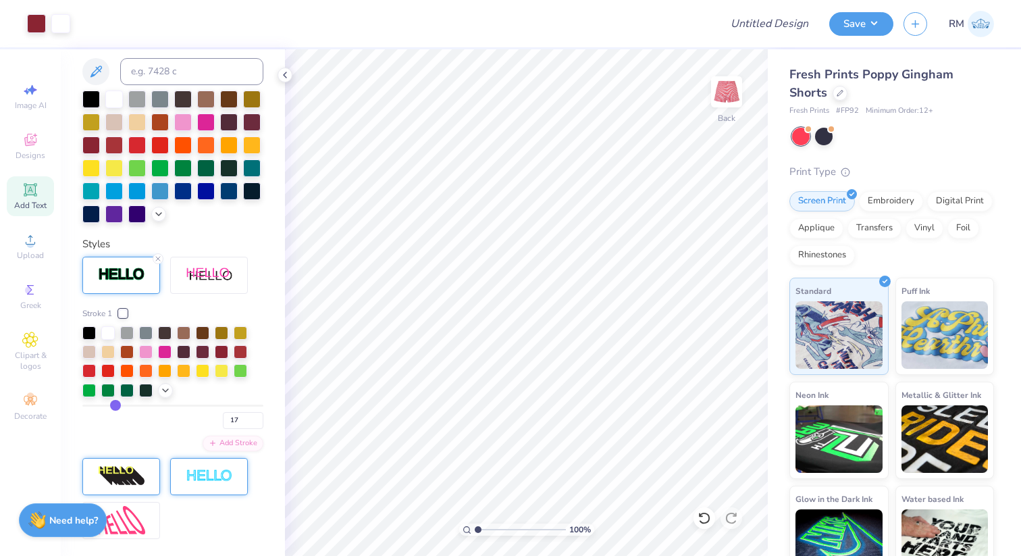
drag, startPoint x: 259, startPoint y: 407, endPoint x: 114, endPoint y: 416, distance: 145.5
click at [116, 407] on input "range" at bounding box center [172, 406] width 181 height 2
click at [113, 395] on div at bounding box center [108, 389] width 14 height 14
click at [92, 405] on input "range" at bounding box center [172, 406] width 181 height 2
click at [109, 334] on div at bounding box center [108, 332] width 14 height 14
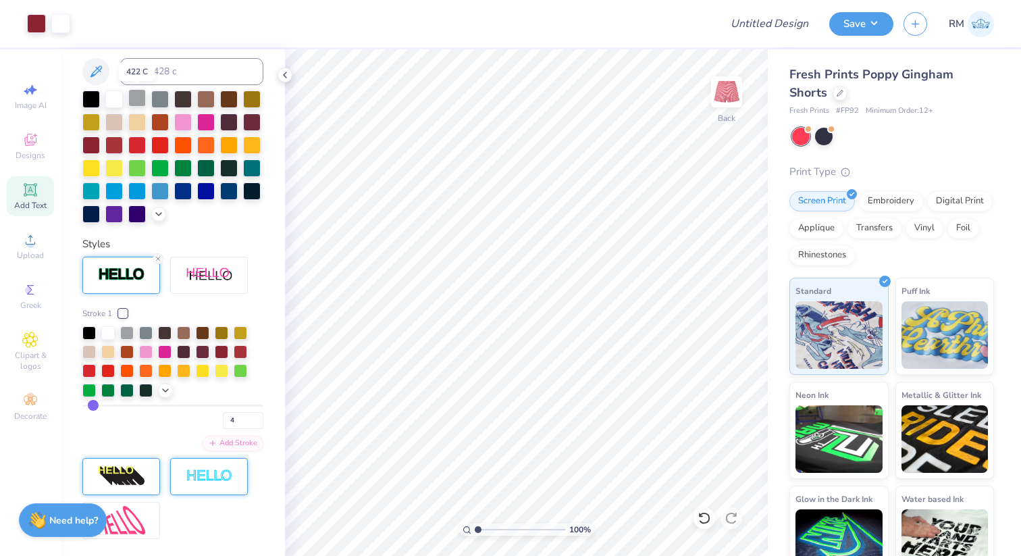
click at [146, 99] on div at bounding box center [137, 98] width 18 height 18
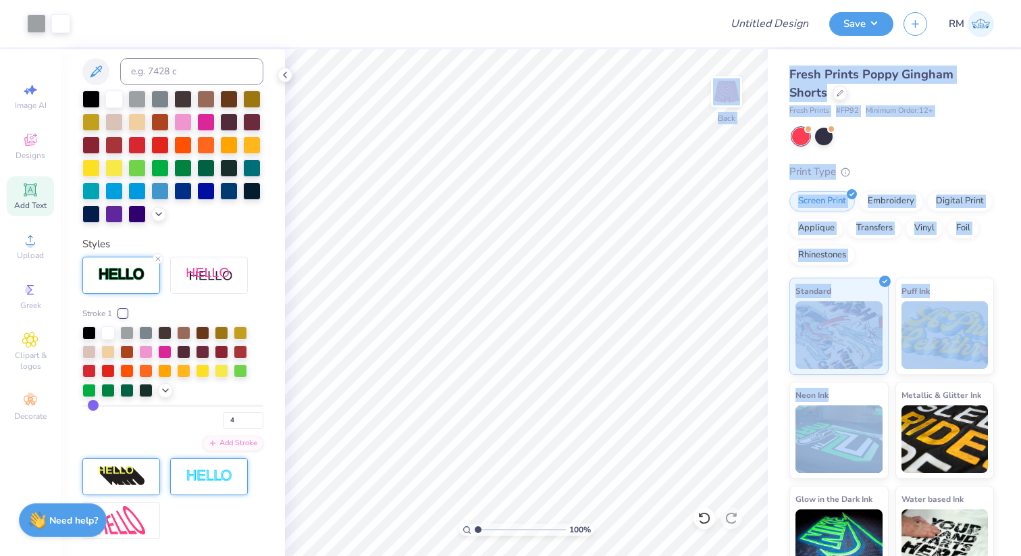
click at [662, 381] on div "Art colors Design Title Save RM Image AI Designs Add Text Upload Greek Clipart …" at bounding box center [510, 278] width 1021 height 556
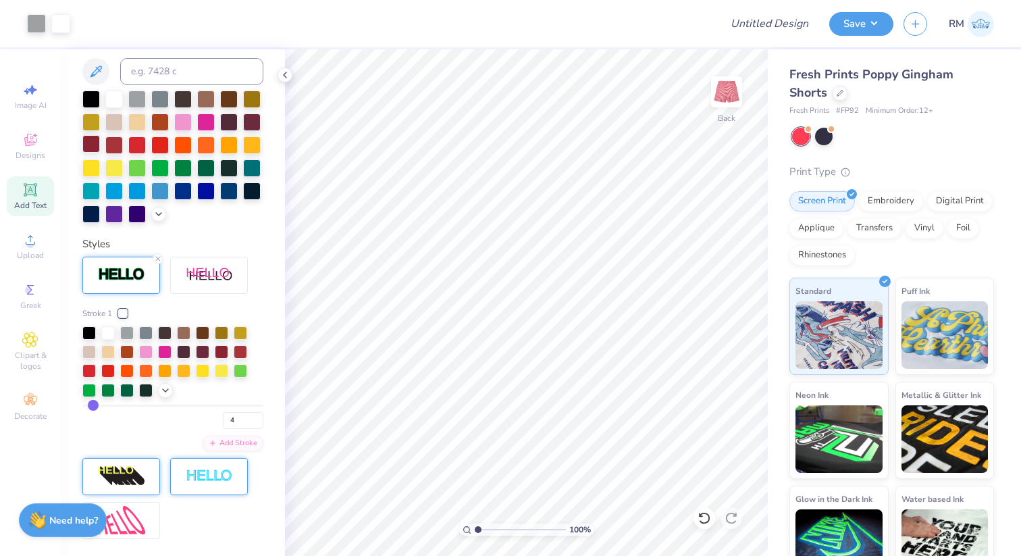
click at [86, 138] on div at bounding box center [91, 144] width 18 height 18
click at [110, 104] on div at bounding box center [114, 98] width 18 height 18
click at [234, 353] on div at bounding box center [241, 351] width 14 height 14
click at [220, 353] on div at bounding box center [222, 351] width 14 height 14
click at [197, 351] on div at bounding box center [203, 351] width 14 height 14
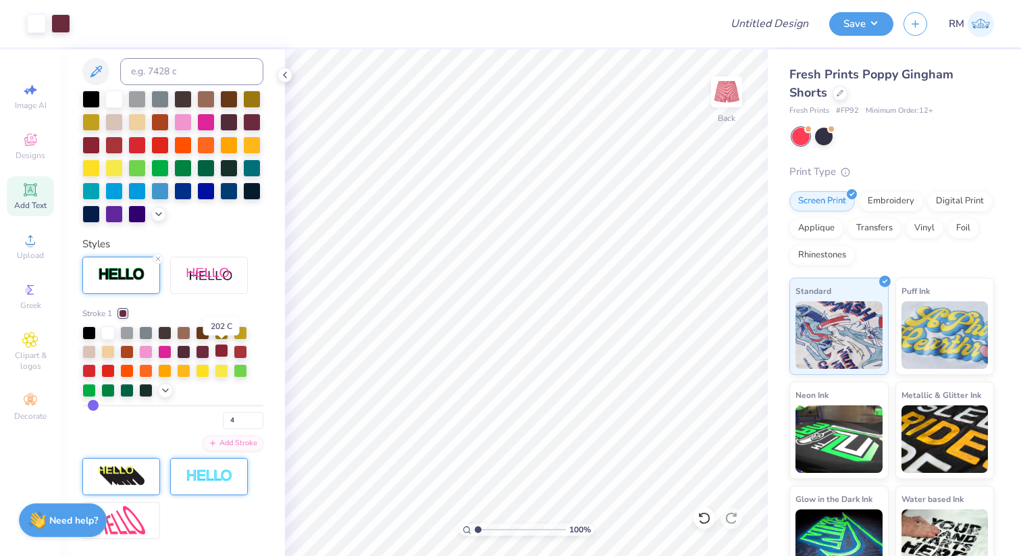
click at [220, 349] on div at bounding box center [222, 351] width 14 height 14
click at [105, 329] on div at bounding box center [108, 332] width 14 height 14
click at [86, 147] on div at bounding box center [91, 144] width 18 height 18
click at [107, 141] on div at bounding box center [114, 144] width 18 height 18
click at [82, 138] on div at bounding box center [91, 144] width 18 height 18
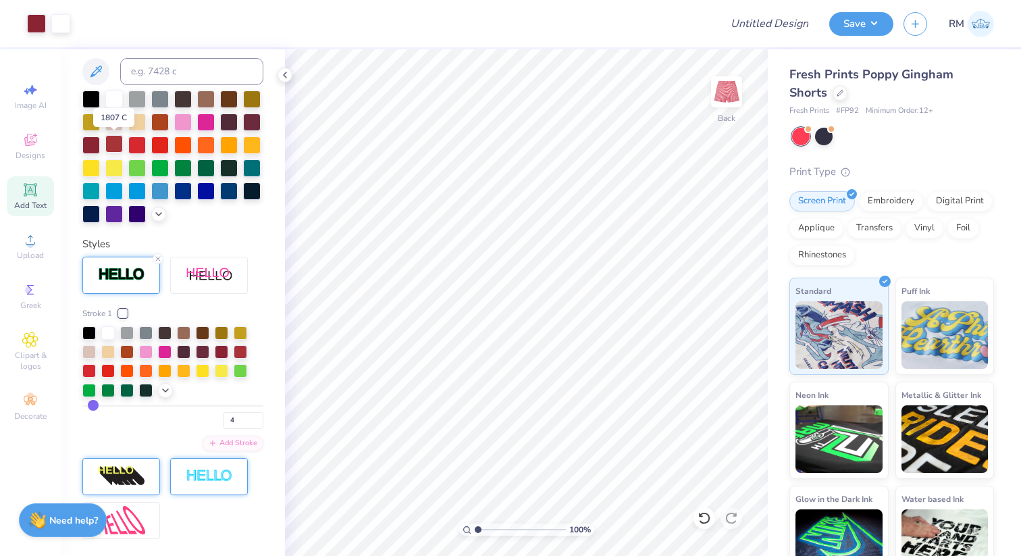
click at [117, 141] on div at bounding box center [114, 144] width 18 height 18
click at [115, 146] on div at bounding box center [114, 144] width 18 height 18
click at [91, 145] on div at bounding box center [91, 144] width 18 height 18
click at [249, 118] on div at bounding box center [252, 121] width 18 height 18
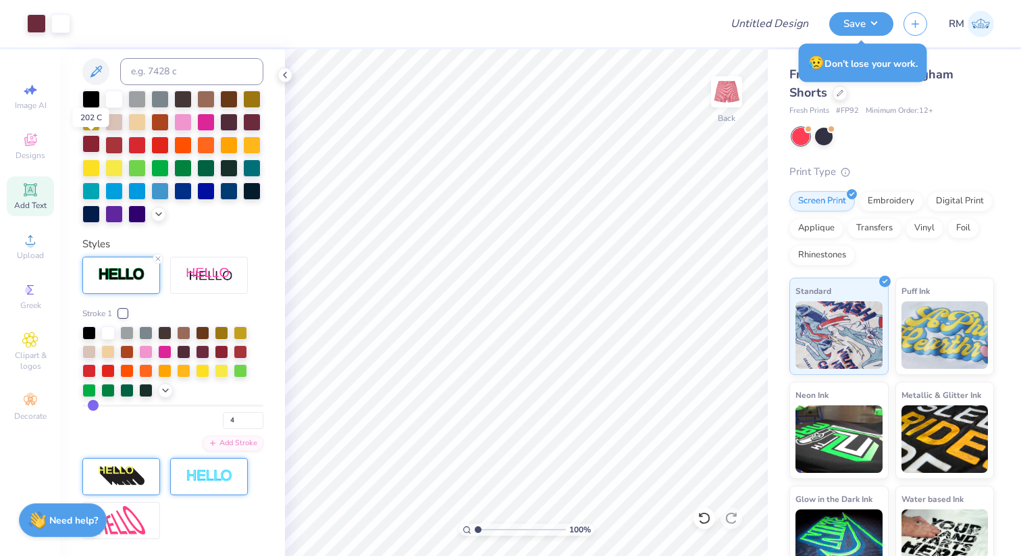
click at [86, 147] on div at bounding box center [91, 144] width 18 height 18
click at [91, 143] on div at bounding box center [91, 144] width 18 height 18
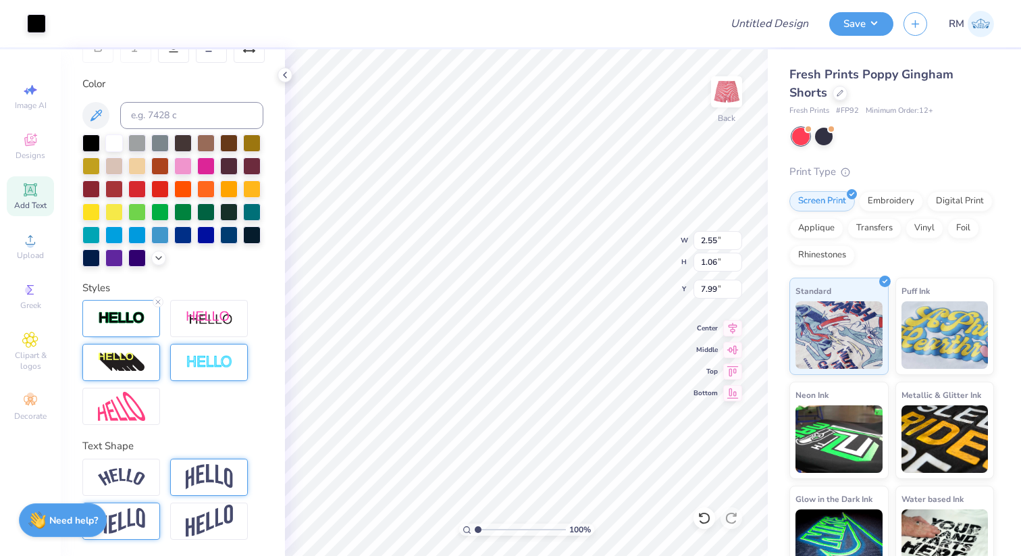
scroll to position [229, 0]
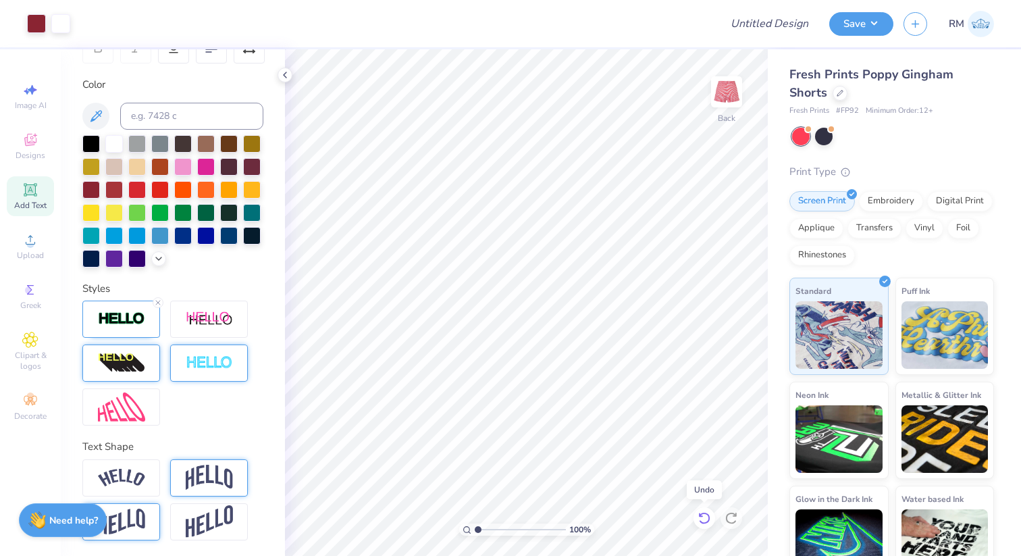
click at [707, 514] on icon at bounding box center [703, 518] width 11 height 12
click at [705, 511] on icon at bounding box center [705, 518] width 14 height 14
click at [711, 516] on icon at bounding box center [705, 518] width 14 height 14
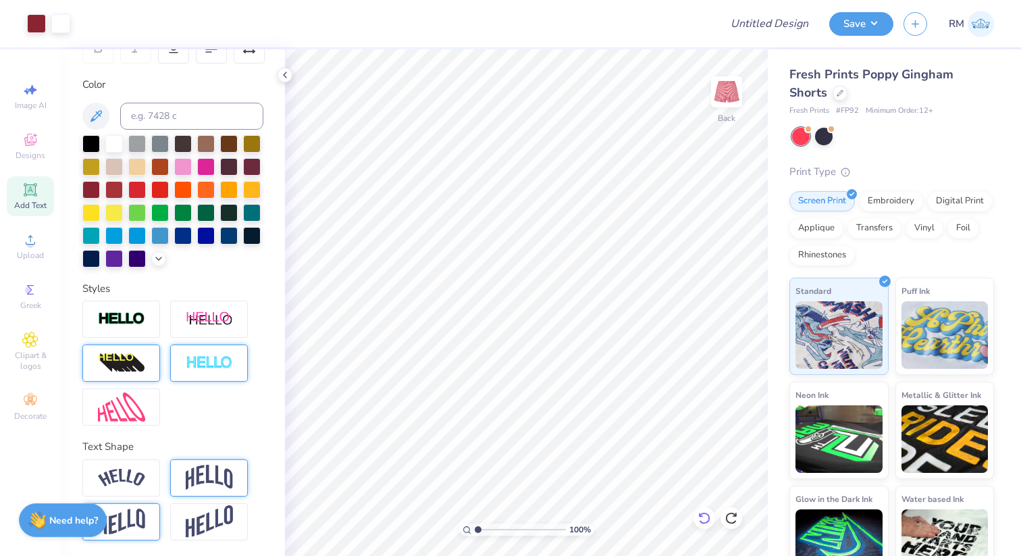
click at [707, 520] on icon at bounding box center [705, 518] width 14 height 14
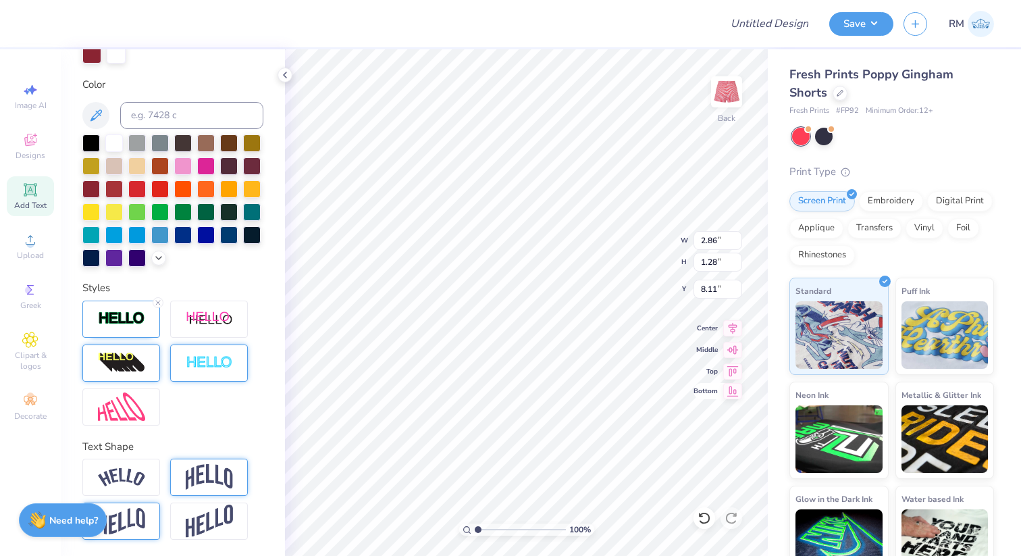
scroll to position [0, 1]
click at [40, 200] on span "Add Text" at bounding box center [30, 205] width 32 height 11
paste textarea "ALPHA PHI"
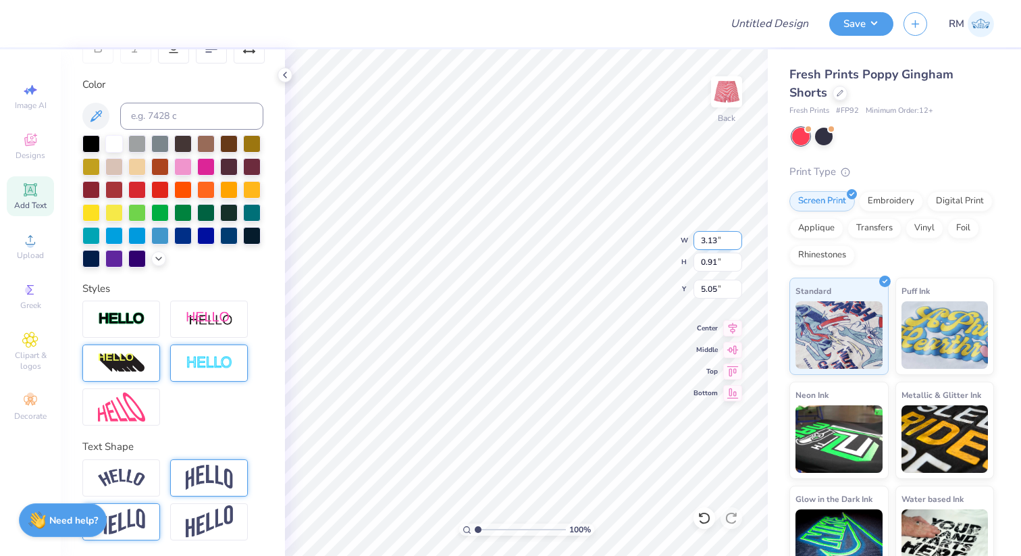
click at [279, 199] on div "Personalized Names Personalized Numbers Text Tool Add Font Font Super Dream Swi…" at bounding box center [173, 302] width 224 height 507
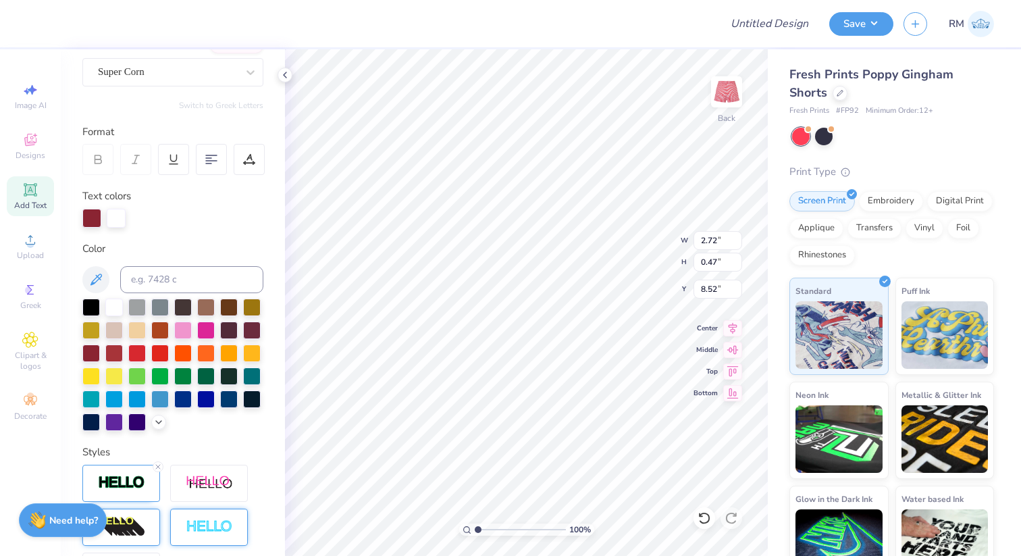
scroll to position [0, 0]
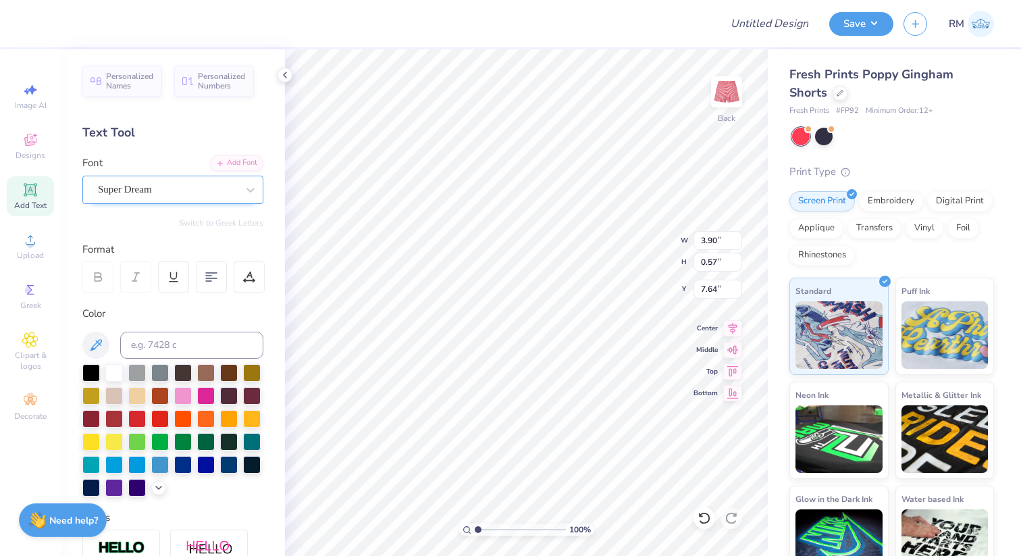
click at [214, 178] on div "Super Dream" at bounding box center [172, 190] width 181 height 28
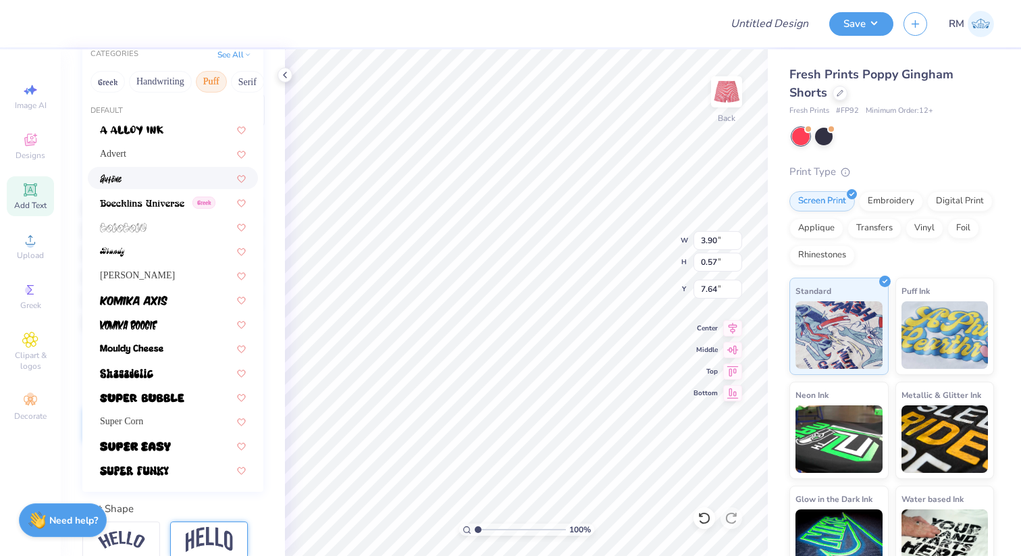
scroll to position [166, 0]
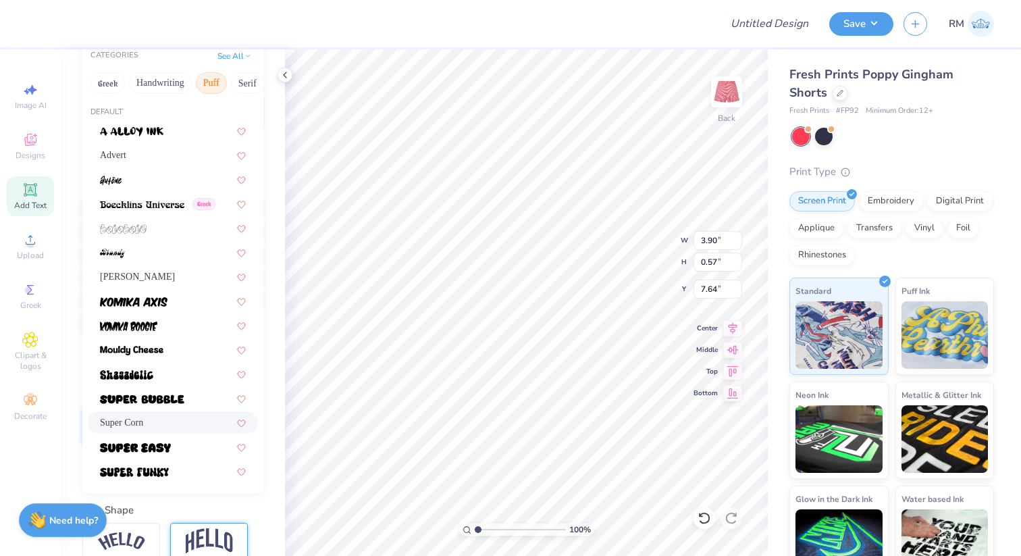
click at [172, 419] on div "Super Corn" at bounding box center [173, 422] width 146 height 14
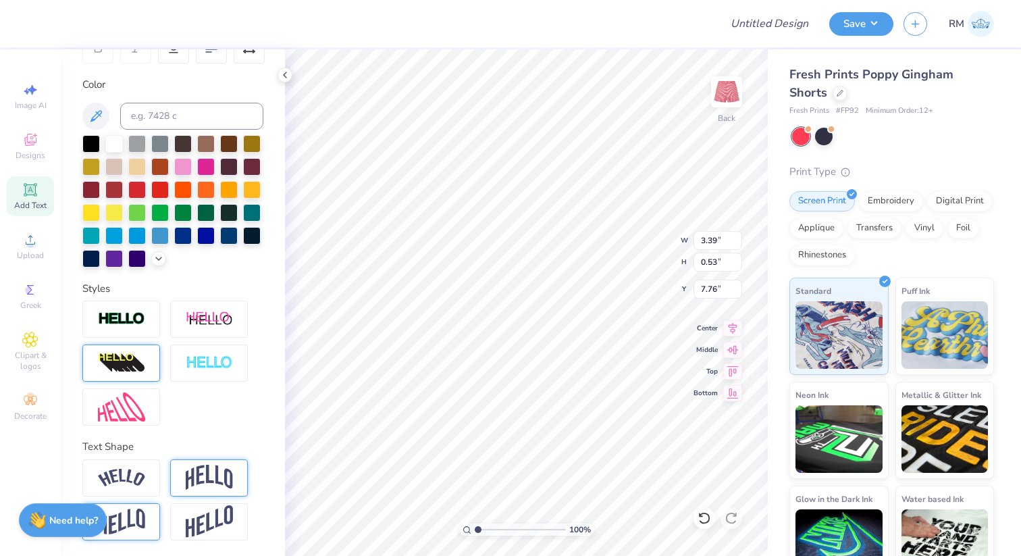
scroll to position [226, 0]
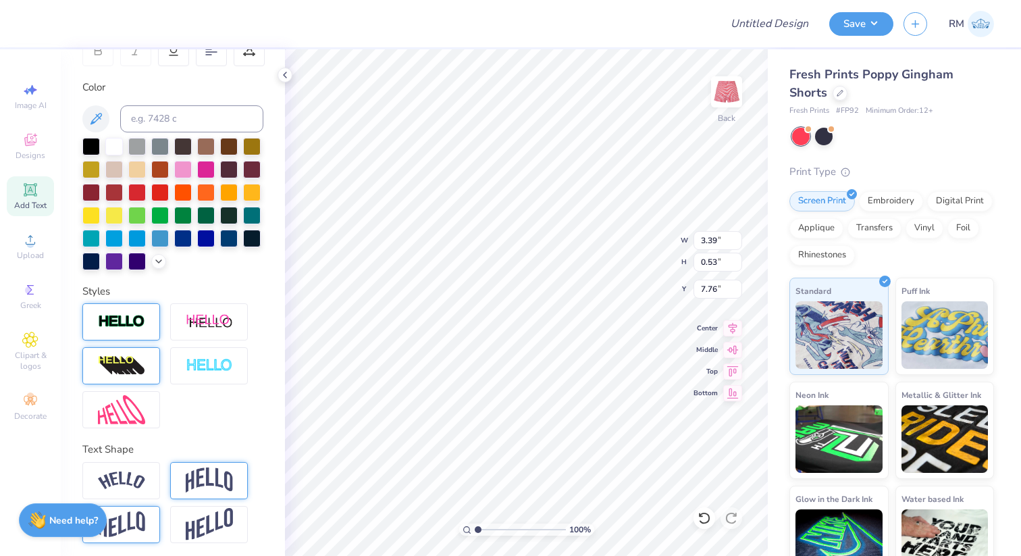
click at [134, 320] on img at bounding box center [121, 322] width 47 height 16
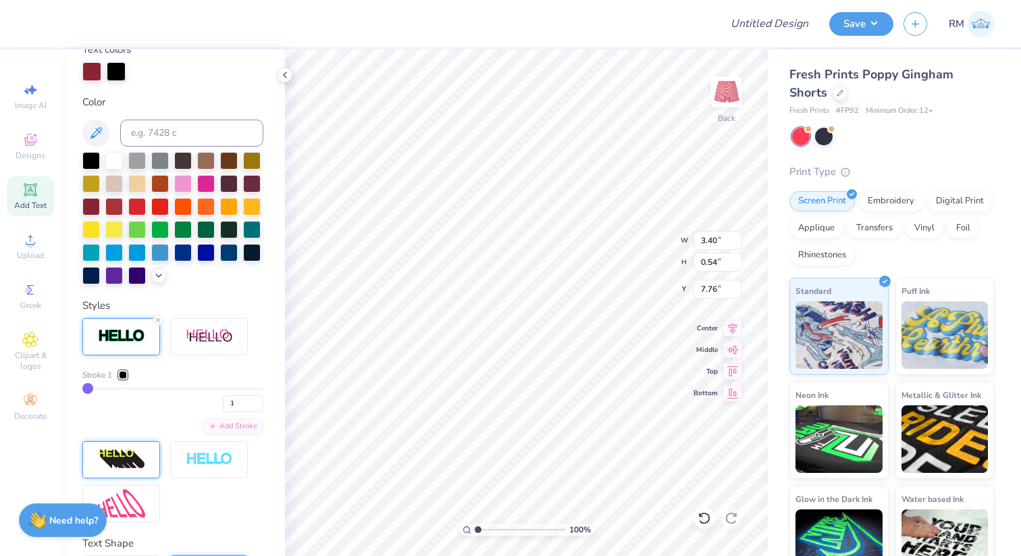
scroll to position [268, 0]
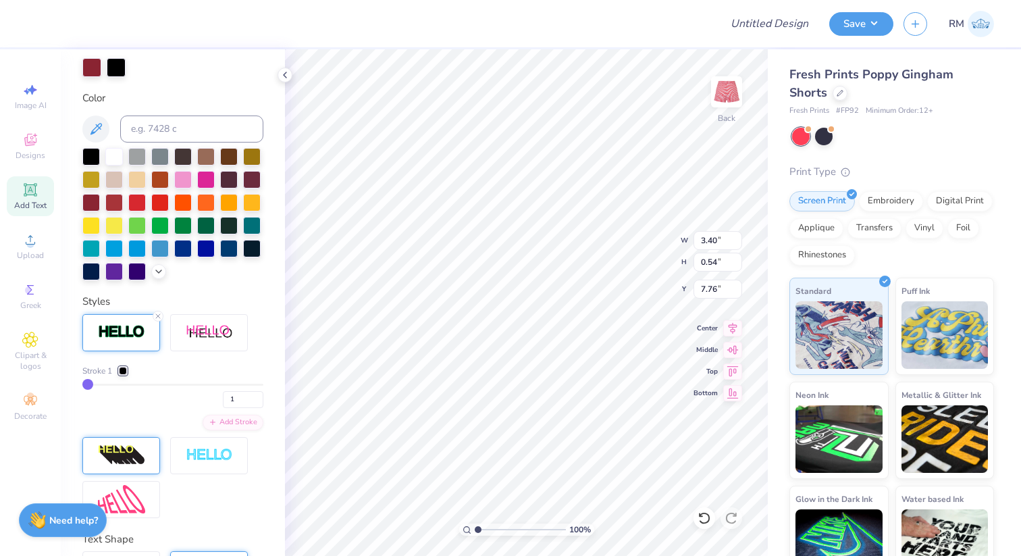
click at [121, 368] on div at bounding box center [123, 371] width 8 height 8
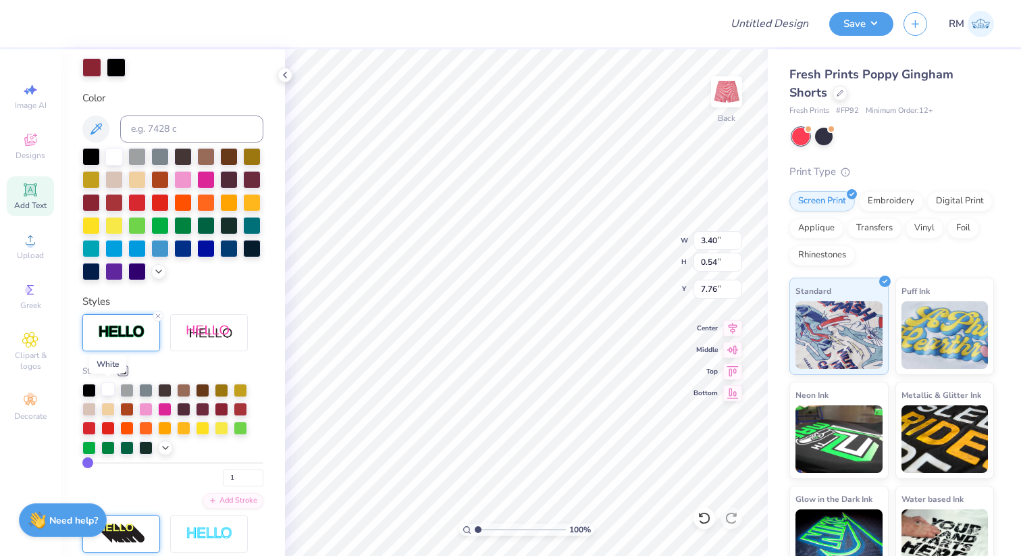
click at [107, 391] on div at bounding box center [108, 389] width 14 height 14
drag, startPoint x: 88, startPoint y: 463, endPoint x: 101, endPoint y: 465, distance: 13.1
click at [101, 464] on input "range" at bounding box center [172, 463] width 181 height 2
drag, startPoint x: 99, startPoint y: 463, endPoint x: 86, endPoint y: 464, distance: 12.2
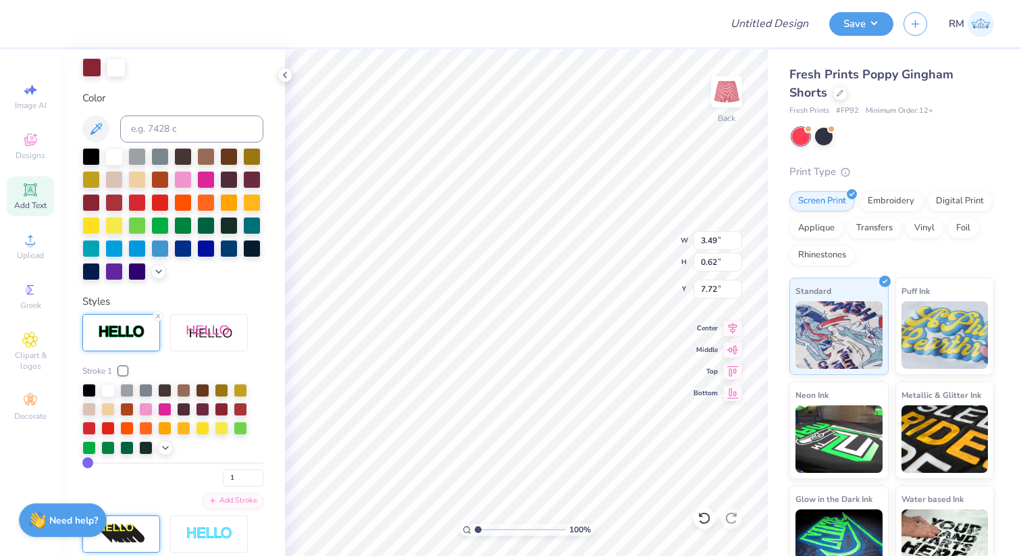
click at [86, 464] on input "range" at bounding box center [172, 463] width 181 height 2
click at [89, 463] on input "range" at bounding box center [172, 463] width 181 height 2
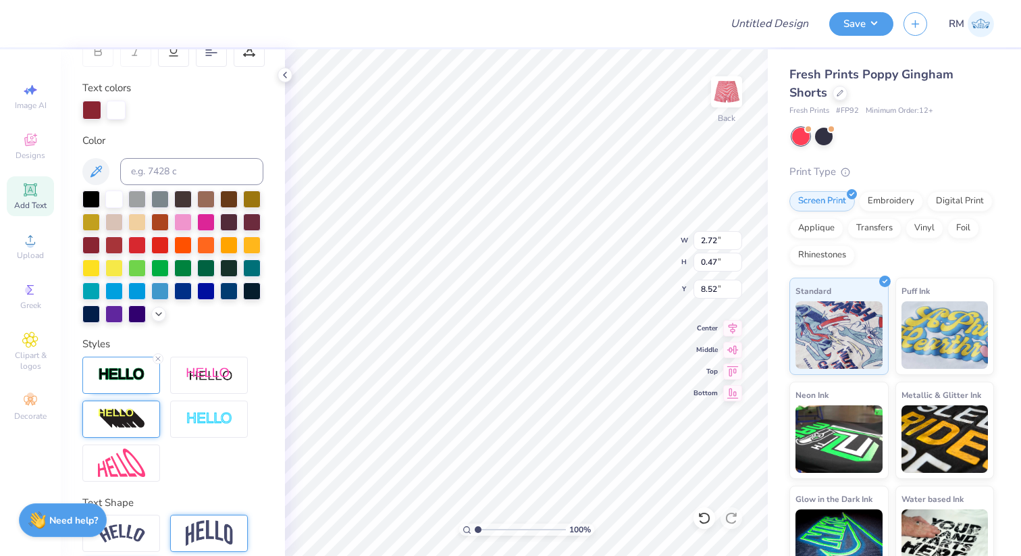
scroll to position [282, 0]
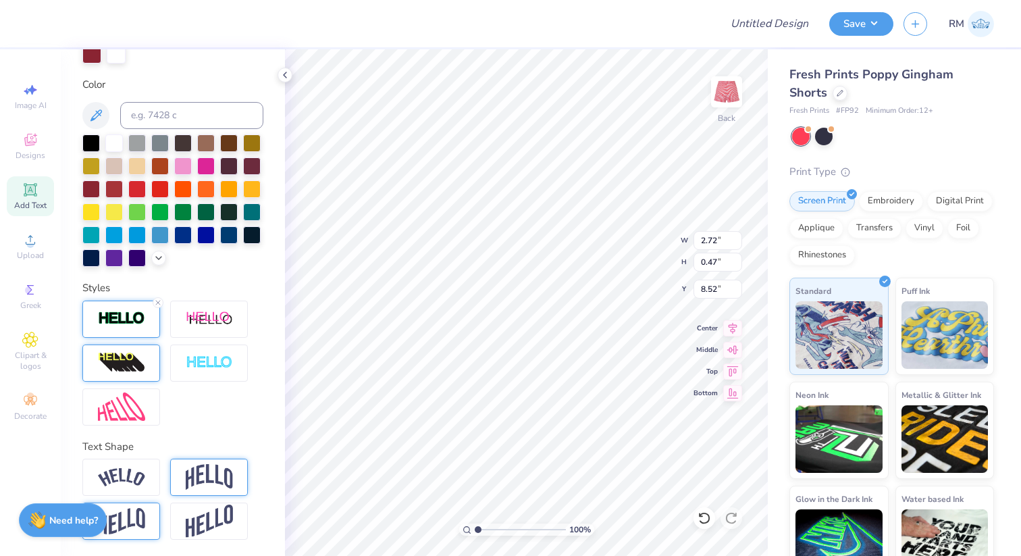
click at [147, 326] on div at bounding box center [121, 319] width 78 height 37
click at [140, 312] on img at bounding box center [121, 319] width 47 height 16
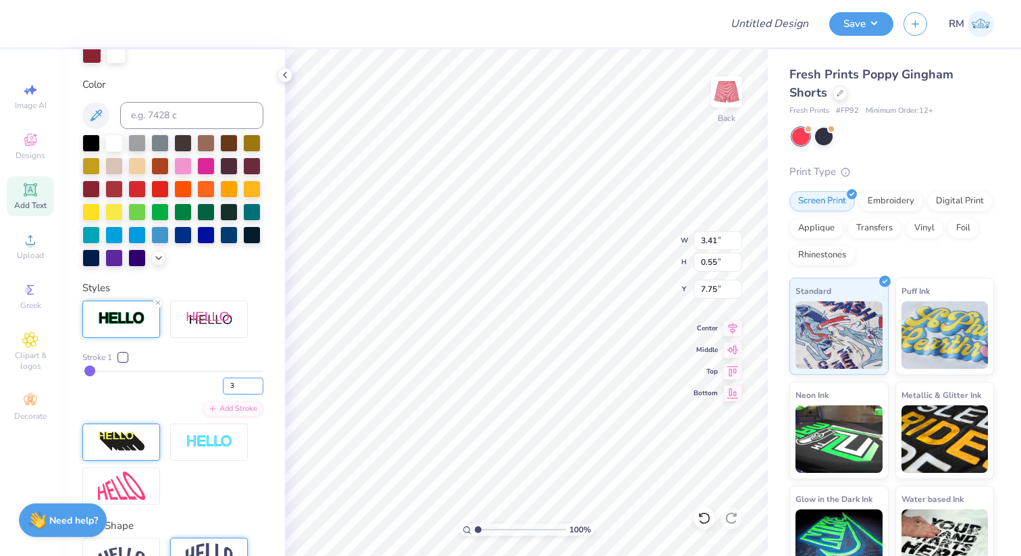
click at [253, 381] on input "3" at bounding box center [243, 386] width 41 height 17
click at [253, 381] on input "4" at bounding box center [243, 386] width 41 height 17
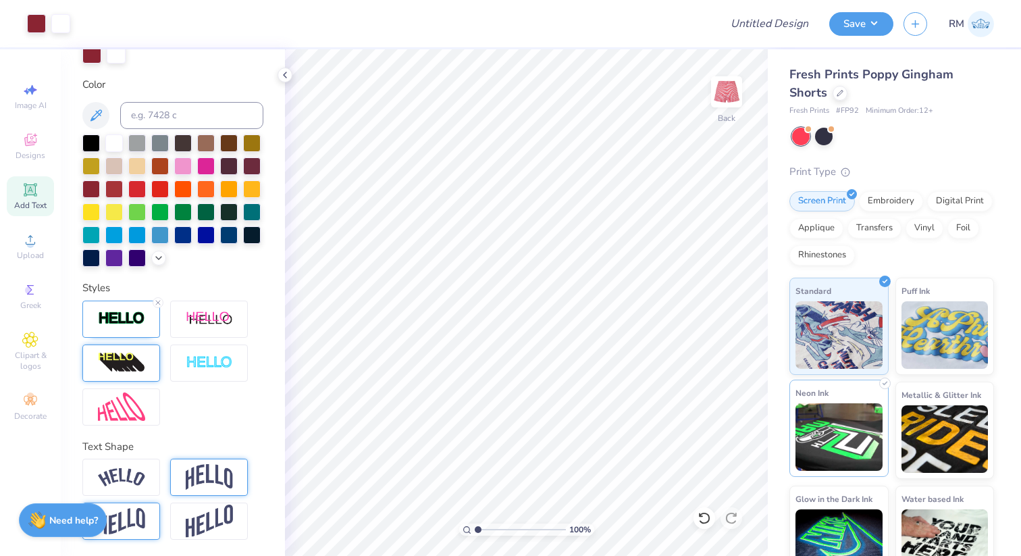
click at [830, 454] on div "Art colors Design Title Save RM Image AI Designs Add Text Upload Greek Clipart …" at bounding box center [510, 278] width 1021 height 556
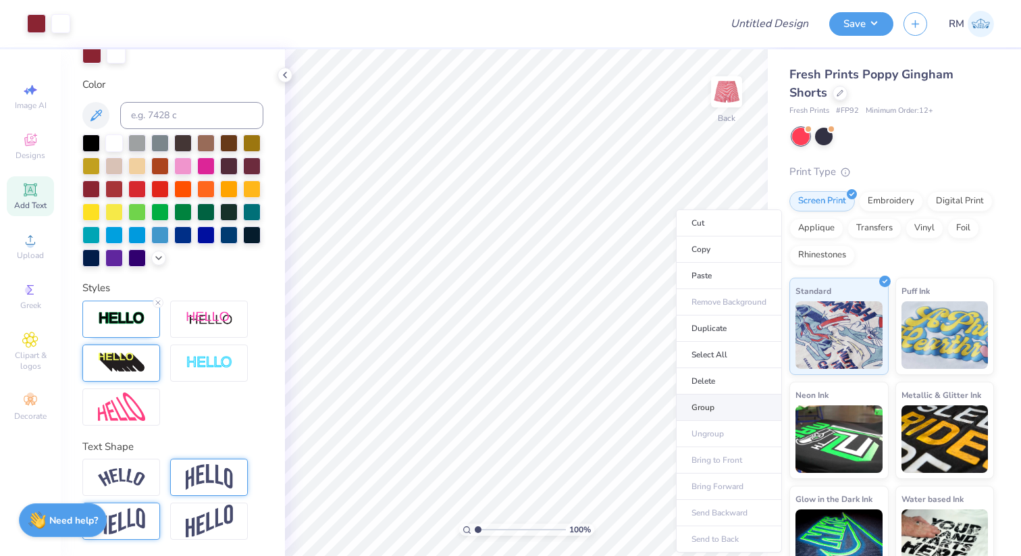
click at [703, 411] on li "Group" at bounding box center [729, 408] width 106 height 26
click at [285, 71] on icon at bounding box center [285, 75] width 11 height 11
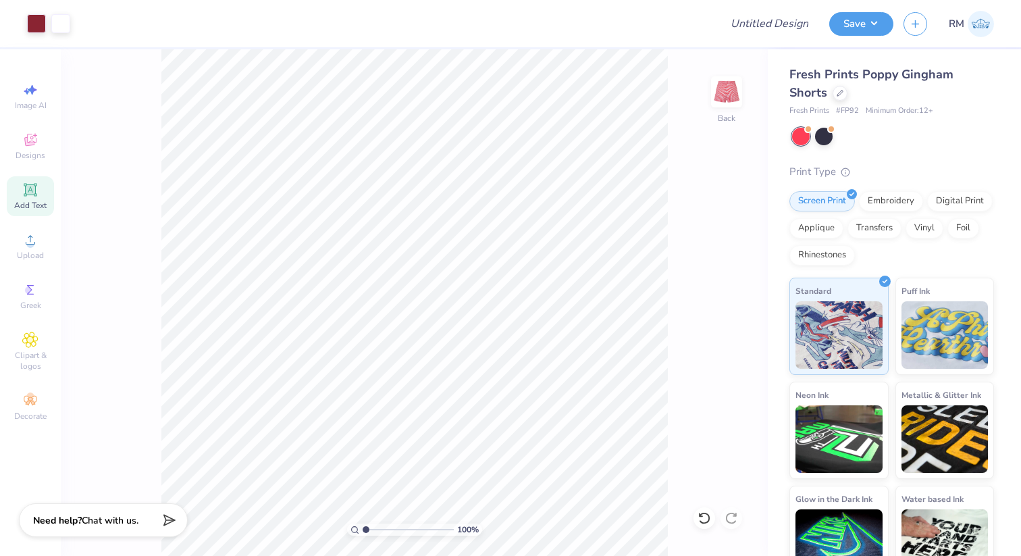
click at [709, 232] on div "100 % Back" at bounding box center [414, 302] width 707 height 507
click at [778, 24] on input "Design Title" at bounding box center [786, 23] width 66 height 27
click at [857, 18] on button "Save" at bounding box center [862, 22] width 64 height 24
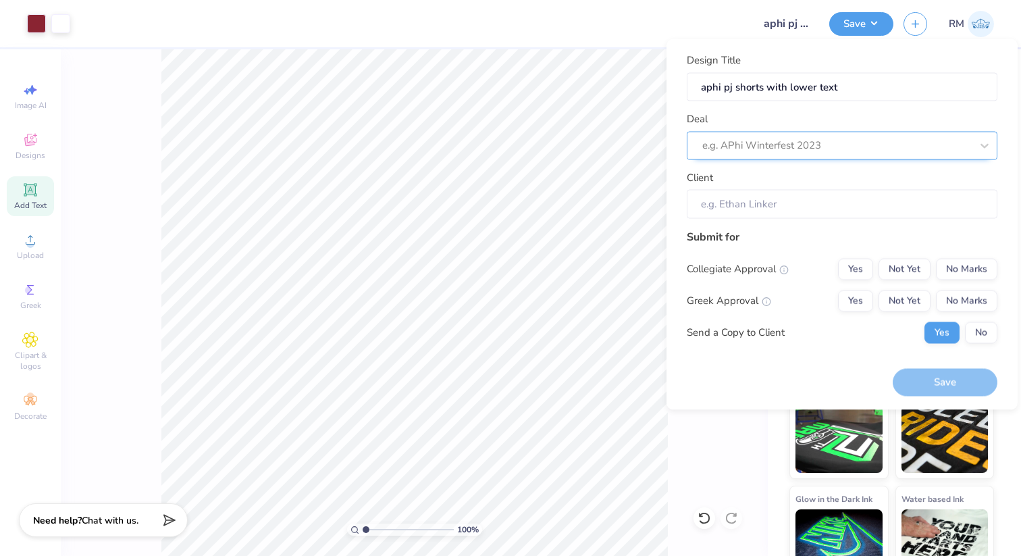
click at [794, 149] on div at bounding box center [837, 145] width 269 height 18
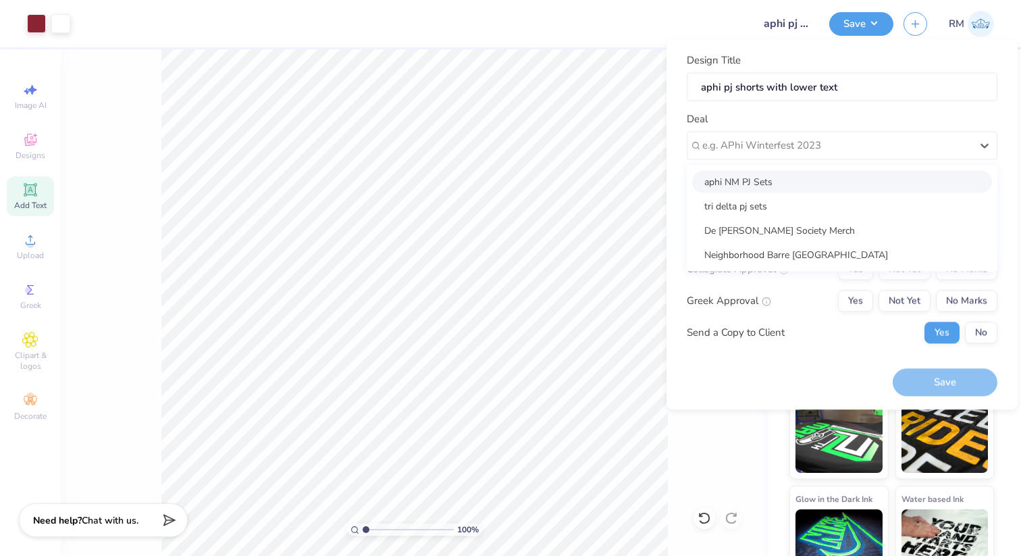
click at [790, 180] on div "aphi NM PJ Sets" at bounding box center [842, 181] width 300 height 22
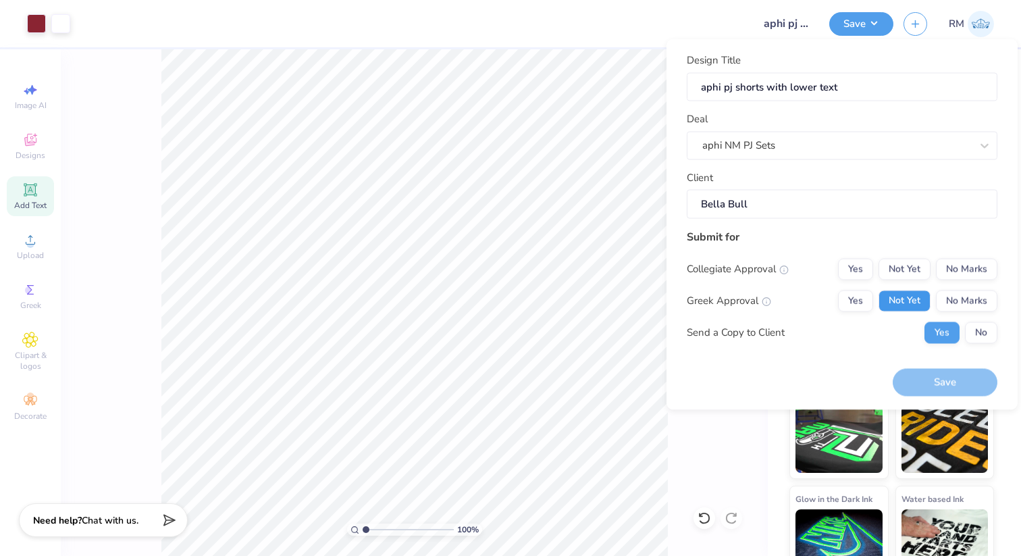
click at [898, 296] on button "Not Yet" at bounding box center [905, 301] width 52 height 22
click at [963, 263] on button "No Marks" at bounding box center [966, 269] width 61 height 22
click at [984, 331] on button "No" at bounding box center [981, 333] width 32 height 22
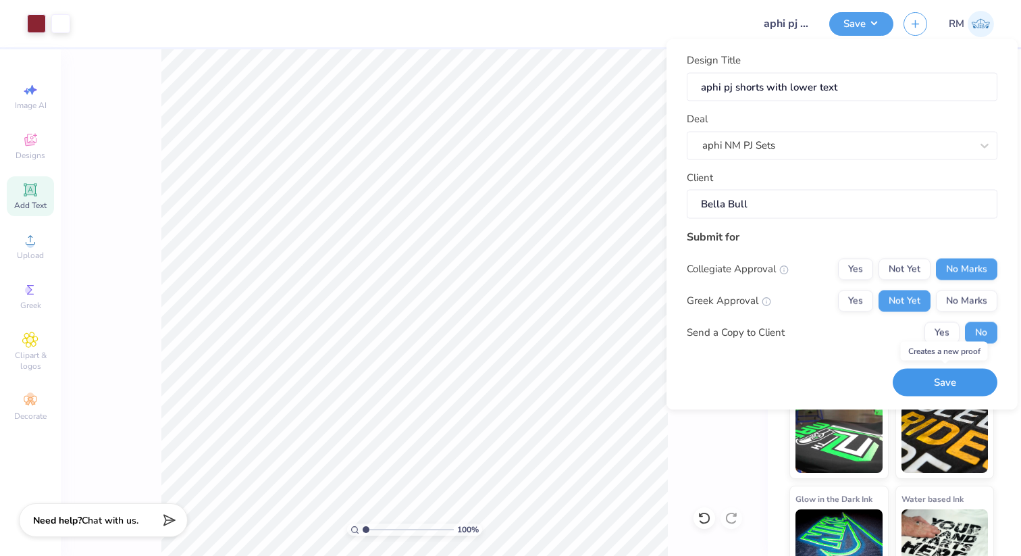
click at [961, 377] on button "Save" at bounding box center [945, 383] width 105 height 28
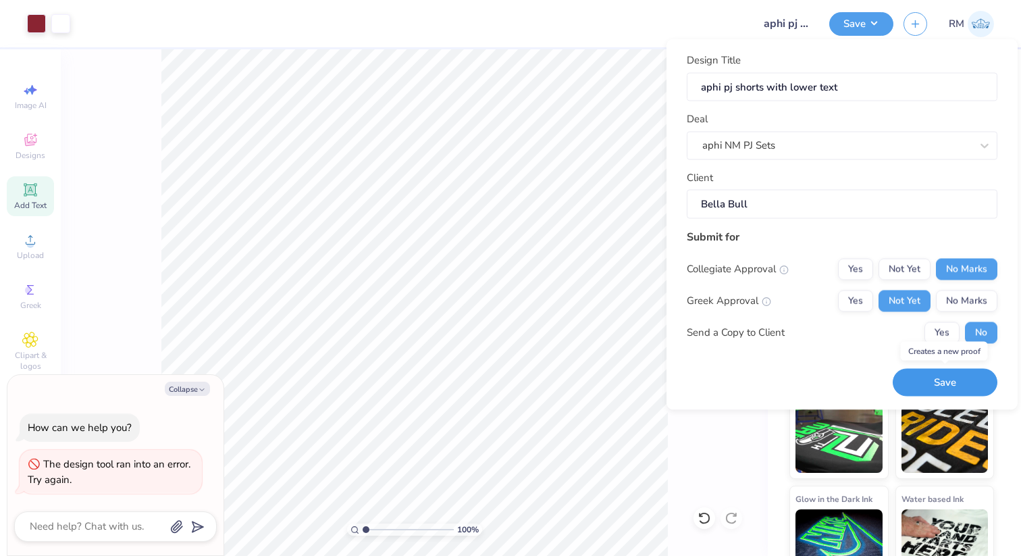
click at [950, 388] on button "Save" at bounding box center [945, 383] width 105 height 28
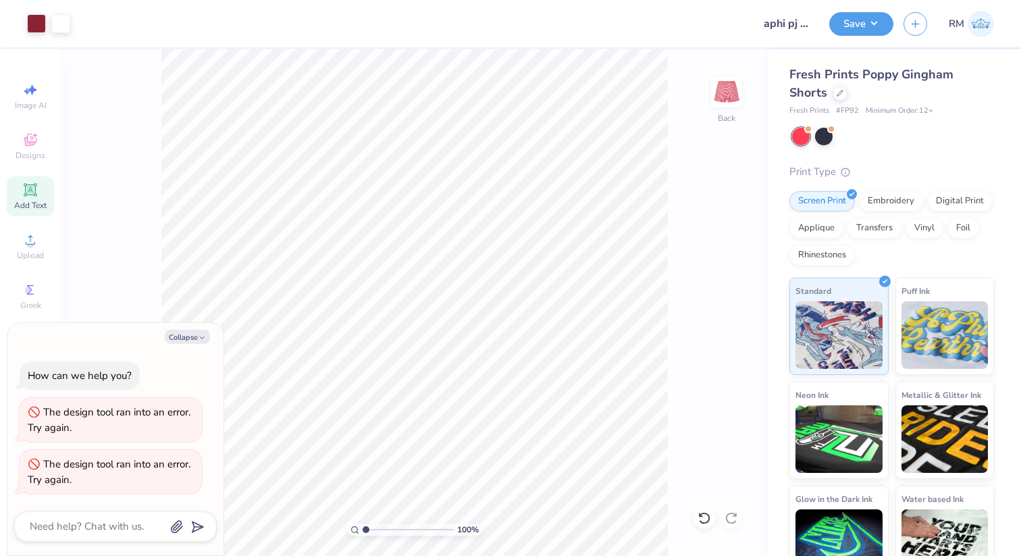
click at [39, 464] on div "The design tool ran into an error. Try again." at bounding box center [111, 472] width 166 height 30
click at [32, 464] on div "The design tool ran into an error. Try again." at bounding box center [111, 472] width 166 height 30
click at [34, 465] on div "The design tool ran into an error. Try again." at bounding box center [111, 472] width 166 height 30
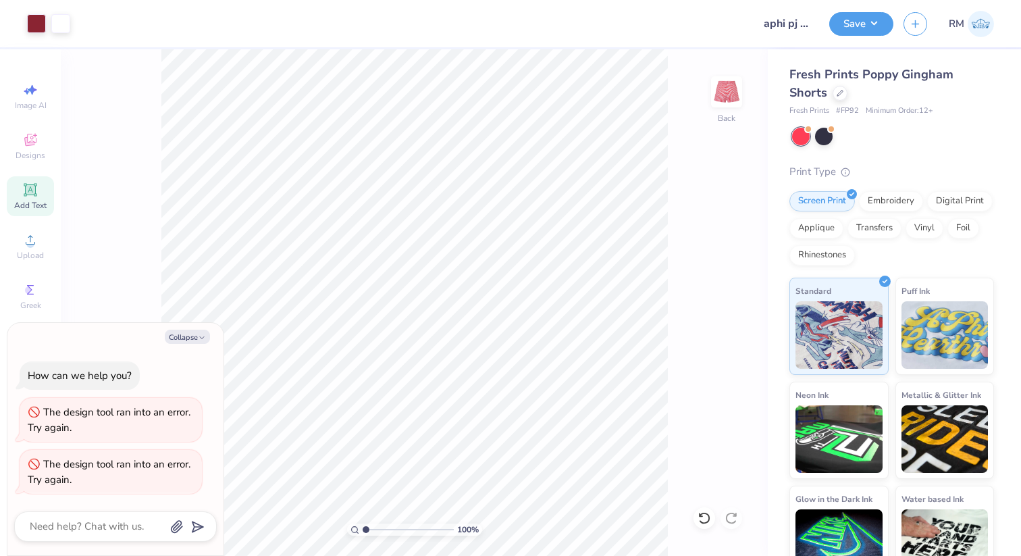
click at [107, 449] on div "How can we help you? The design tool ran into an error. Try again. The design t…" at bounding box center [115, 428] width 203 height 155
click at [865, 12] on button "Save" at bounding box center [862, 22] width 64 height 24
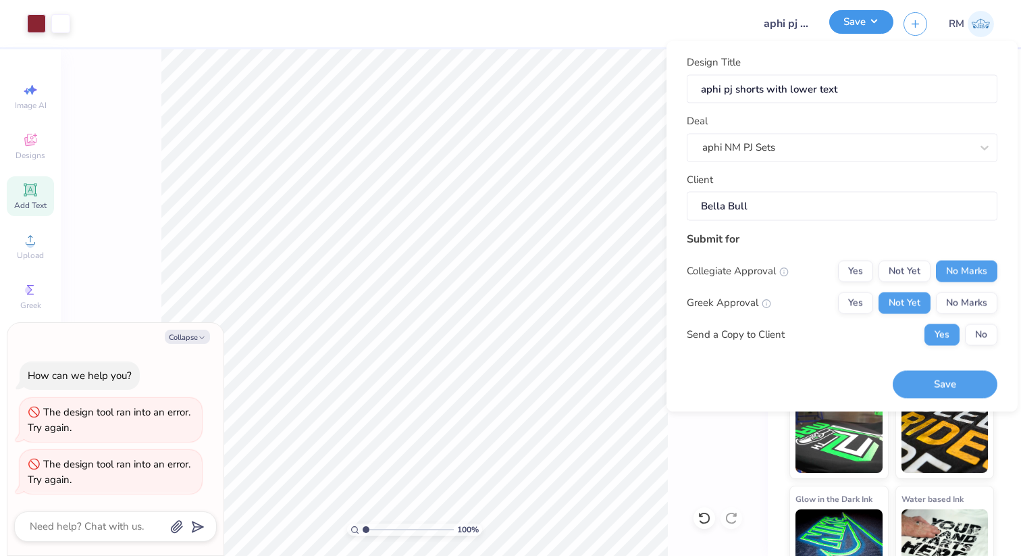
click at [865, 26] on button "Save" at bounding box center [862, 22] width 64 height 24
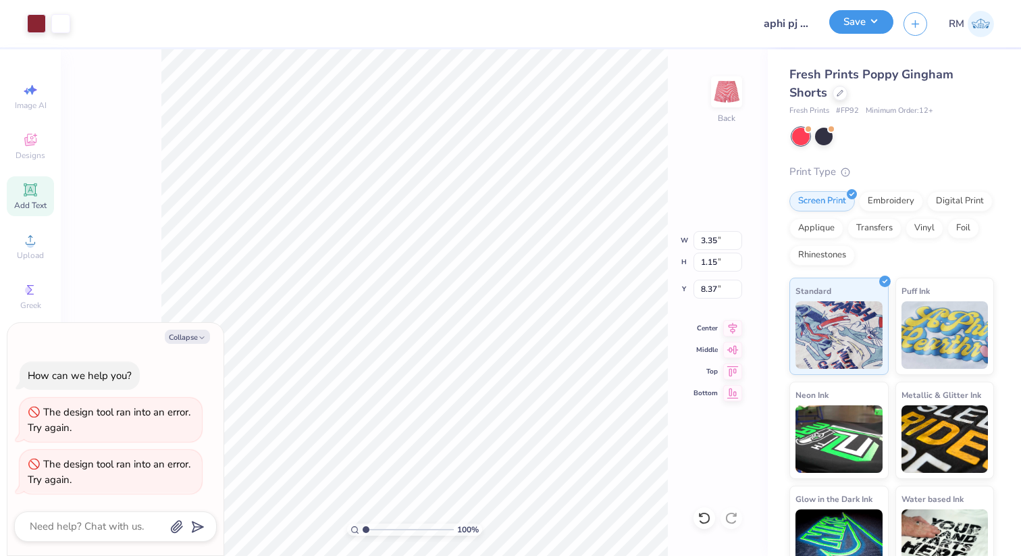
click at [865, 26] on button "Save" at bounding box center [862, 22] width 64 height 24
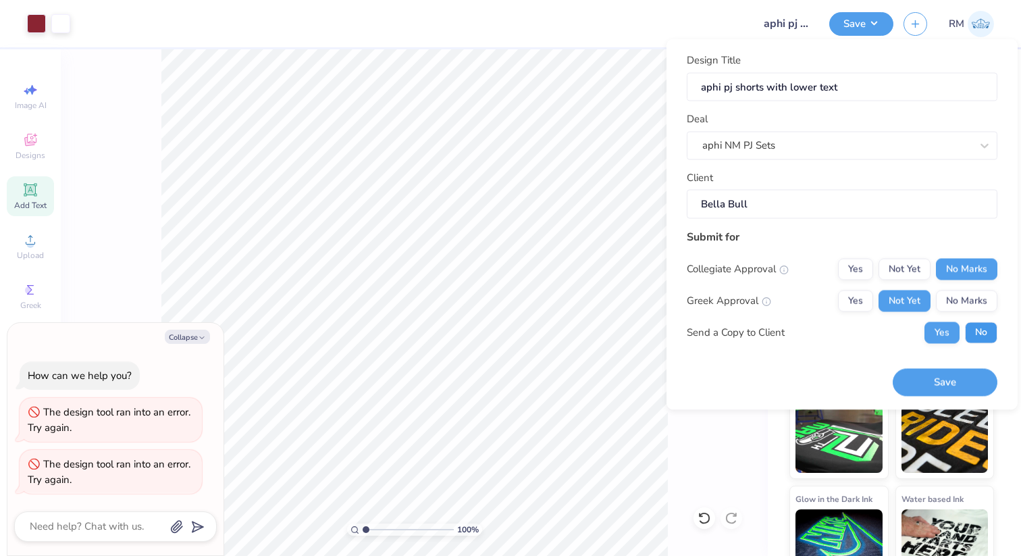
click at [990, 330] on button "No" at bounding box center [981, 333] width 32 height 22
click at [925, 386] on button "Save" at bounding box center [945, 383] width 105 height 28
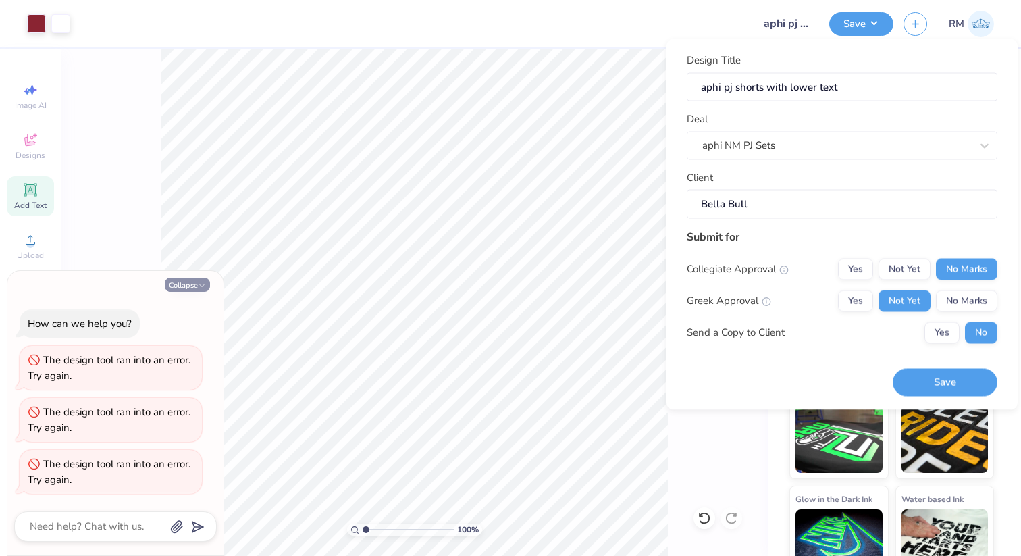
click at [189, 286] on button "Collapse" at bounding box center [187, 285] width 45 height 14
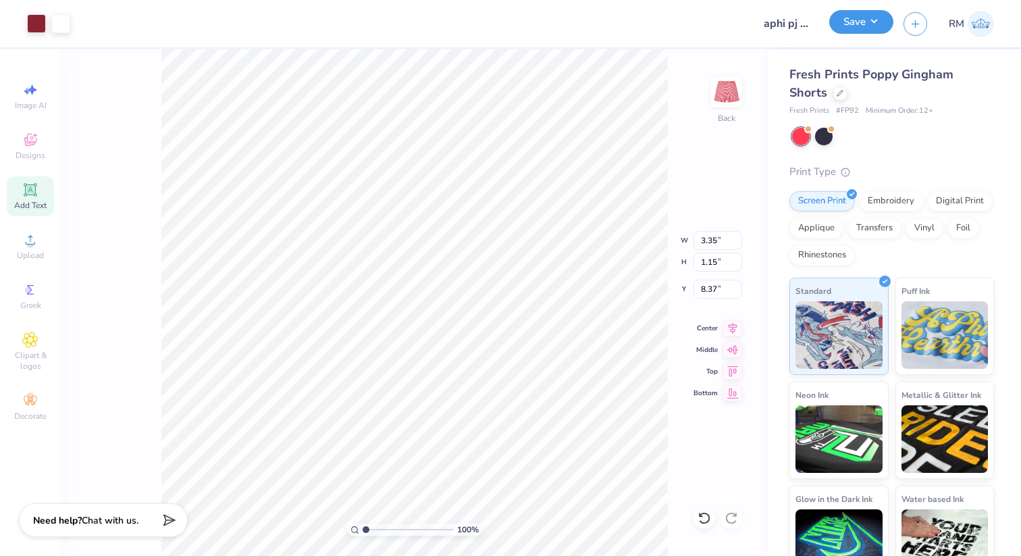
click at [864, 24] on button "Save" at bounding box center [862, 22] width 64 height 24
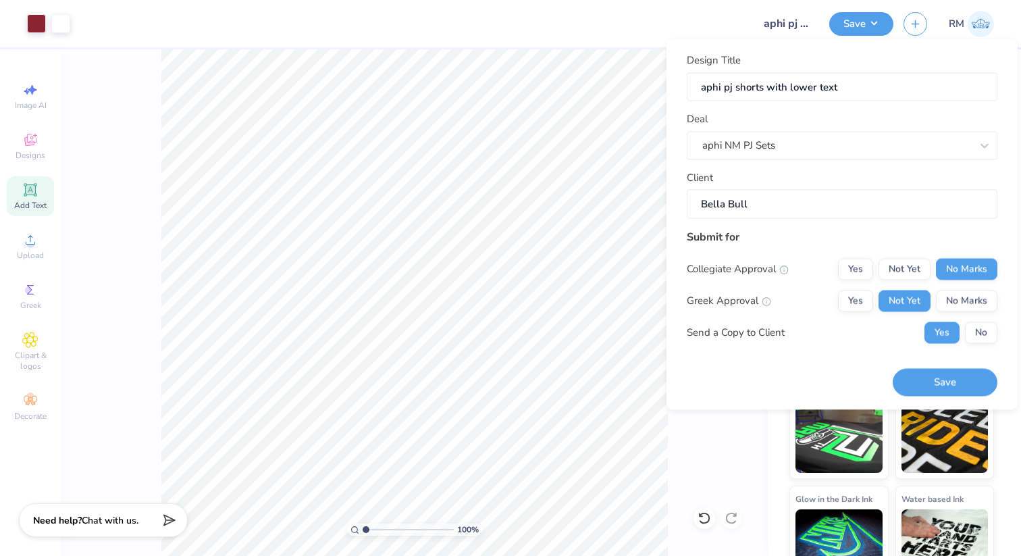
click at [963, 401] on div "Design Title aphi pj shorts with lower text Deal aphi NM PJ Sets Client Bella B…" at bounding box center [842, 224] width 351 height 371
click at [952, 373] on button "Save" at bounding box center [945, 383] width 105 height 28
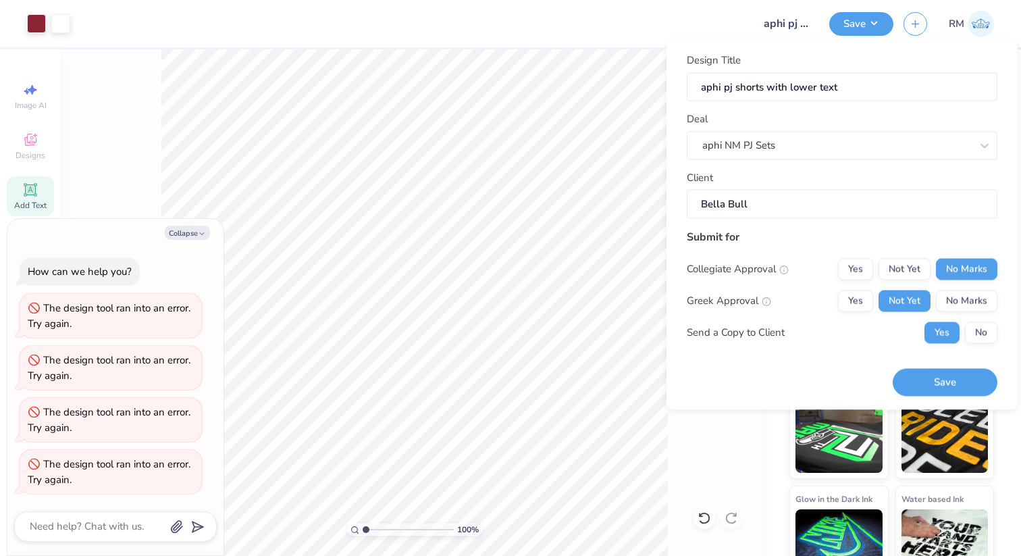
click at [43, 457] on div "The design tool ran into an error. Try again." at bounding box center [111, 472] width 166 height 30
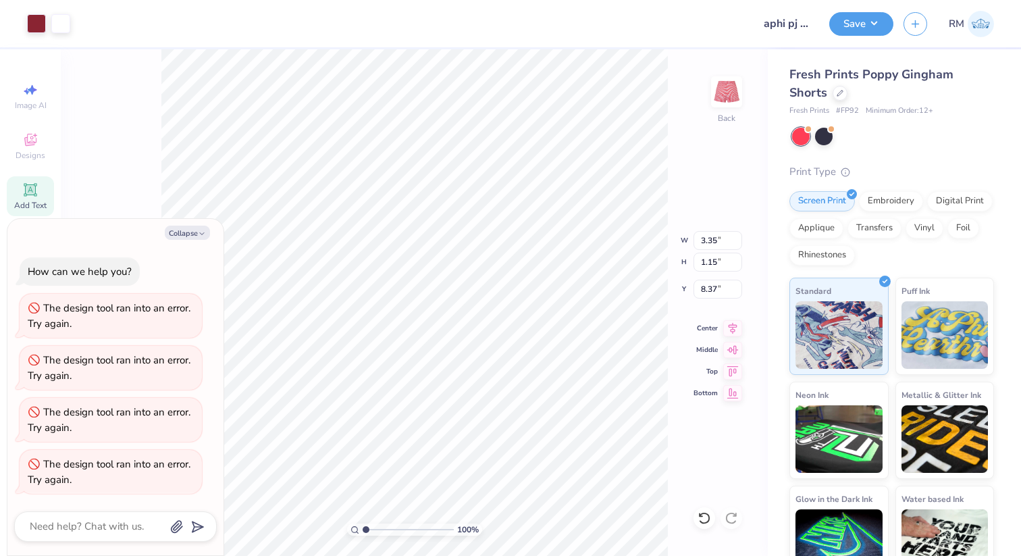
click at [36, 459] on div "The design tool ran into an error. Try again." at bounding box center [111, 472] width 166 height 30
click at [33, 467] on div "The design tool ran into an error. Try again." at bounding box center [111, 472] width 166 height 30
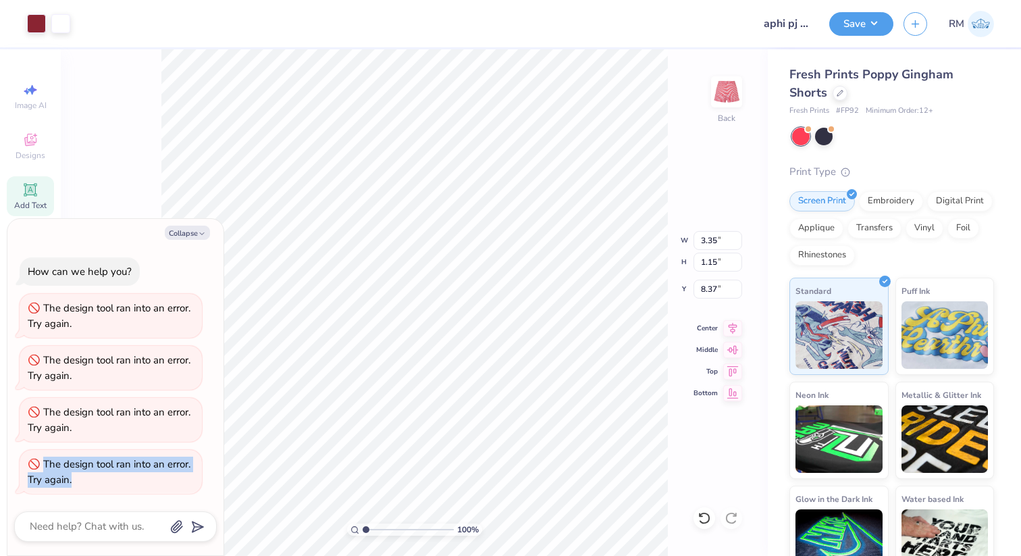
click at [33, 467] on div "The design tool ran into an error. Try again." at bounding box center [111, 472] width 166 height 30
click at [22, 306] on div "The design tool ran into an error. Try again." at bounding box center [111, 316] width 182 height 44
click at [28, 307] on div "The design tool ran into an error. Try again." at bounding box center [111, 316] width 166 height 30
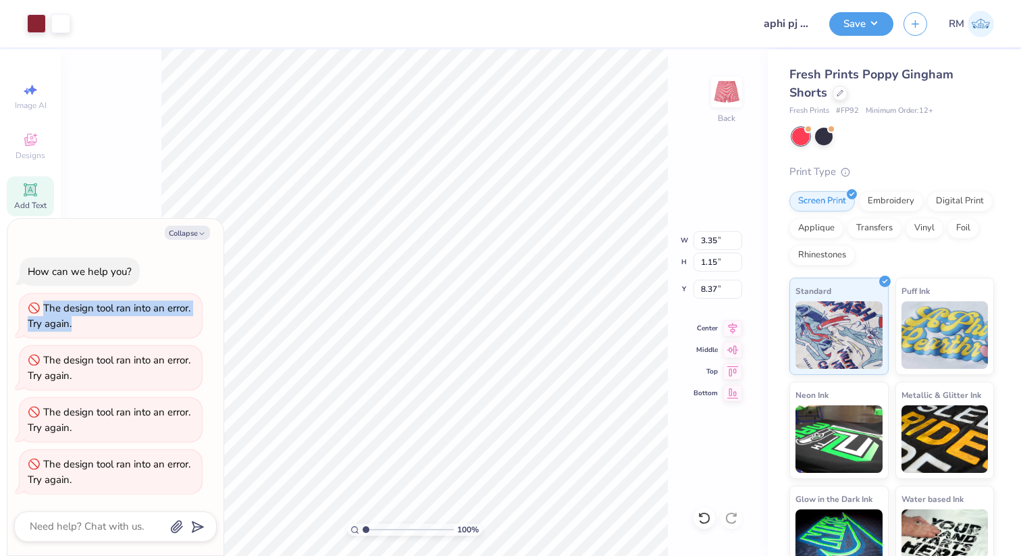
click at [28, 307] on div "The design tool ran into an error. Try again." at bounding box center [111, 316] width 166 height 30
click at [77, 532] on textarea at bounding box center [96, 526] width 137 height 18
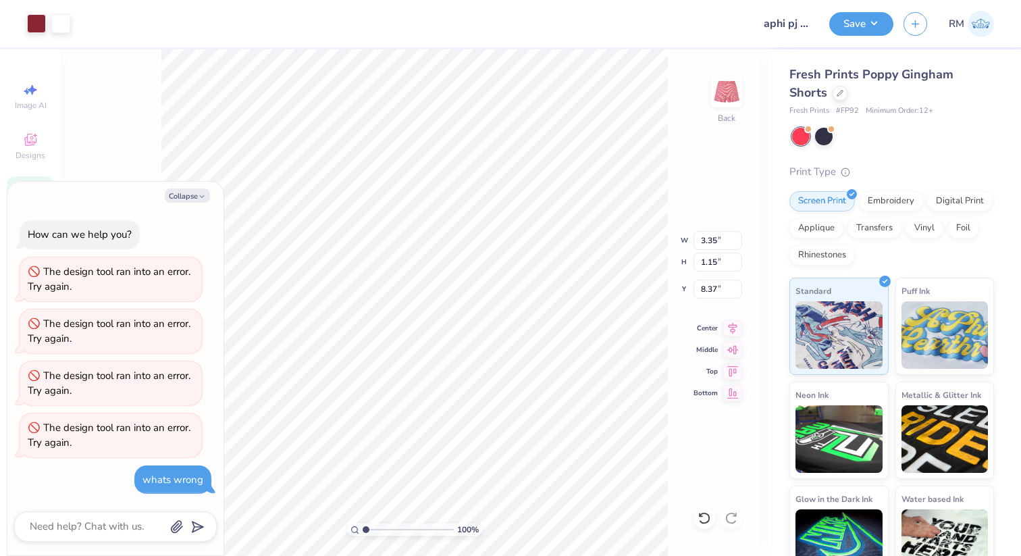
click at [658, 251] on div "100 % Back W 3.35 3.35 " H 1.15 1.15 " Y 8.37 8.37 " Center Middle Top Bottom" at bounding box center [414, 302] width 707 height 507
click at [855, 18] on button "Save" at bounding box center [862, 22] width 64 height 24
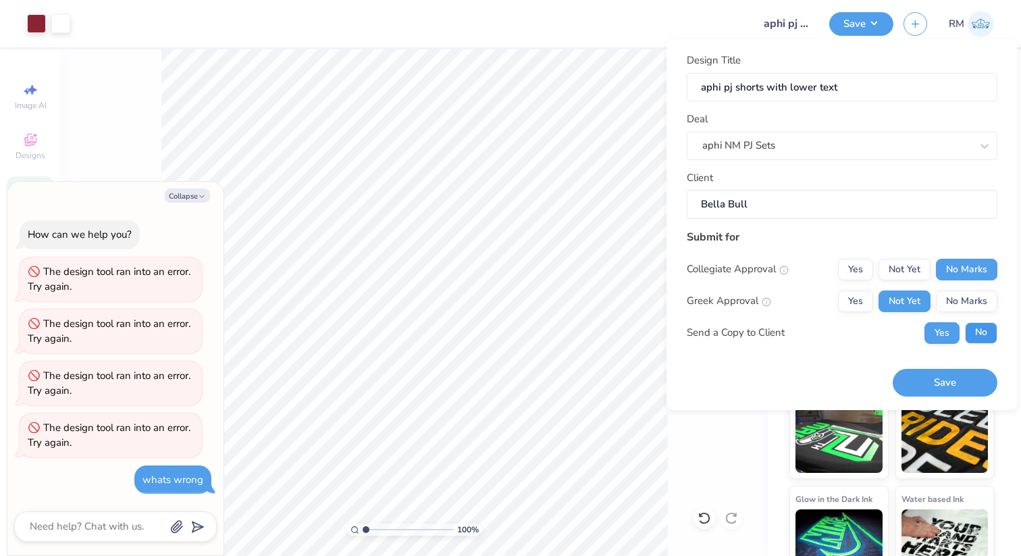
click at [995, 336] on button "No" at bounding box center [981, 333] width 32 height 22
click at [975, 386] on button "Save" at bounding box center [945, 383] width 105 height 28
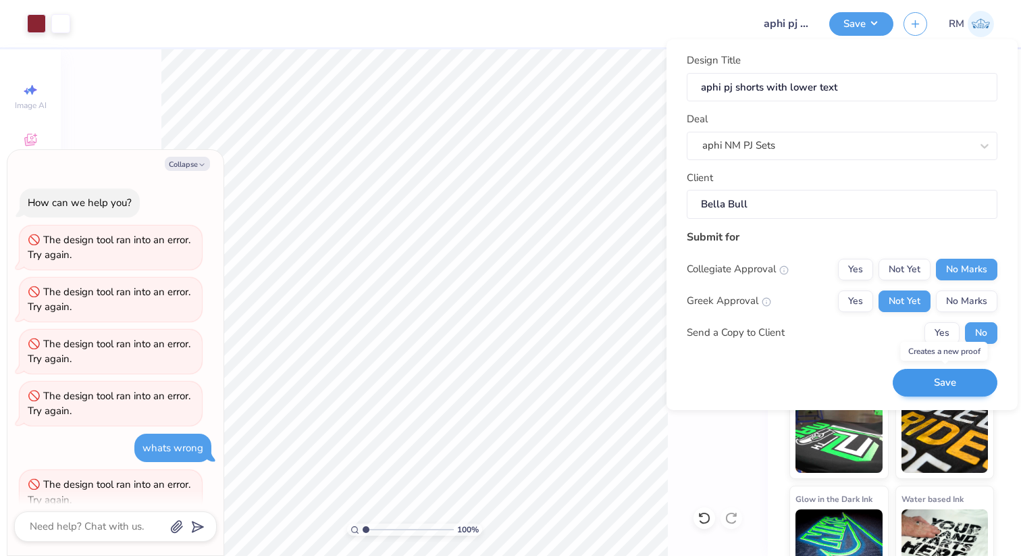
scroll to position [20, 0]
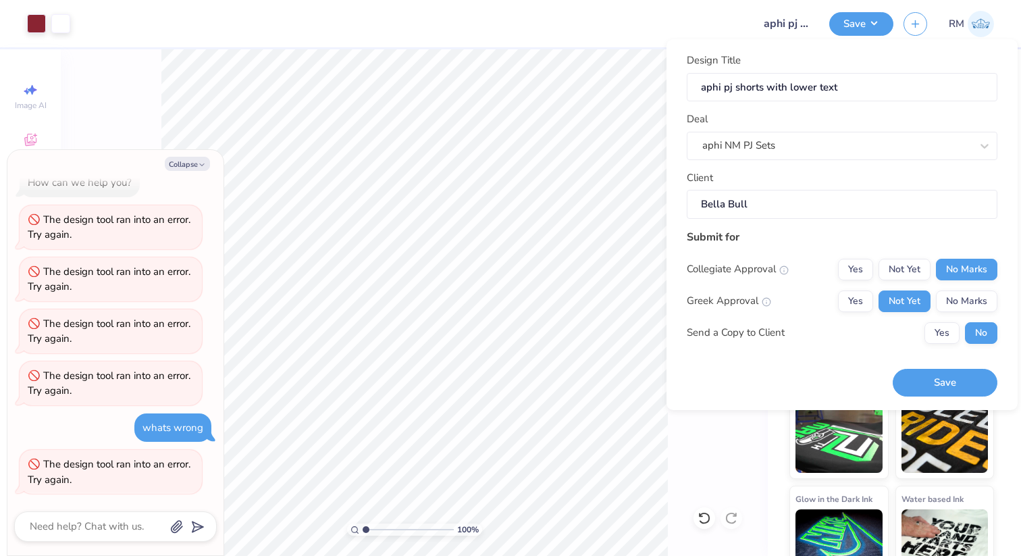
click at [193, 155] on div "Collapse How can we help you? The design tool ran into an error. Try again. The…" at bounding box center [115, 352] width 216 height 405
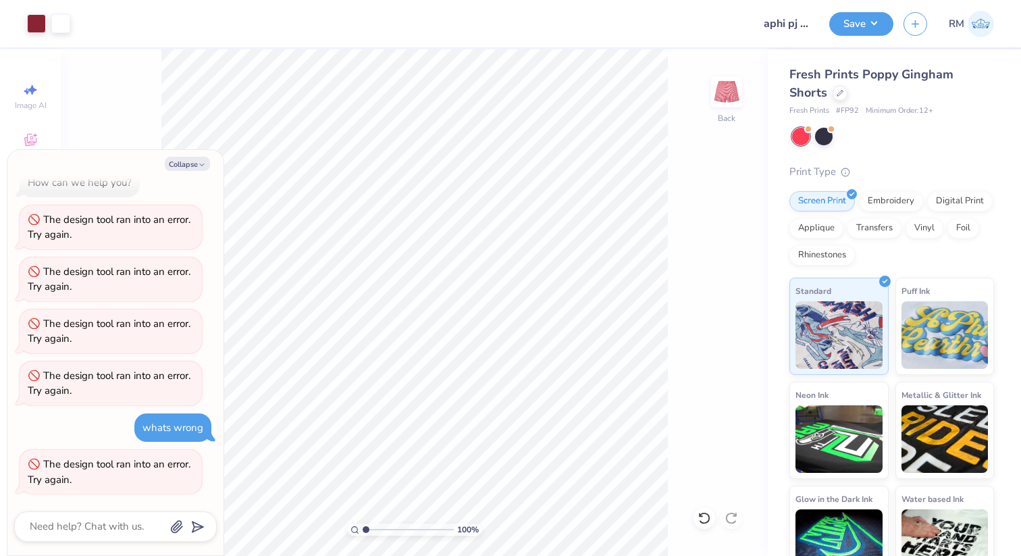
click at [193, 155] on div "Collapse How can we help you? The design tool ran into an error. Try again. The…" at bounding box center [115, 352] width 216 height 405
click at [109, 517] on div at bounding box center [115, 526] width 203 height 30
click at [109, 523] on textarea at bounding box center [96, 526] width 137 height 18
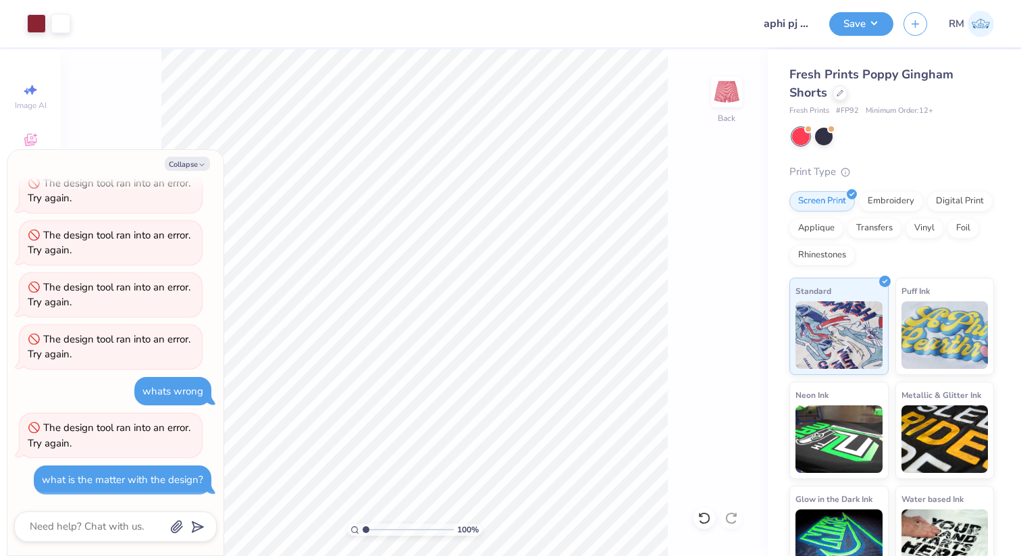
scroll to position [184, 0]
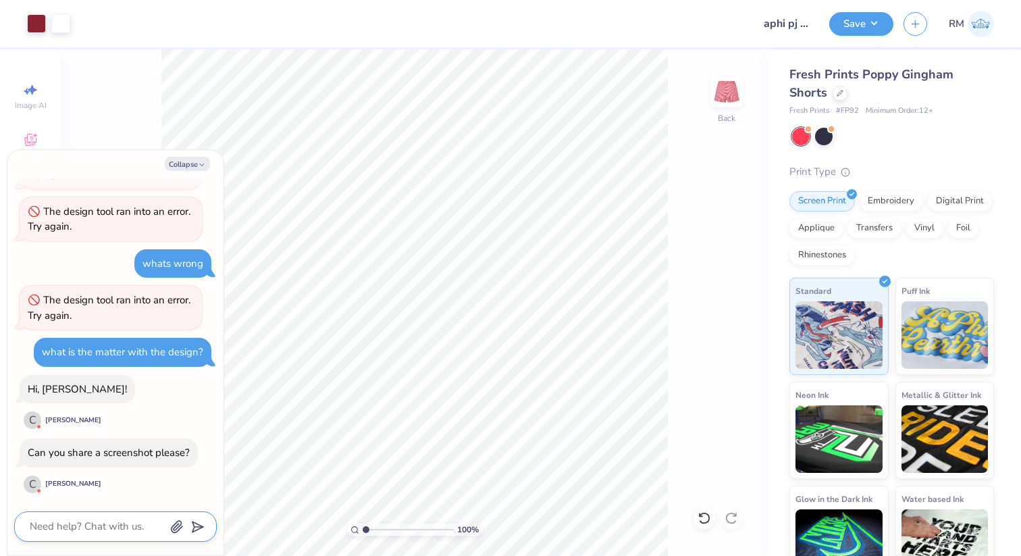
click at [179, 530] on icon "button" at bounding box center [177, 527] width 14 height 14
click at [180, 525] on icon "button" at bounding box center [177, 526] width 11 height 11
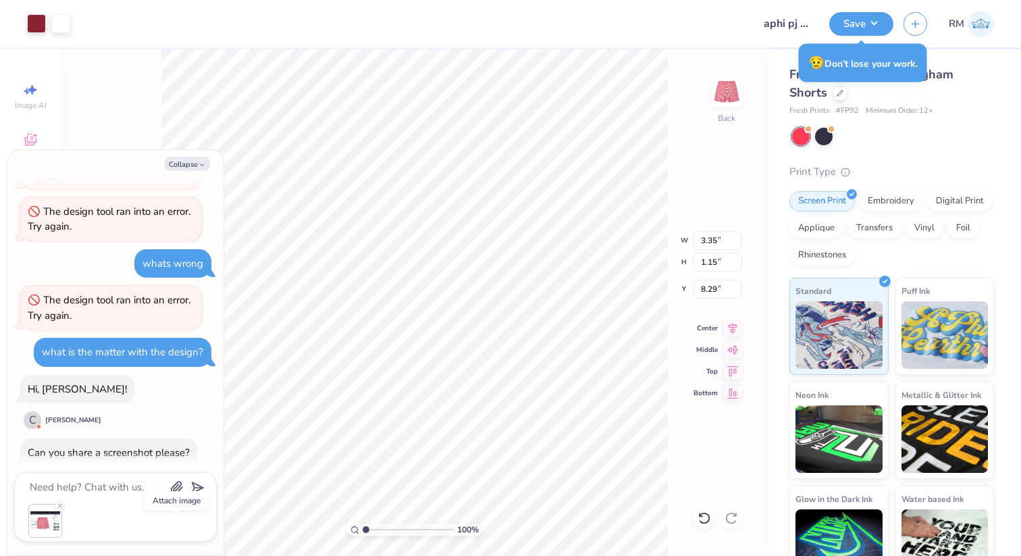
click at [204, 482] on div at bounding box center [115, 507] width 203 height 70
click at [199, 485] on icon "submit" at bounding box center [195, 487] width 19 height 19
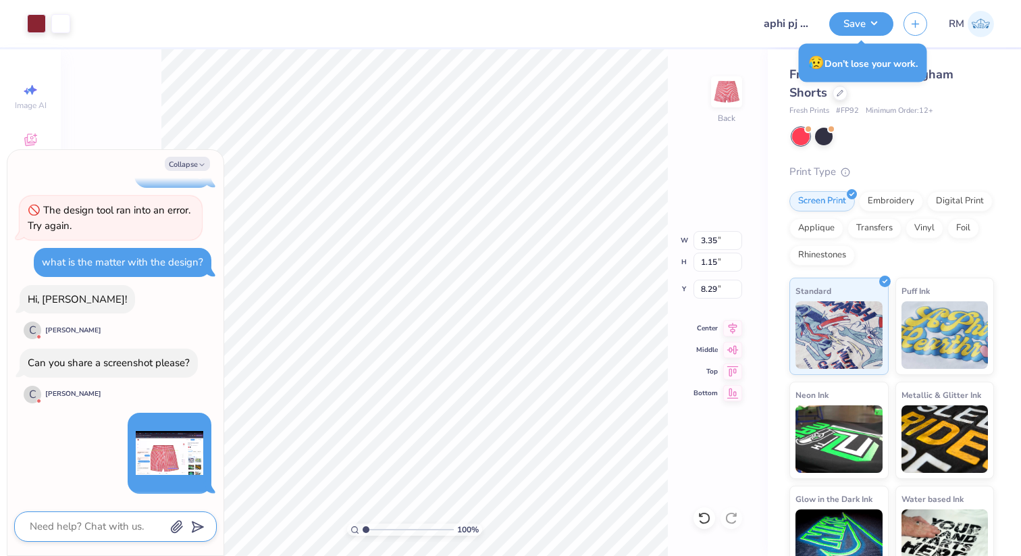
scroll to position [274, 0]
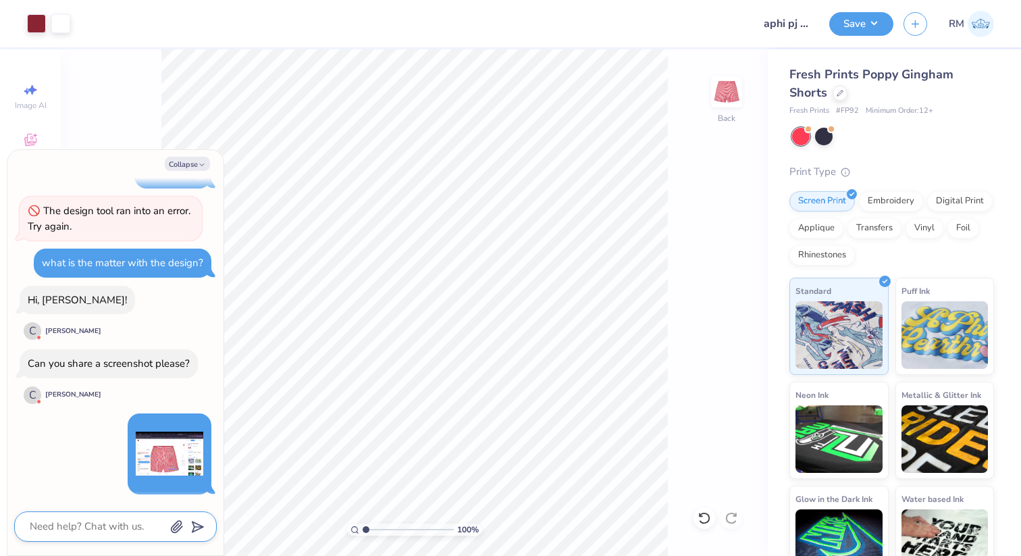
click at [131, 523] on textarea at bounding box center [96, 526] width 137 height 18
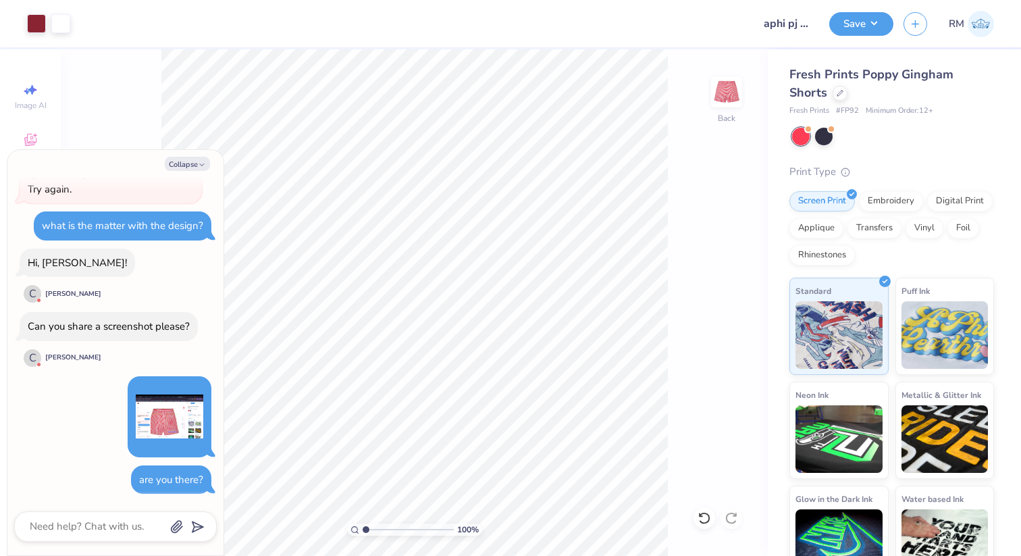
scroll to position [390, 0]
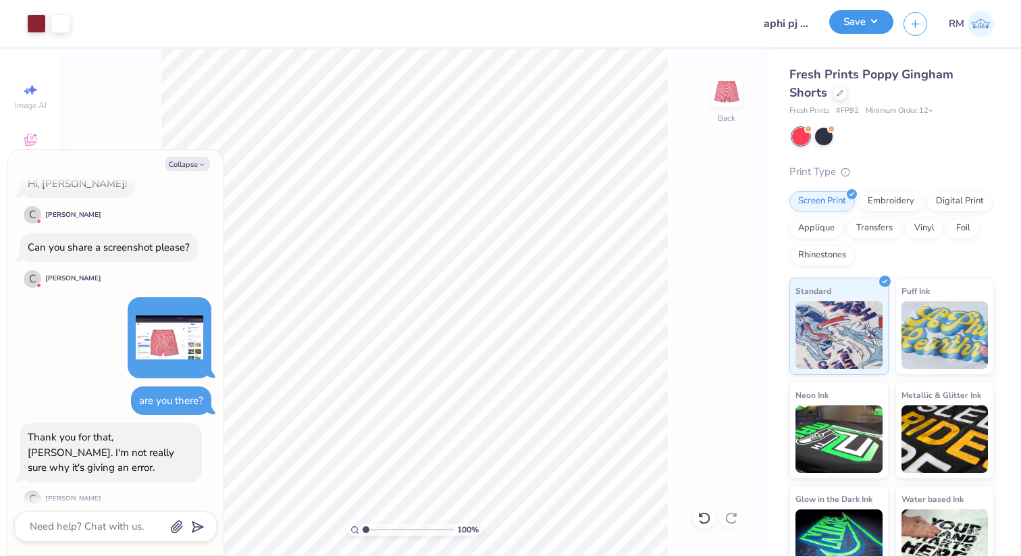
click at [842, 26] on button "Save" at bounding box center [862, 22] width 64 height 24
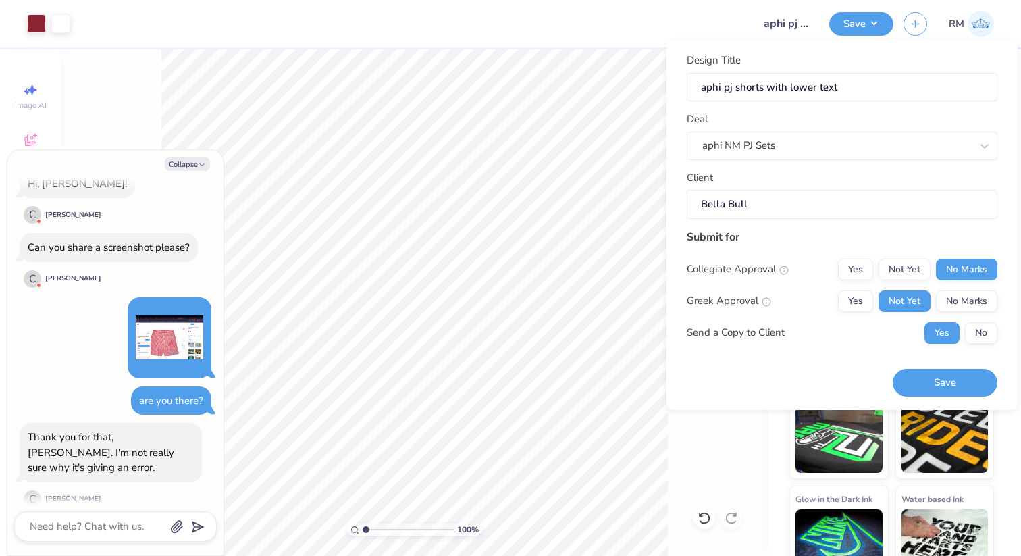
click at [784, 160] on div "Design Title aphi pj shorts with lower text Deal aphi NM PJ Sets Client Bella B…" at bounding box center [842, 136] width 311 height 166
click at [963, 304] on button "No Marks" at bounding box center [966, 301] width 61 height 22
click at [985, 325] on button "No" at bounding box center [981, 333] width 32 height 22
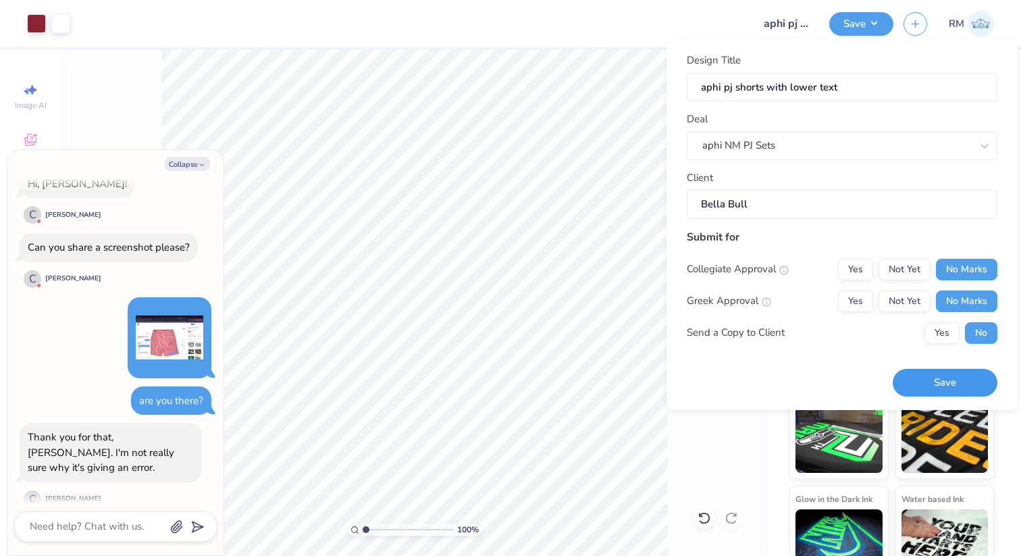
click at [970, 382] on button "Save" at bounding box center [945, 383] width 105 height 28
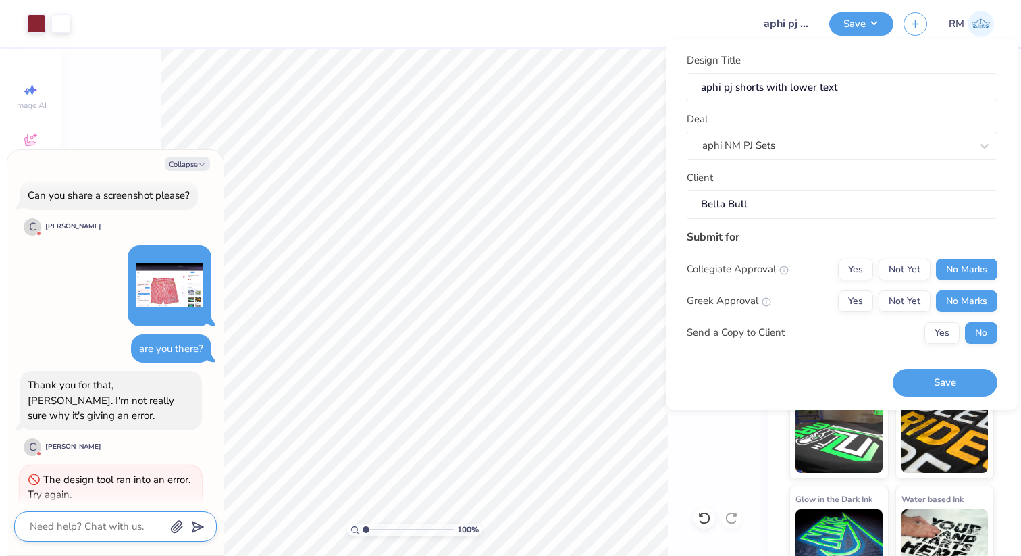
click at [117, 522] on textarea at bounding box center [96, 526] width 137 height 18
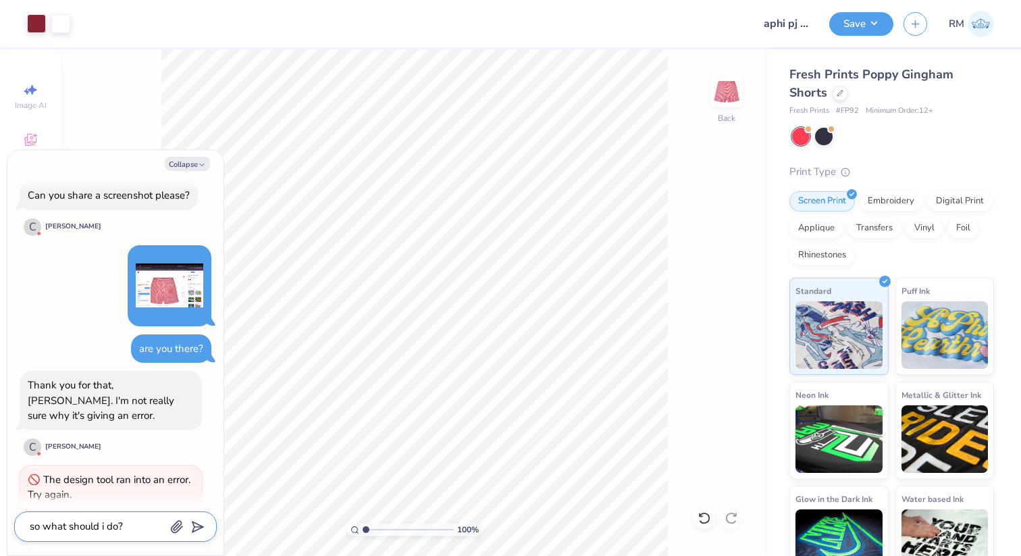
scroll to position [566, 0]
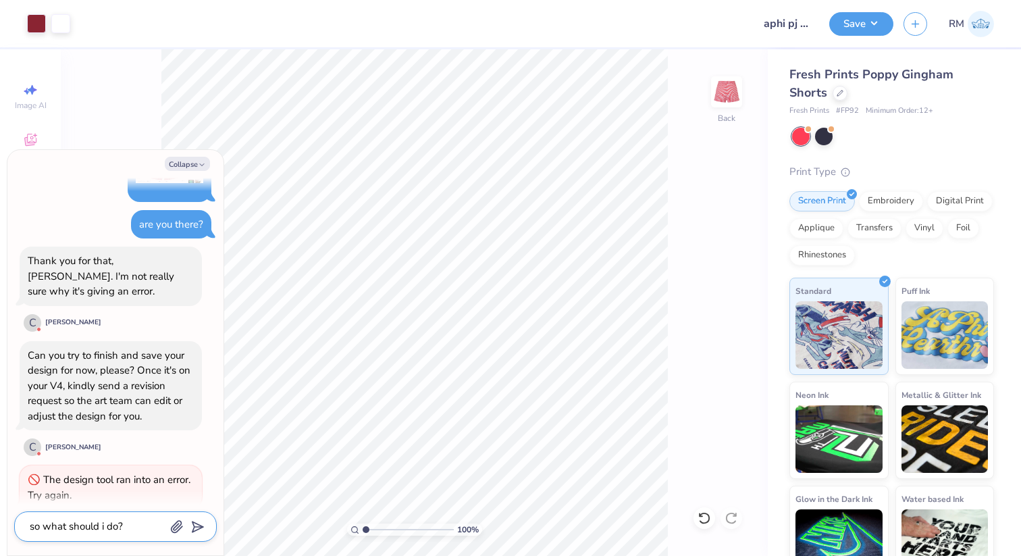
drag, startPoint x: 128, startPoint y: 535, endPoint x: 14, endPoint y: 530, distance: 114.3
click at [14, 530] on div "so what should i do?" at bounding box center [115, 526] width 203 height 30
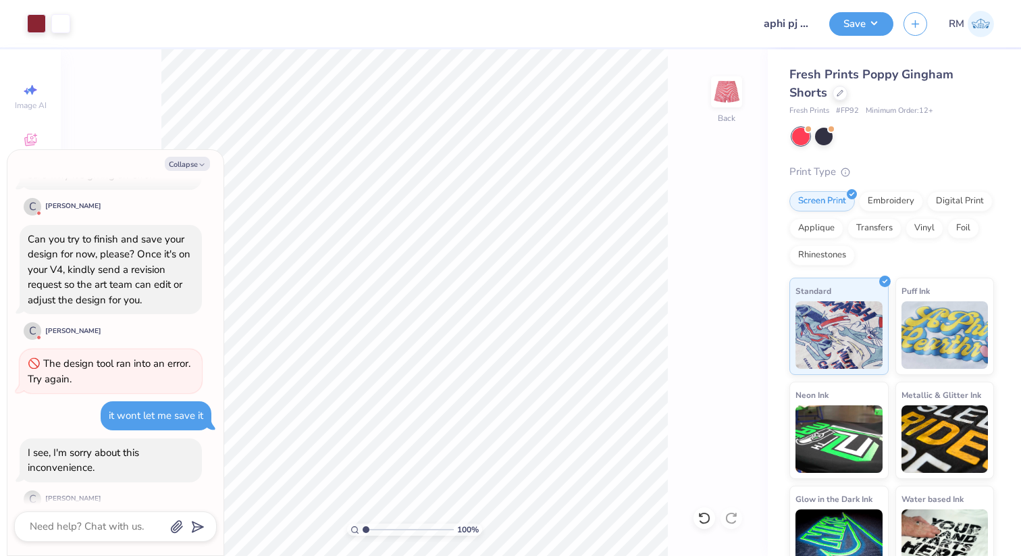
scroll to position [761, 0]
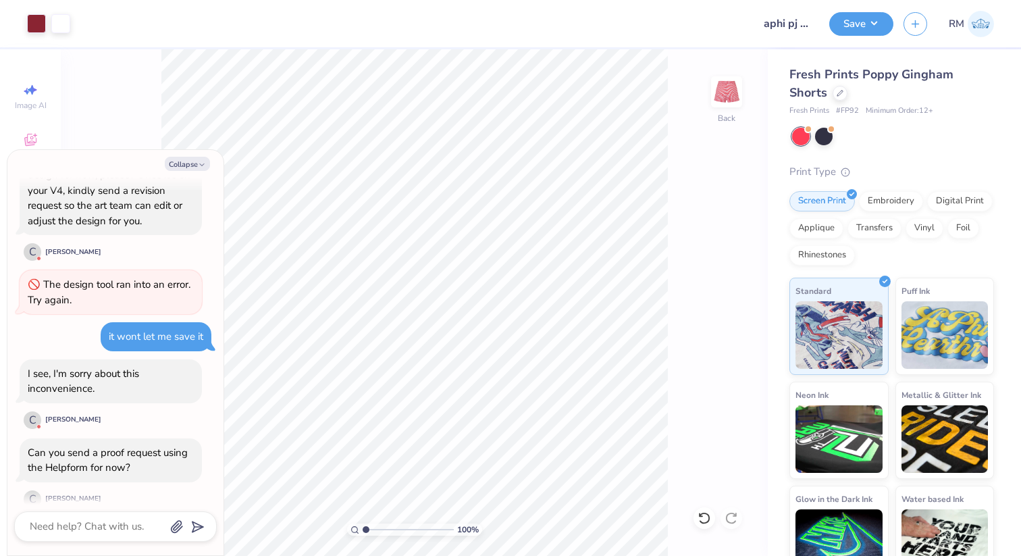
click at [68, 508] on div "Collapse How can we help you? The design tool ran into an error. Try again. The…" at bounding box center [115, 352] width 216 height 405
click at [68, 534] on textarea at bounding box center [96, 526] width 137 height 18
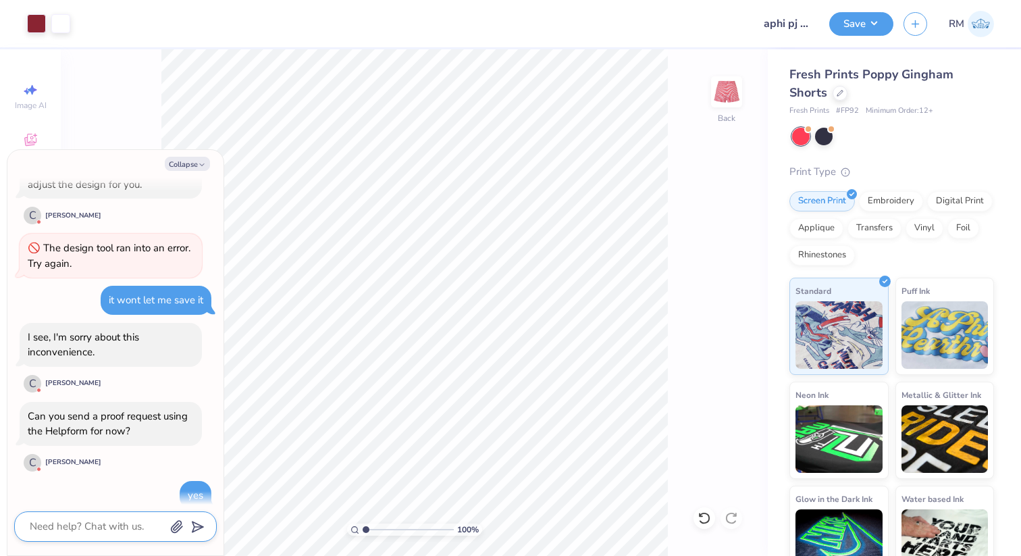
click at [72, 521] on textarea at bounding box center [96, 526] width 137 height 18
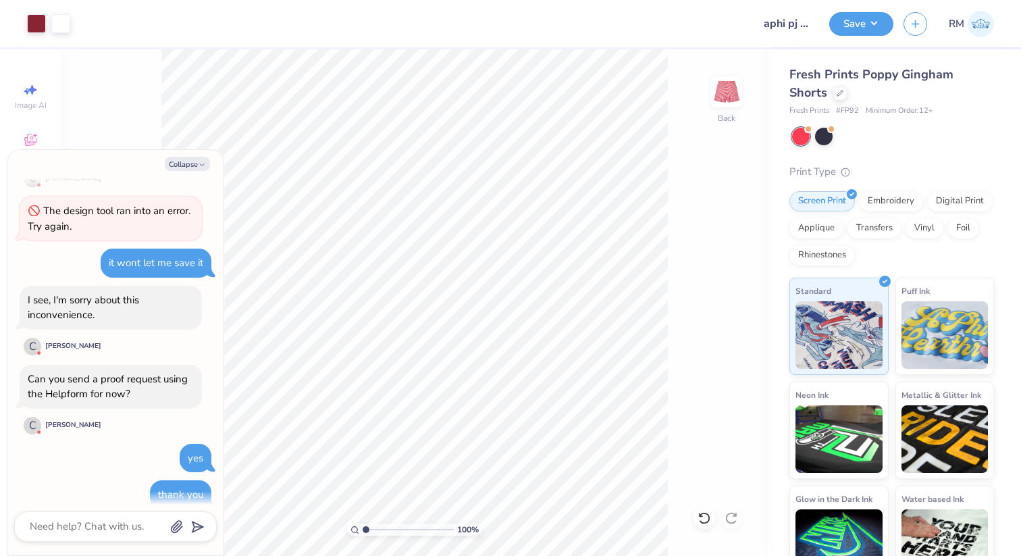
click at [190, 171] on div "Collapse How can we help you? The design tool ran into an error. Try again. The…" at bounding box center [115, 352] width 216 height 405
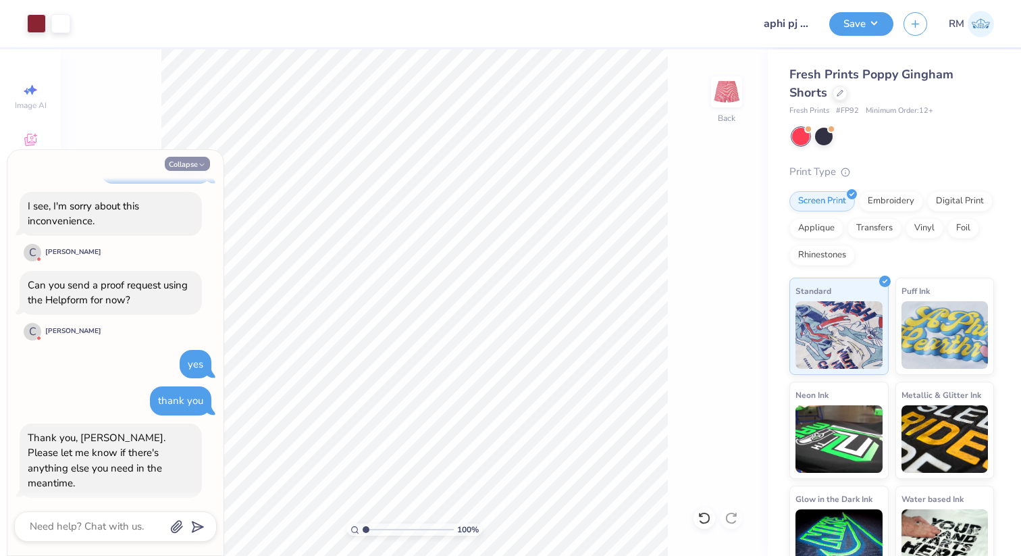
click at [190, 168] on button "Collapse" at bounding box center [187, 164] width 45 height 14
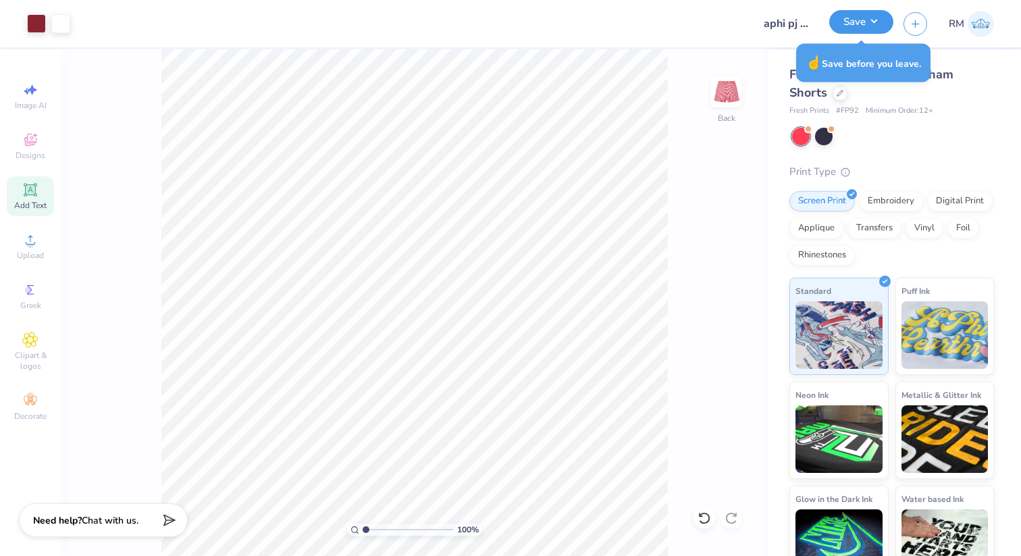
click at [872, 17] on button "Save" at bounding box center [862, 22] width 64 height 24
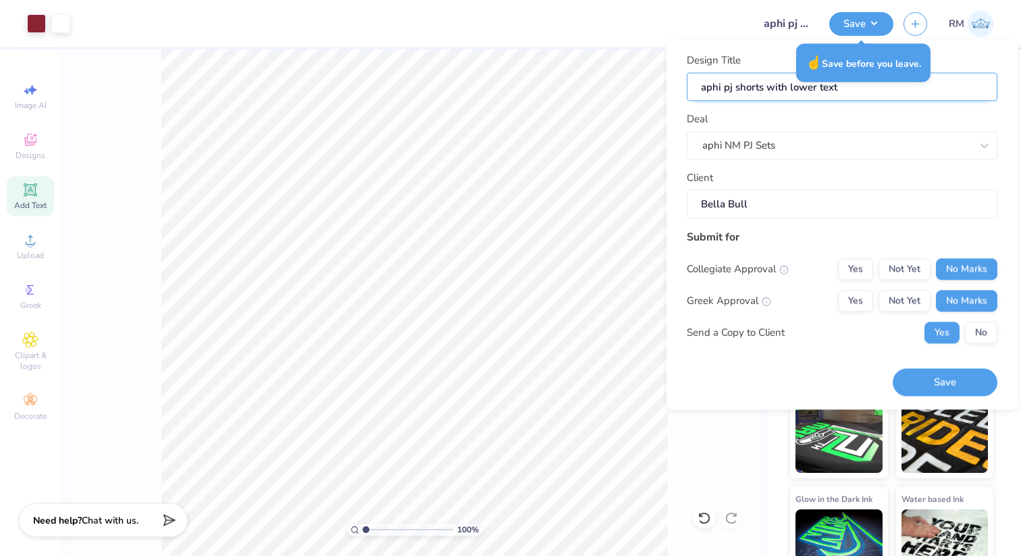
drag, startPoint x: 866, startPoint y: 92, endPoint x: 765, endPoint y: 87, distance: 100.8
click at [765, 87] on input "aphi pj shorts with lower text" at bounding box center [842, 86] width 311 height 29
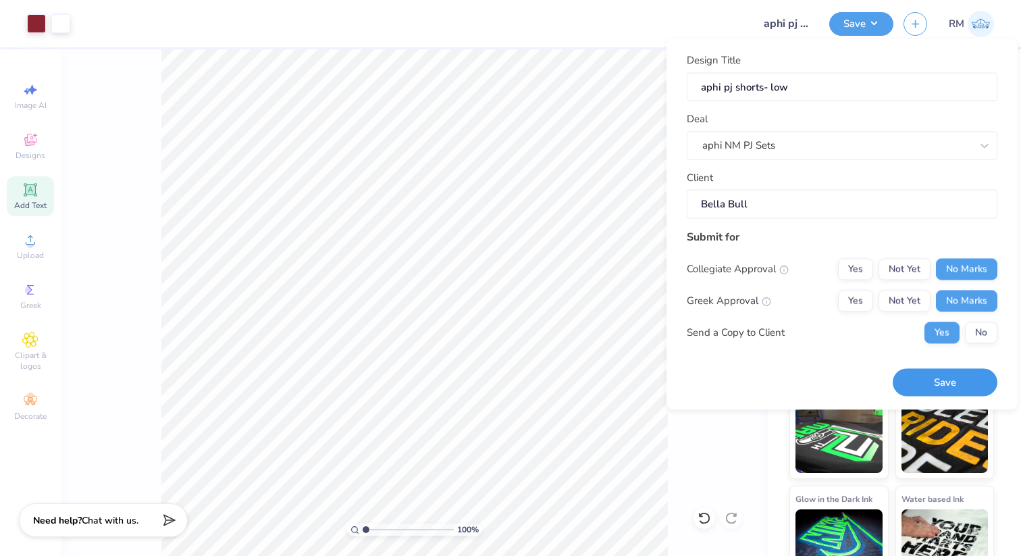
click at [932, 393] on button "Save" at bounding box center [945, 383] width 105 height 28
click at [974, 336] on button "No" at bounding box center [981, 333] width 32 height 22
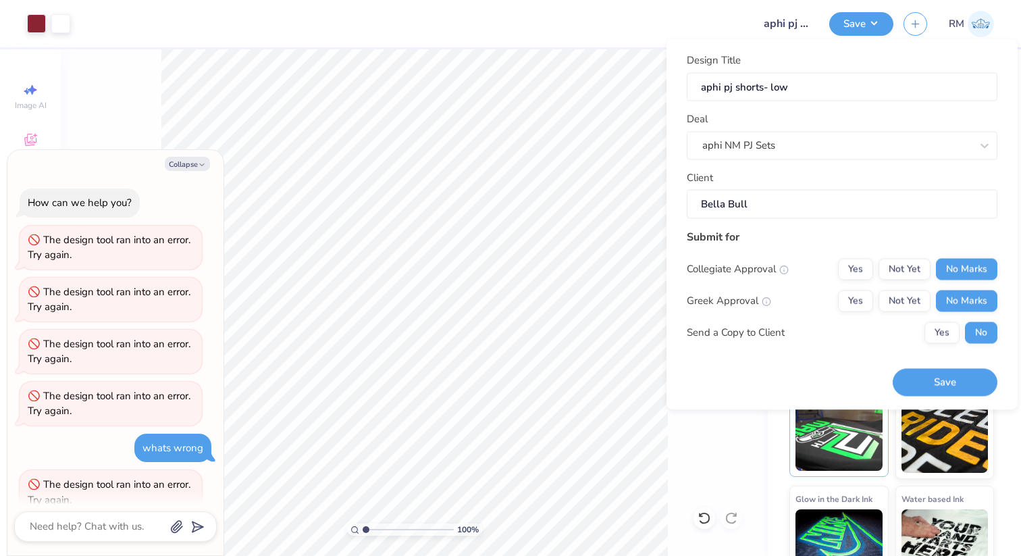
scroll to position [981, 0]
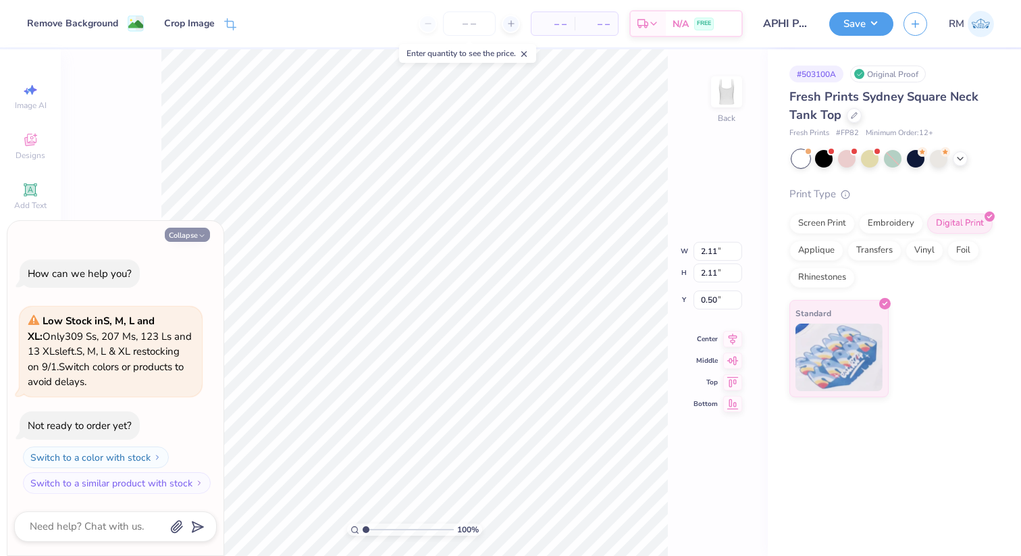
click at [206, 236] on button "Collapse" at bounding box center [187, 235] width 45 height 14
type textarea "x"
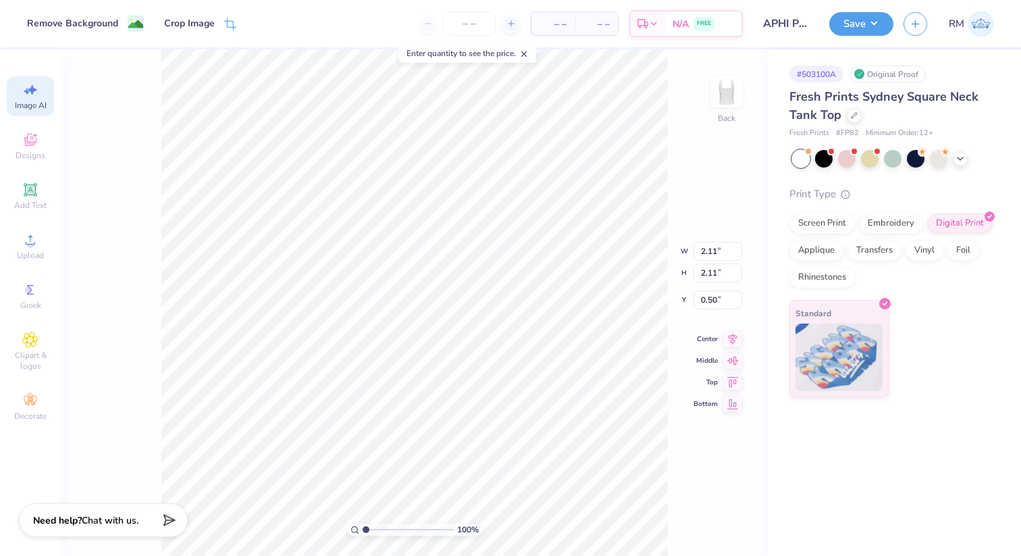
click at [36, 103] on span "Image AI" at bounding box center [31, 105] width 32 height 11
select select "4"
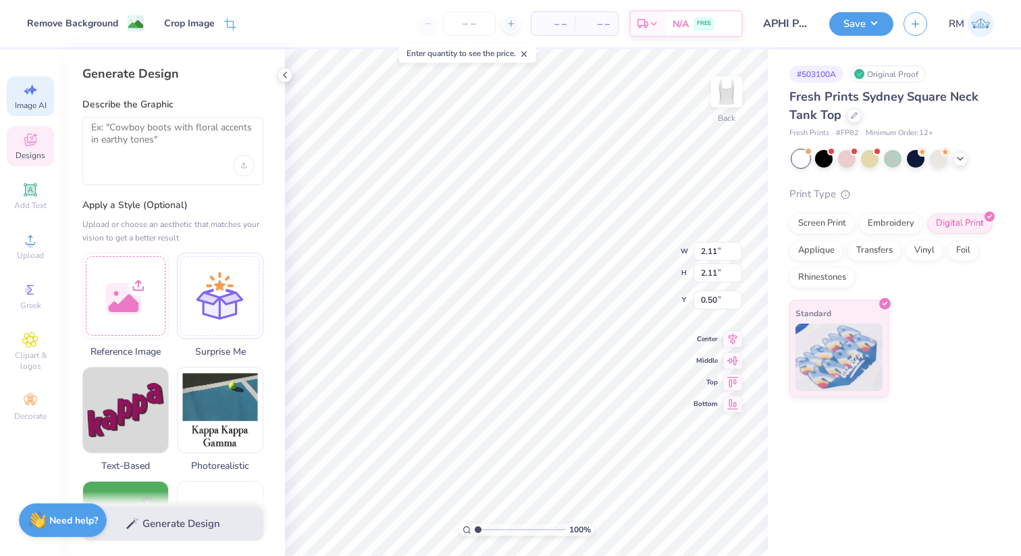
click at [36, 148] on div "Designs" at bounding box center [30, 146] width 47 height 40
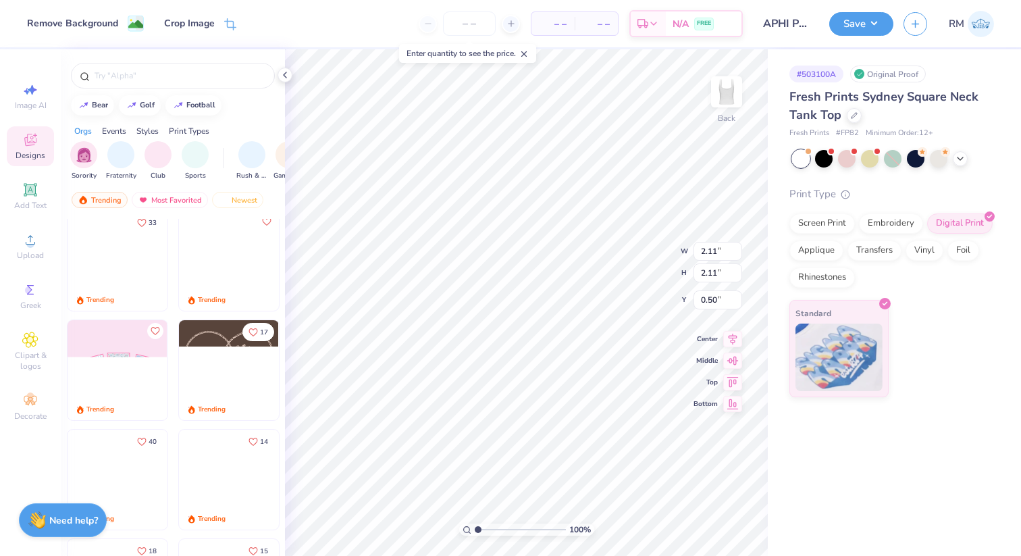
scroll to position [13, 0]
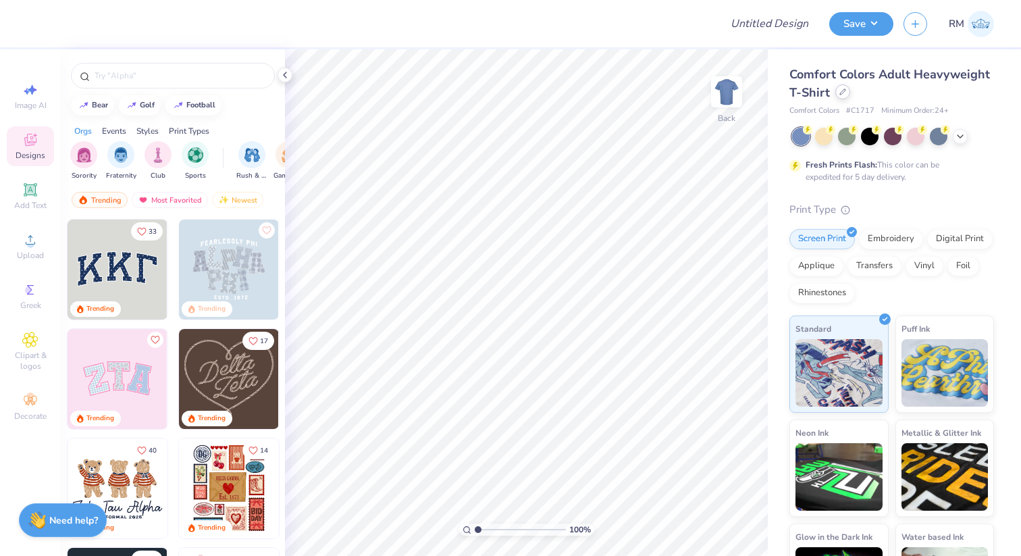
click at [840, 90] on icon at bounding box center [843, 91] width 7 height 7
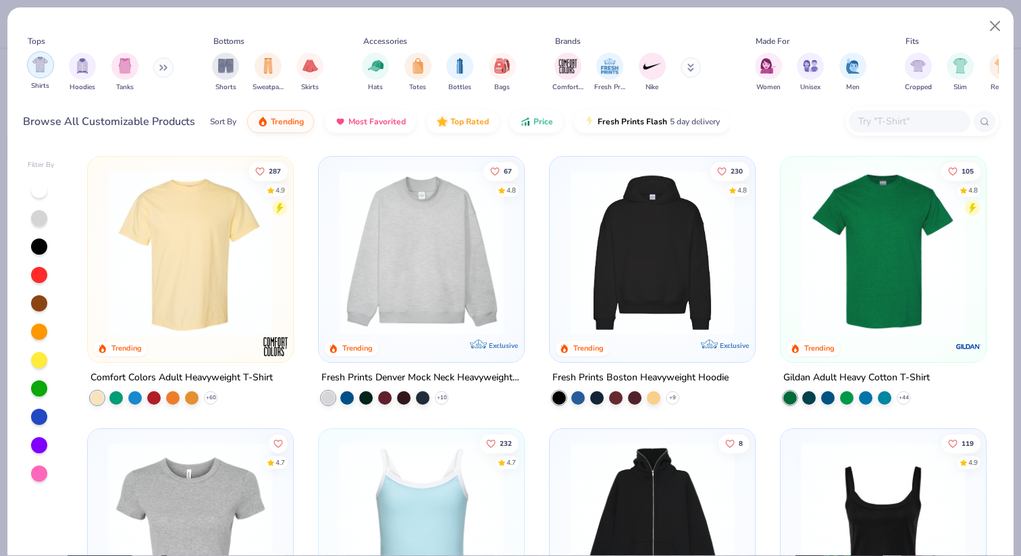
click at [45, 64] on img "filter for Shirts" at bounding box center [40, 65] width 16 height 16
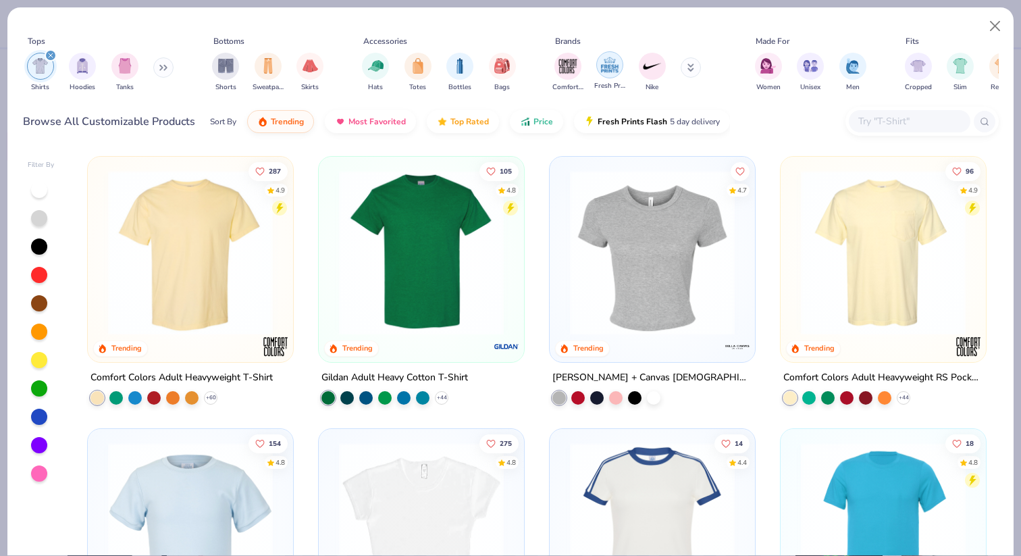
click at [617, 70] on img "filter for Fresh Prints" at bounding box center [610, 65] width 20 height 20
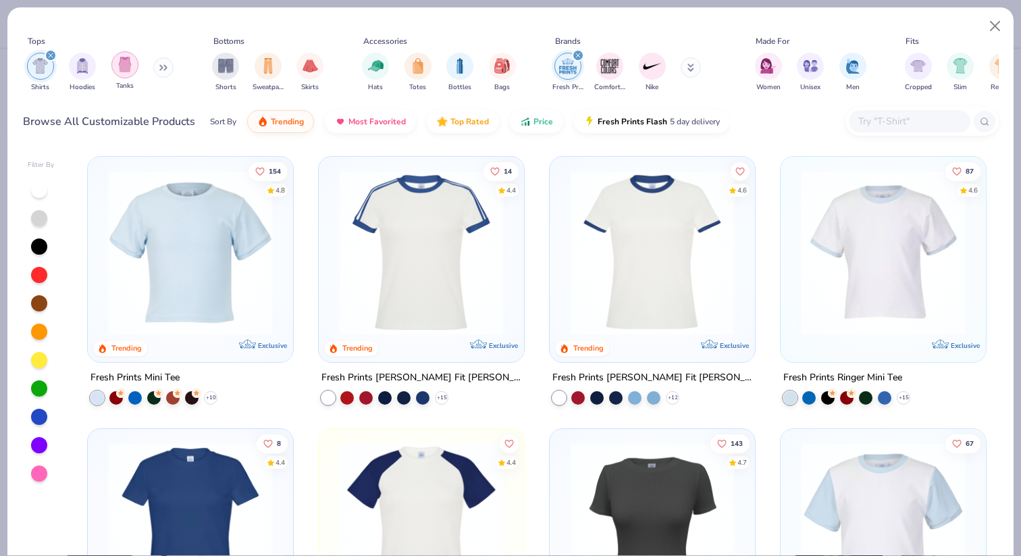
click at [130, 66] on img "filter for Tanks" at bounding box center [125, 65] width 15 height 16
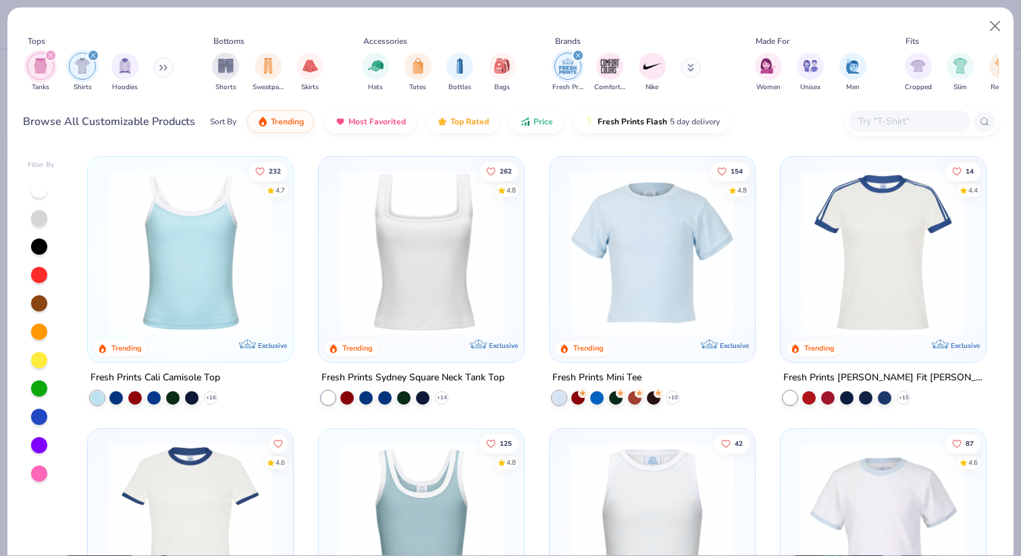
click at [49, 50] on div "filter for Tanks" at bounding box center [51, 55] width 12 height 12
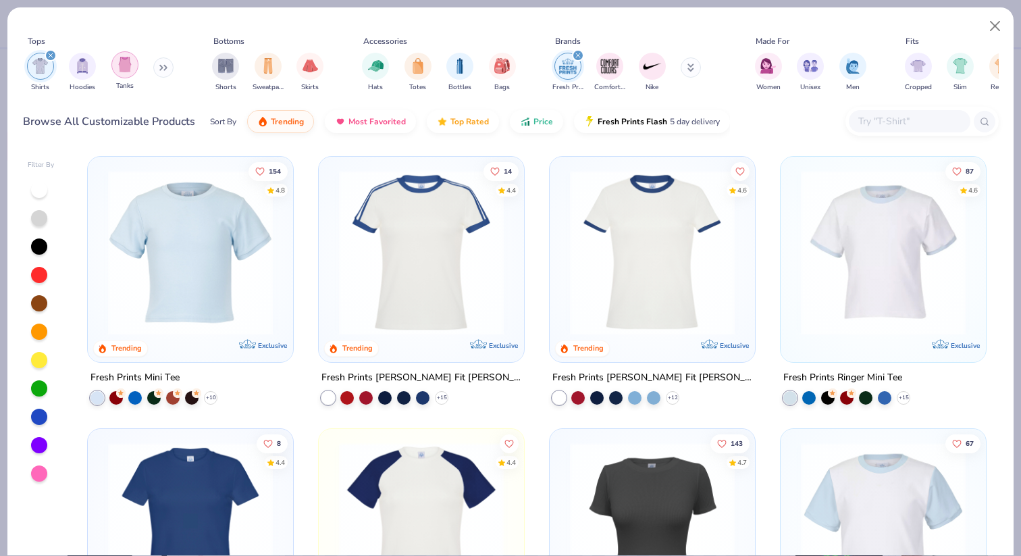
click at [122, 66] on img "filter for Tanks" at bounding box center [125, 65] width 15 height 16
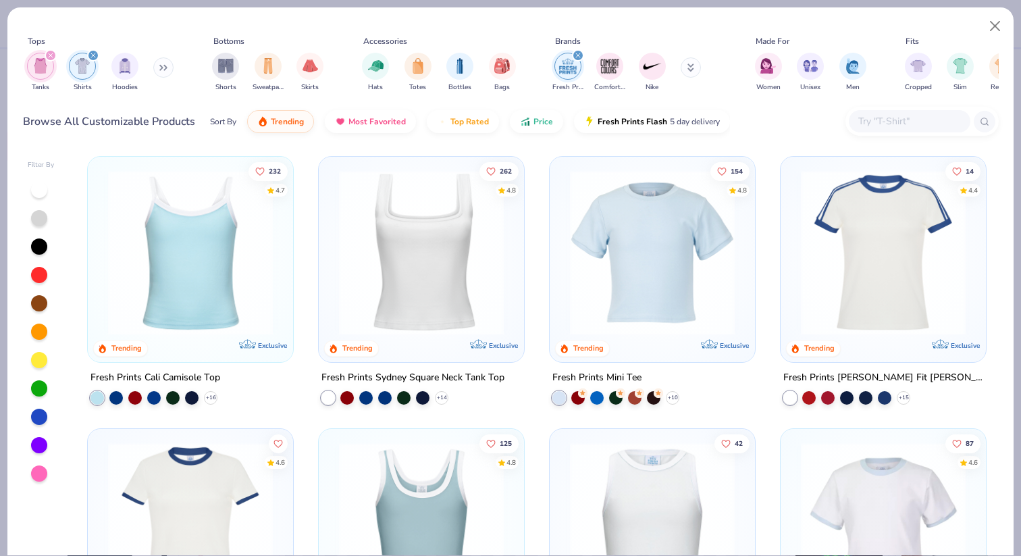
click at [93, 52] on div "filter for Shirts" at bounding box center [93, 55] width 12 height 12
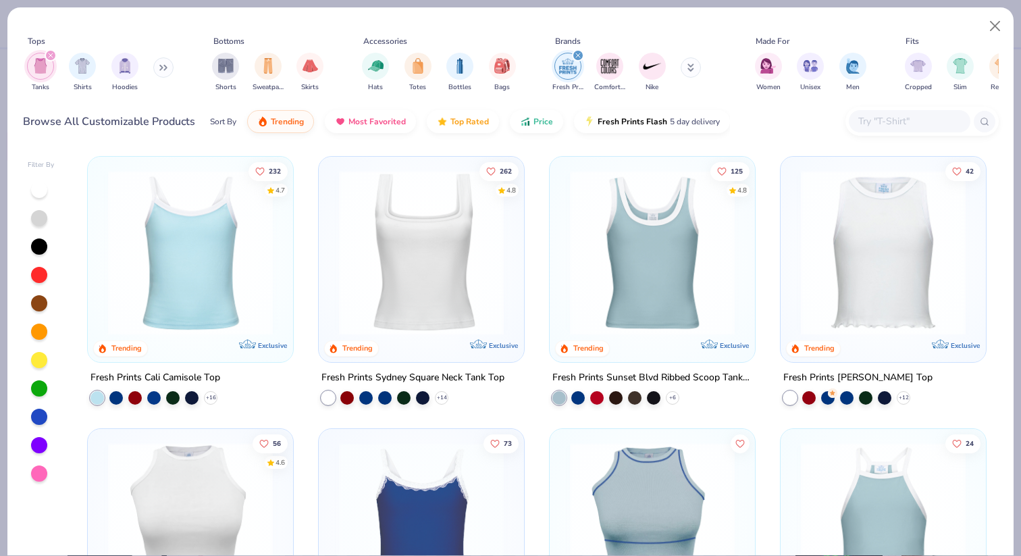
click at [401, 308] on img at bounding box center [421, 252] width 178 height 165
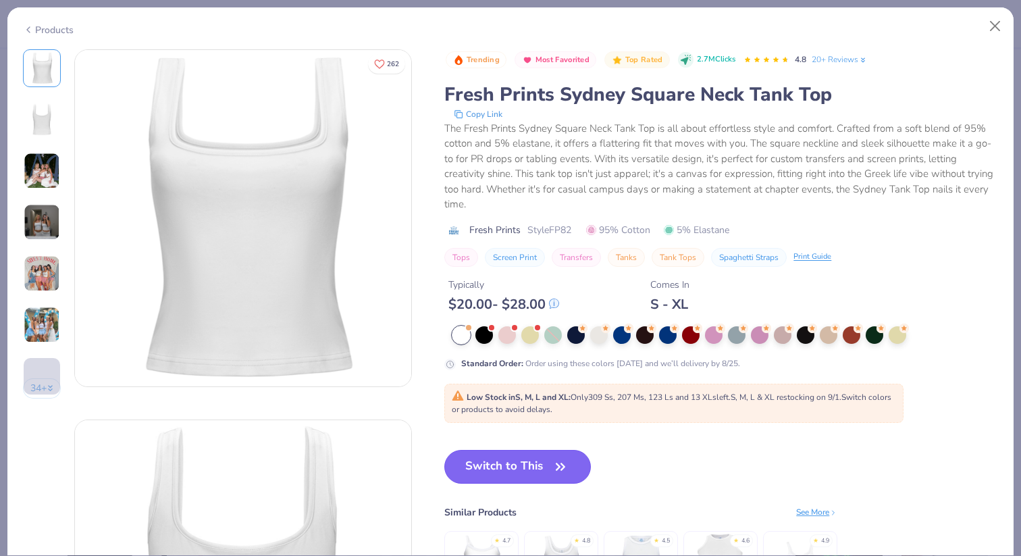
click at [494, 459] on button "Switch to This" at bounding box center [517, 467] width 147 height 34
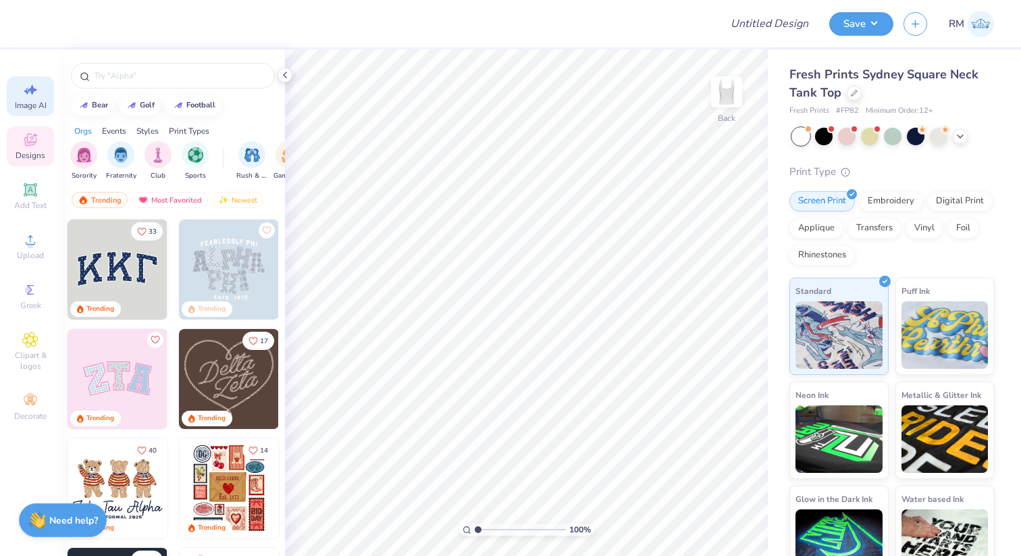
click at [24, 101] on span "Image AI" at bounding box center [31, 105] width 32 height 11
select select "4"
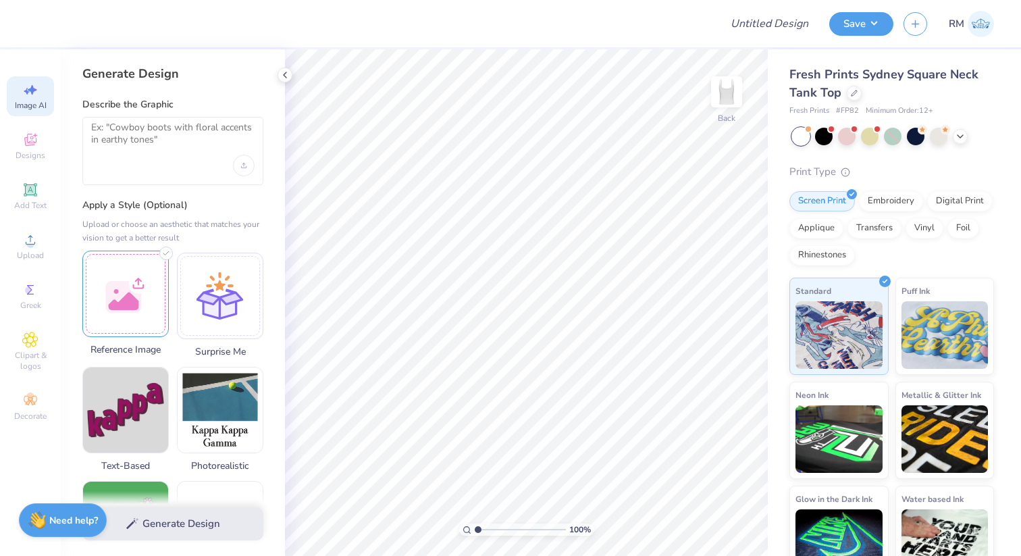
click at [116, 282] on div at bounding box center [125, 294] width 86 height 86
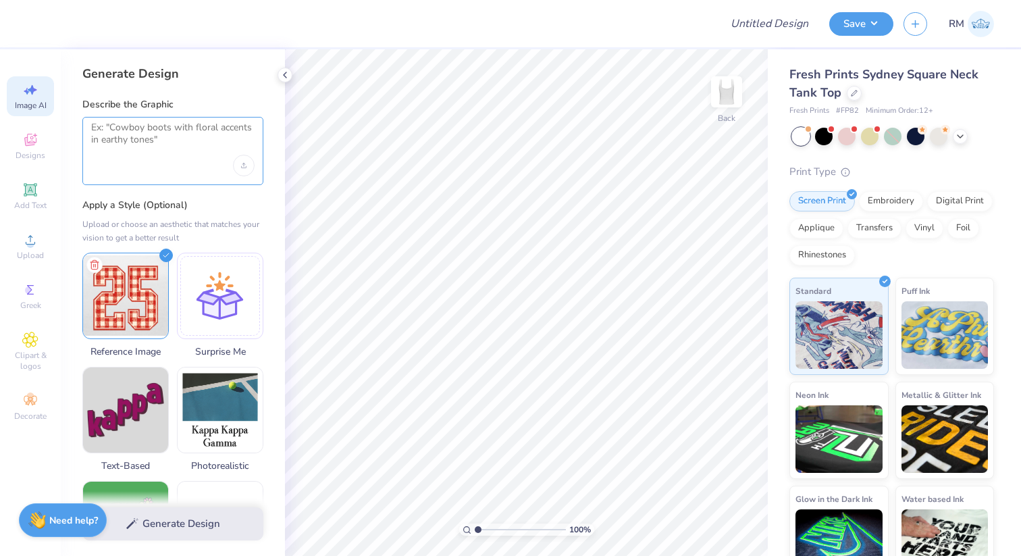
click at [144, 154] on textarea at bounding box center [172, 139] width 163 height 34
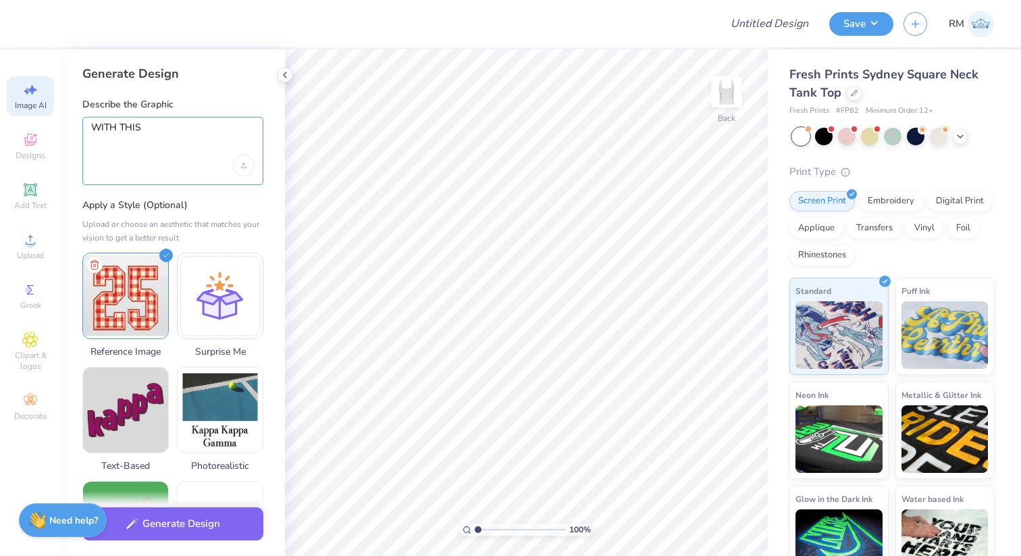
drag, startPoint x: 184, startPoint y: 128, endPoint x: 22, endPoint y: 107, distance: 163.4
click at [22, 107] on div "Design Title Save RM Image AI Designs Add Text Upload Greek Clipart & logos Dec…" at bounding box center [510, 278] width 1021 height 556
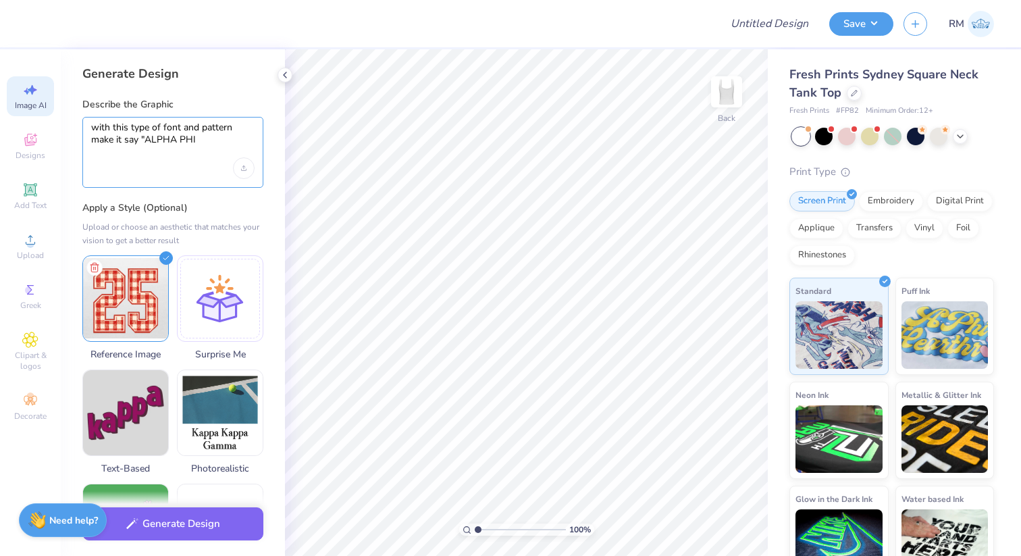
click at [137, 147] on textarea "with this type of font and pattern make it say "ALPHA PHI" at bounding box center [172, 140] width 163 height 36
click at [141, 141] on textarea "with this type of font and pattern make it say "ALPHA PHI" at bounding box center [172, 140] width 163 height 36
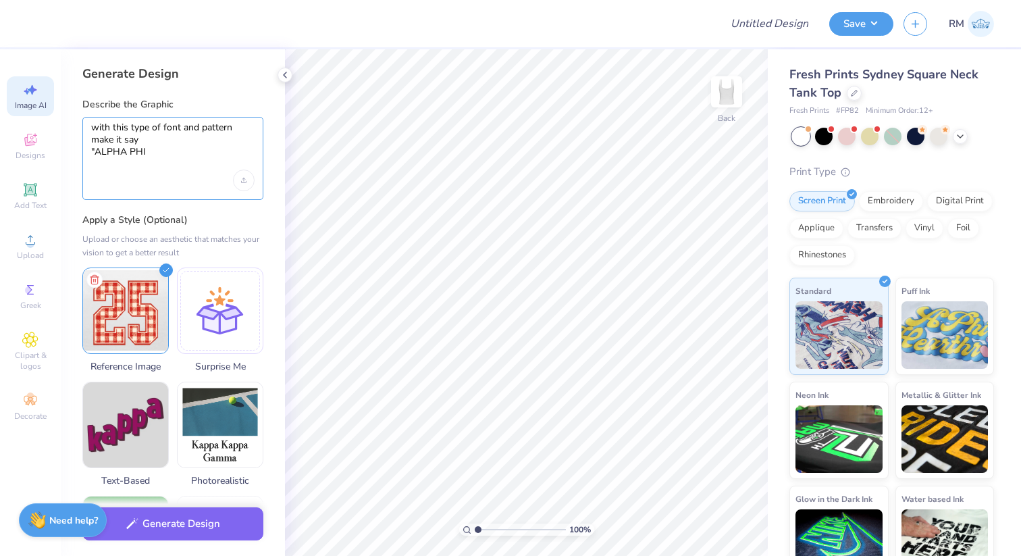
click at [162, 168] on textarea "with this type of font and pattern make it say "ALPHA PHI" at bounding box center [172, 146] width 163 height 49
click at [150, 152] on textarea "with this type of font and pattern make it say "ALPHA PHI" at bounding box center [172, 146] width 163 height 49
type textarea "with this type of font and pattern make it say "ALPHA PHI""
click at [188, 517] on button "Generate Design" at bounding box center [172, 520] width 181 height 33
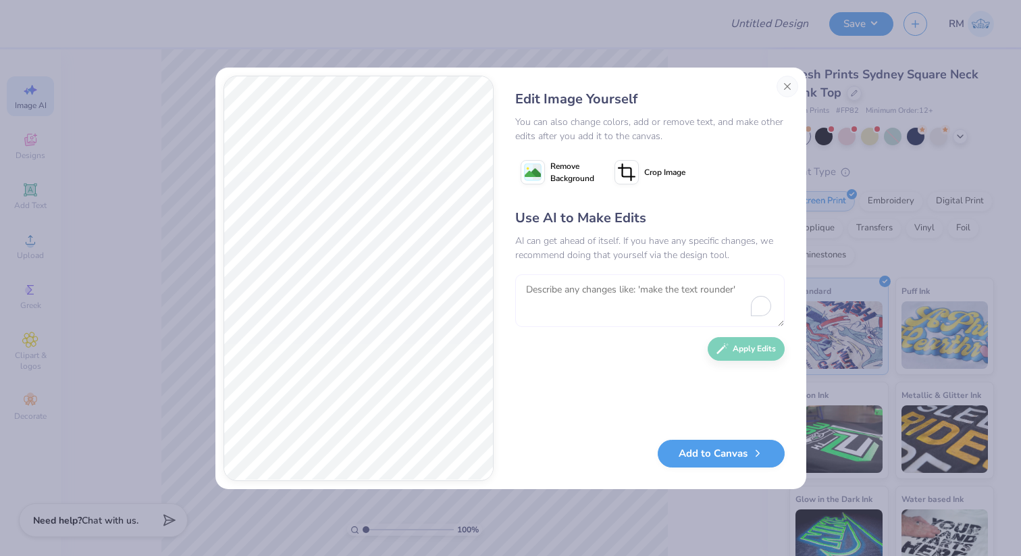
click at [532, 295] on textarea "To enrich screen reader interactions, please activate Accessibility in Grammarl…" at bounding box center [650, 300] width 270 height 53
click at [640, 309] on textarea "M" at bounding box center [650, 300] width 270 height 53
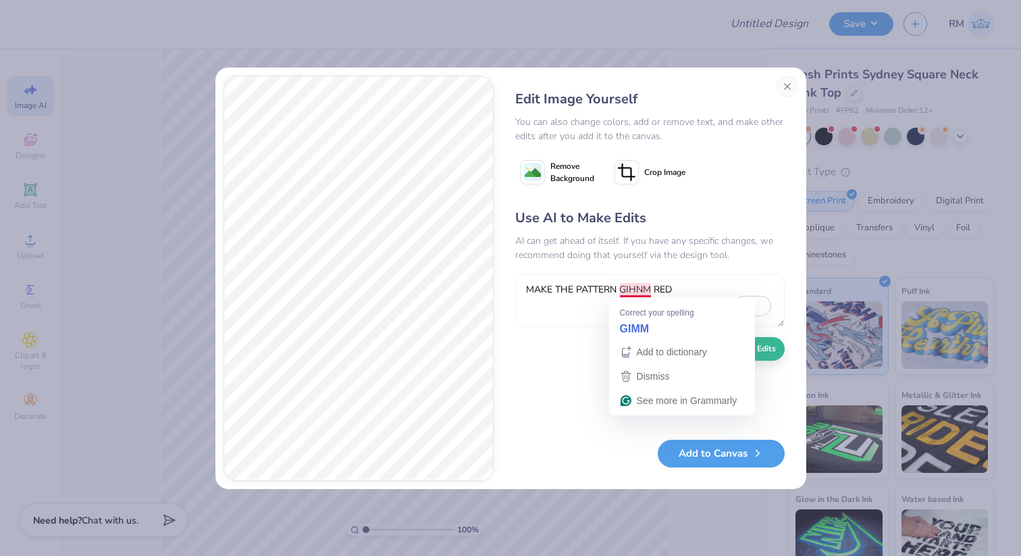
click at [634, 291] on textarea "MAKE THE PATTERN GIHNM RED" at bounding box center [650, 300] width 270 height 53
click at [626, 294] on textarea "MAKE THE PATTERN GIHNM RED" at bounding box center [650, 300] width 270 height 53
drag, startPoint x: 626, startPoint y: 294, endPoint x: 646, endPoint y: 292, distance: 20.3
click at [646, 292] on textarea "MAKE THE PATTERN GIHNM RED" at bounding box center [650, 300] width 270 height 53
click at [636, 292] on textarea "MAKE THE PATTERN GIHNM RED" at bounding box center [650, 300] width 270 height 53
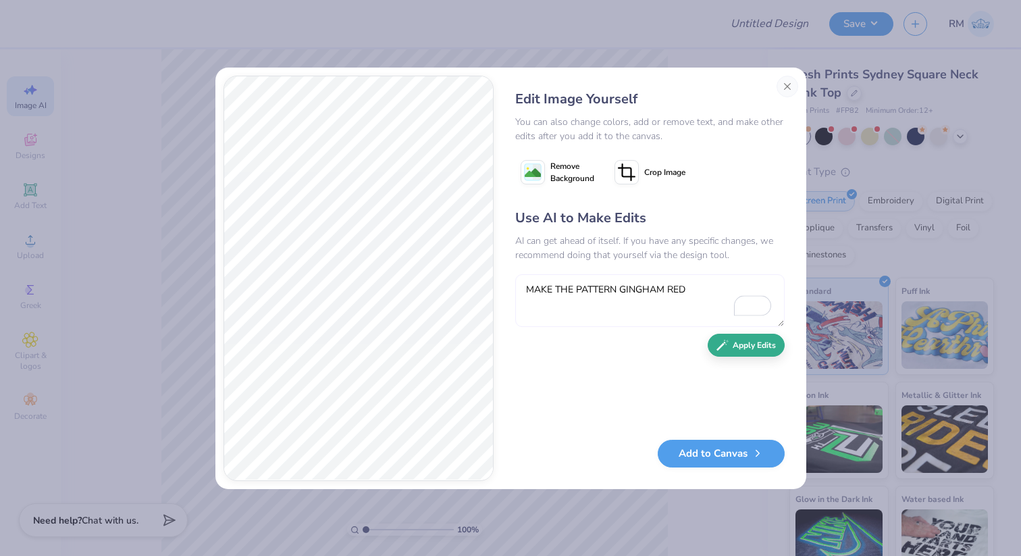
type textarea "MAKE THE PATTERN GINGHAM RED"
click at [753, 352] on button "Apply Edits" at bounding box center [746, 346] width 77 height 24
